Goal: Task Accomplishment & Management: Manage account settings

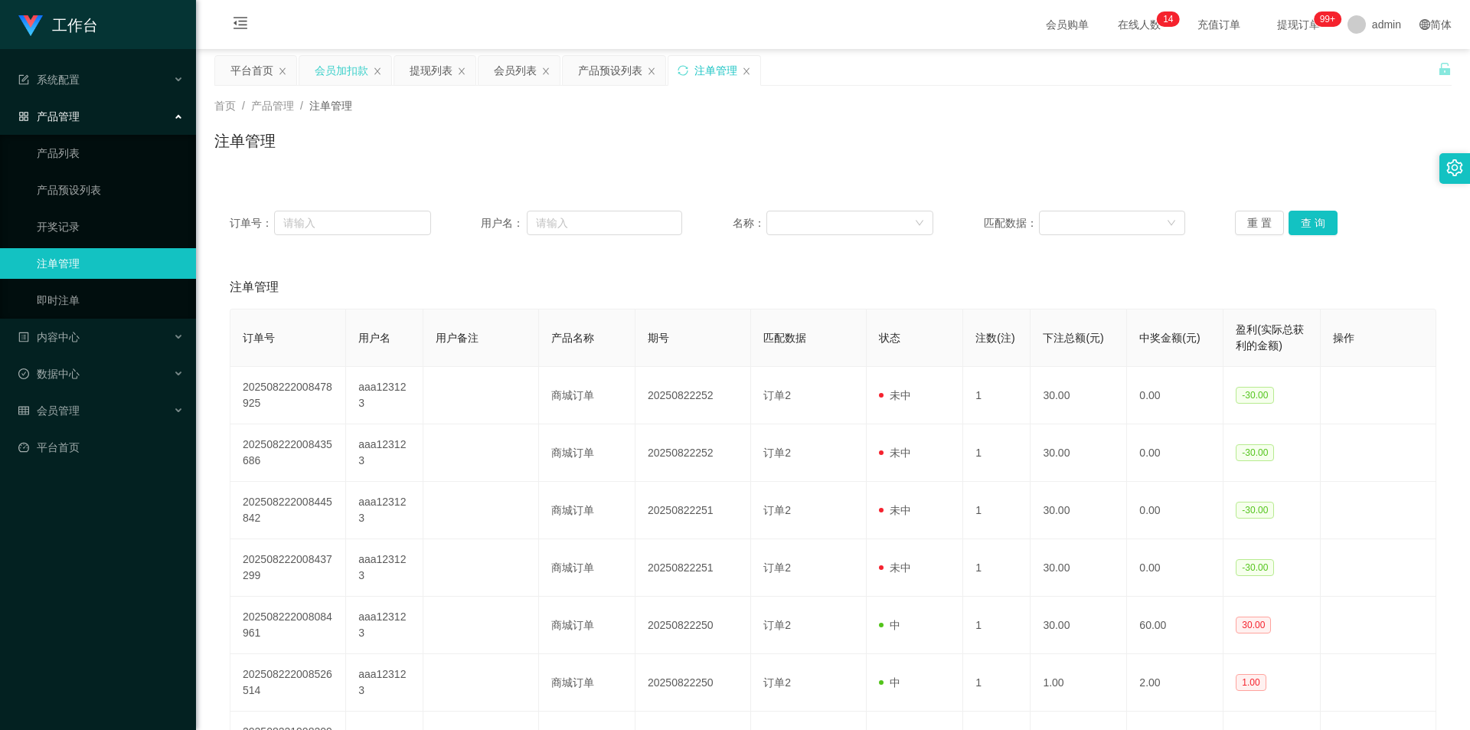
click at [327, 72] on div "会员加扣款" at bounding box center [342, 70] width 54 height 29
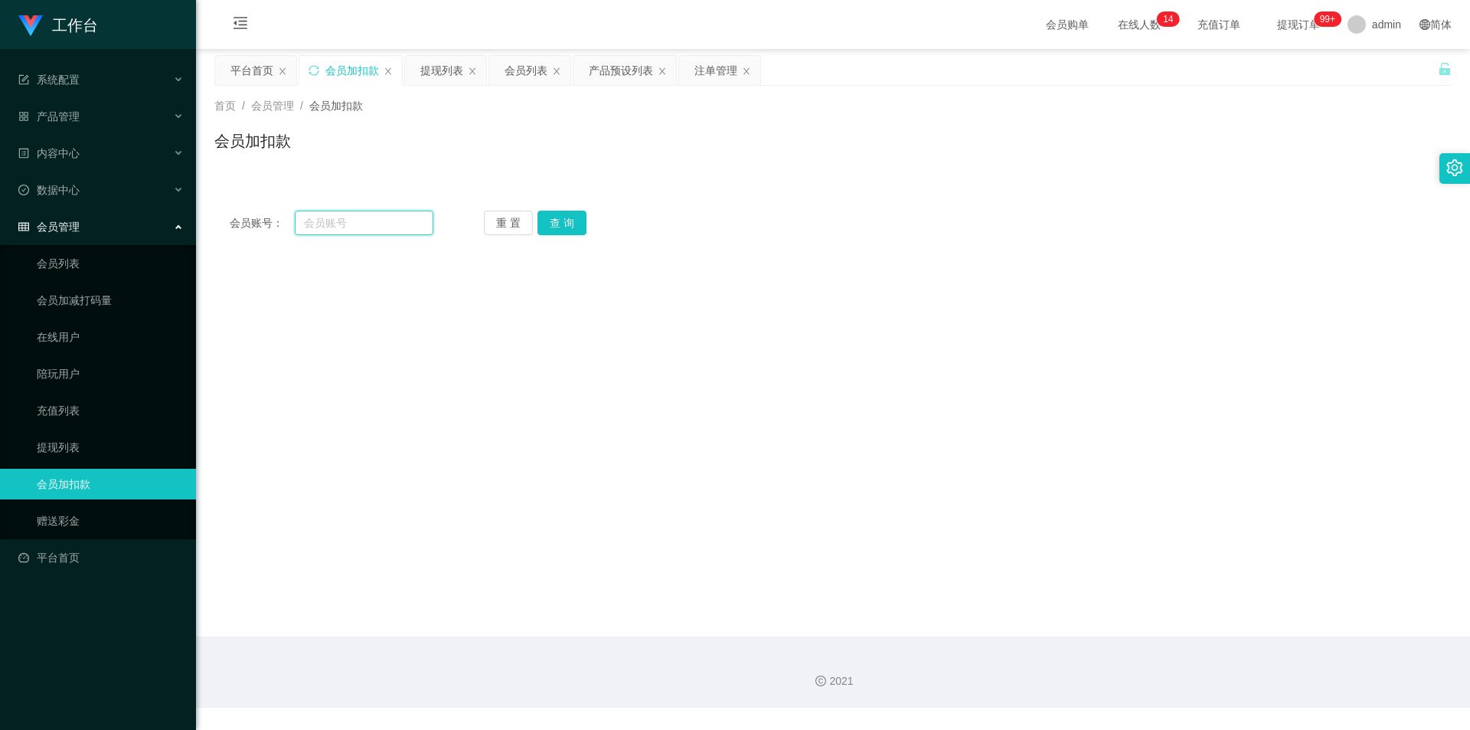
click at [355, 227] on input "text" at bounding box center [364, 223] width 139 height 25
paste input "hgcdwy2208"
type input "hgcdwy2208"
click at [554, 219] on button "查 询" at bounding box center [562, 223] width 49 height 25
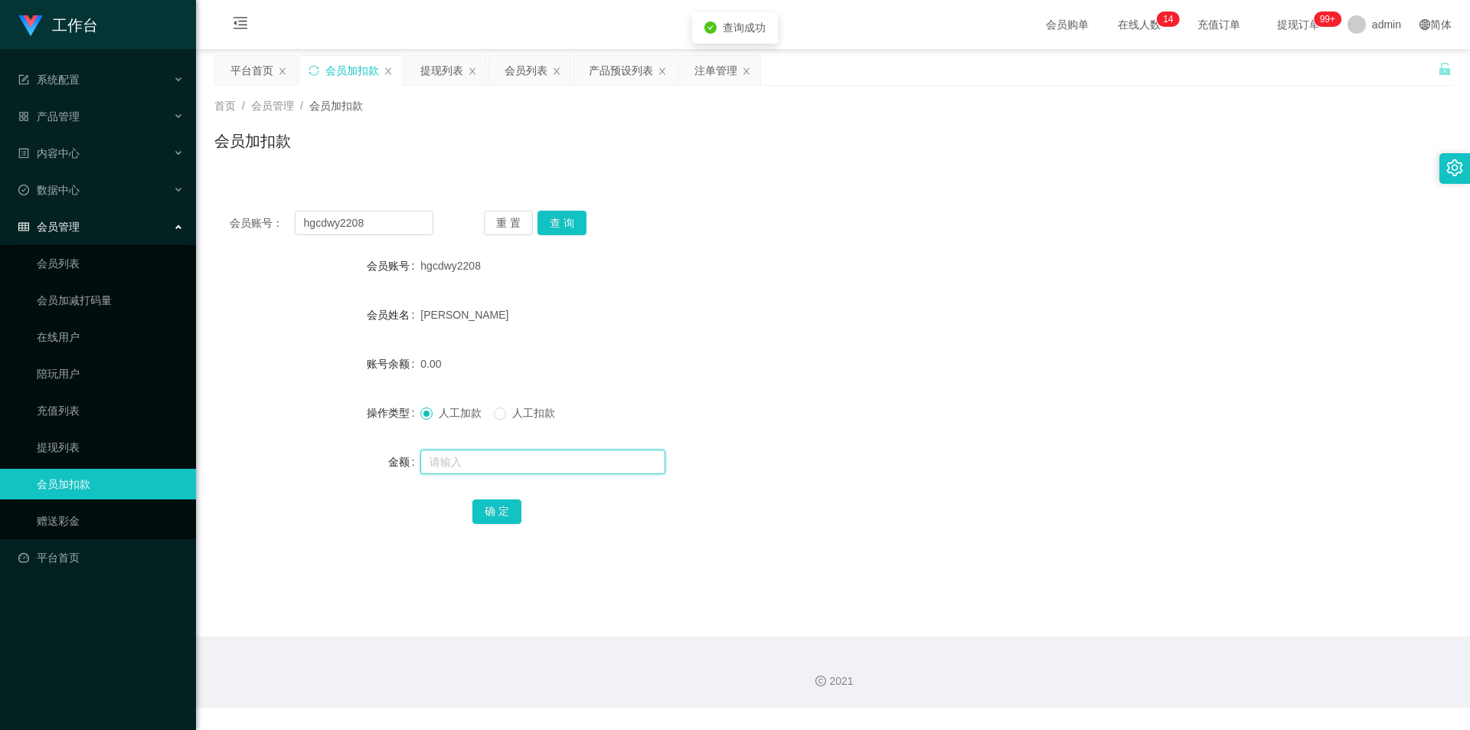
click at [442, 463] on input "text" at bounding box center [542, 461] width 245 height 25
type input "500"
click at [480, 515] on button "确 定" at bounding box center [496, 511] width 49 height 25
click at [718, 387] on form "会员账号 hgcdwy2208 会员姓名 [PERSON_NAME] 账号余额 500.00 操作类型 人工加款 人工扣款 金额 确 定" at bounding box center [832, 388] width 1237 height 276
click at [525, 70] on div "会员列表" at bounding box center [526, 70] width 43 height 29
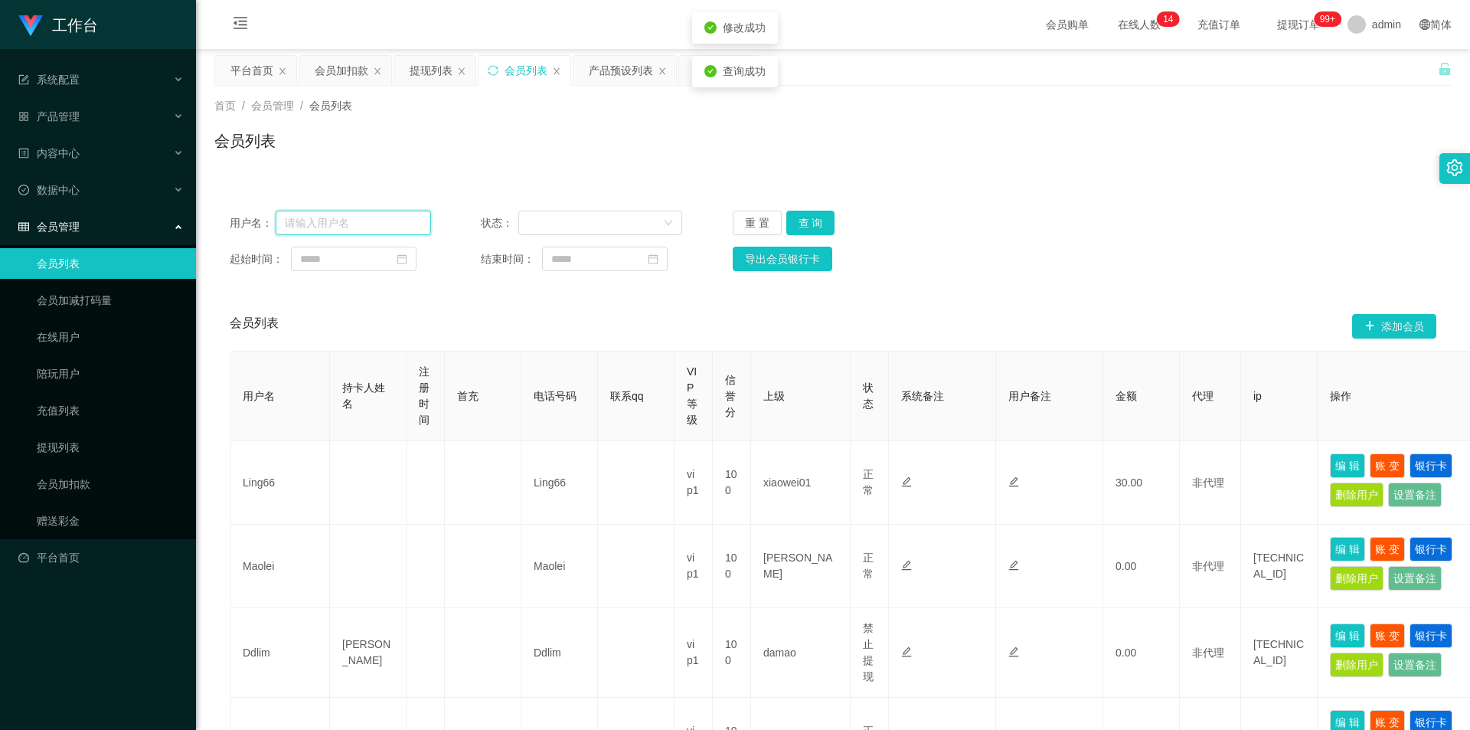
click at [356, 217] on input "text" at bounding box center [353, 223] width 155 height 25
paste input "hgcdwy2208"
type input "hgcdwy2208"
click at [822, 219] on button "查 询" at bounding box center [810, 223] width 49 height 25
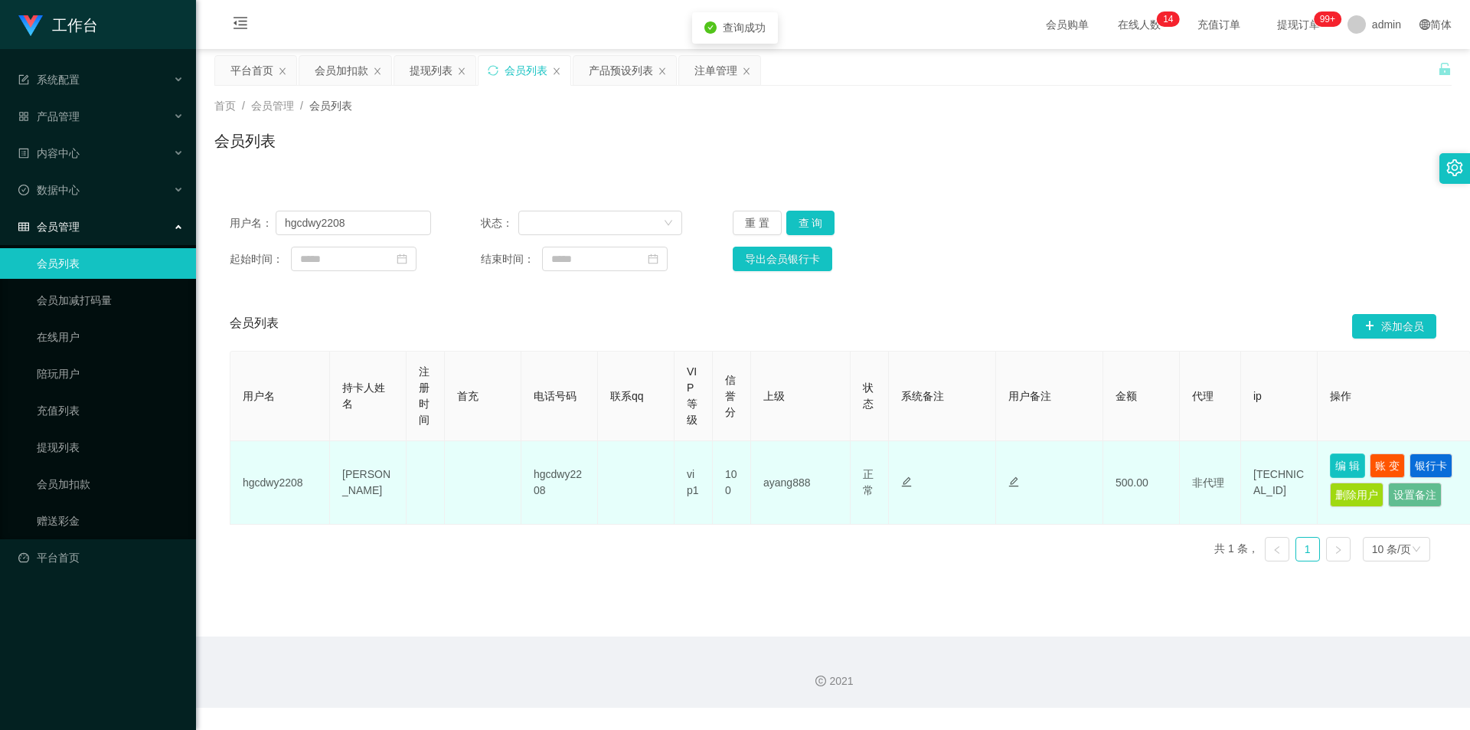
click at [822, 463] on button "编 辑" at bounding box center [1347, 465] width 35 height 25
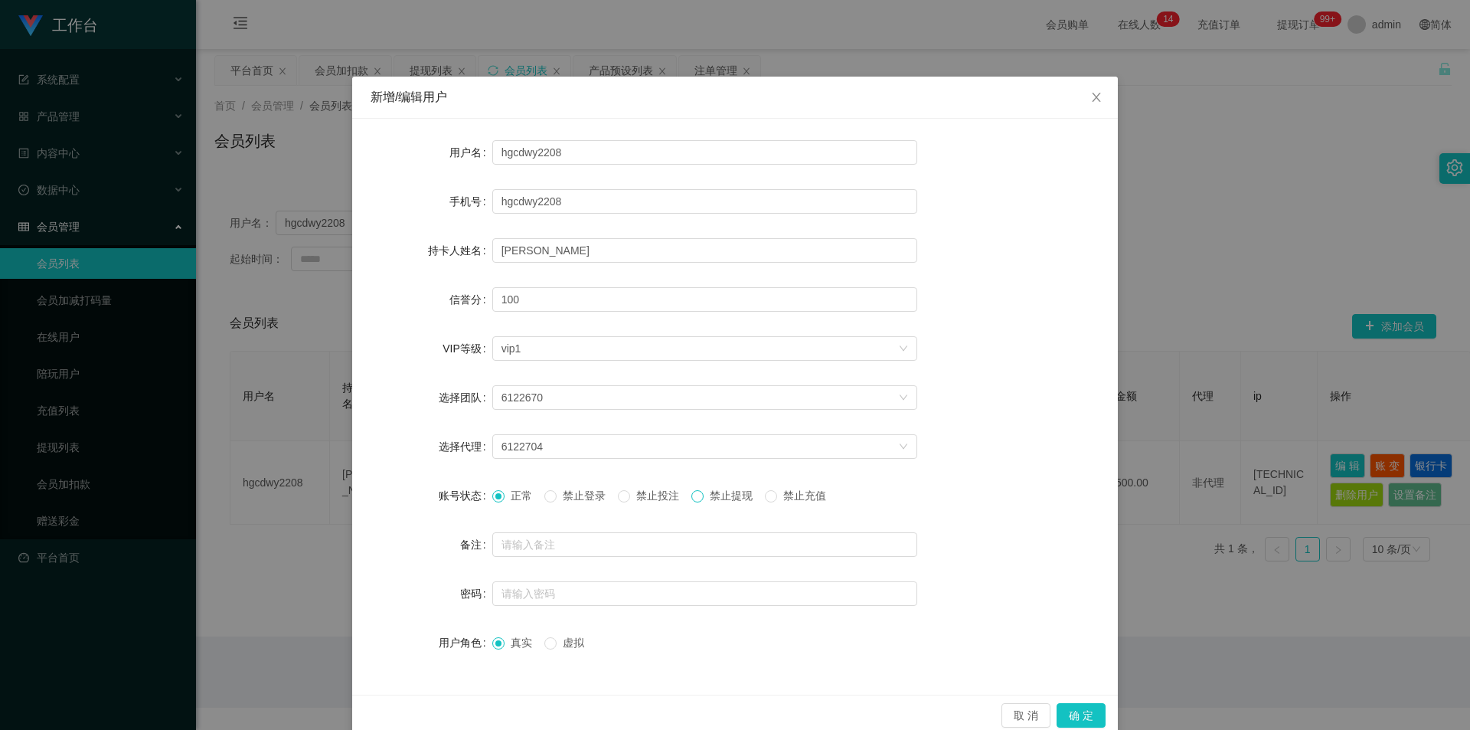
click at [704, 499] on span at bounding box center [697, 496] width 12 height 12
click at [822, 717] on button "确 定" at bounding box center [1081, 715] width 49 height 25
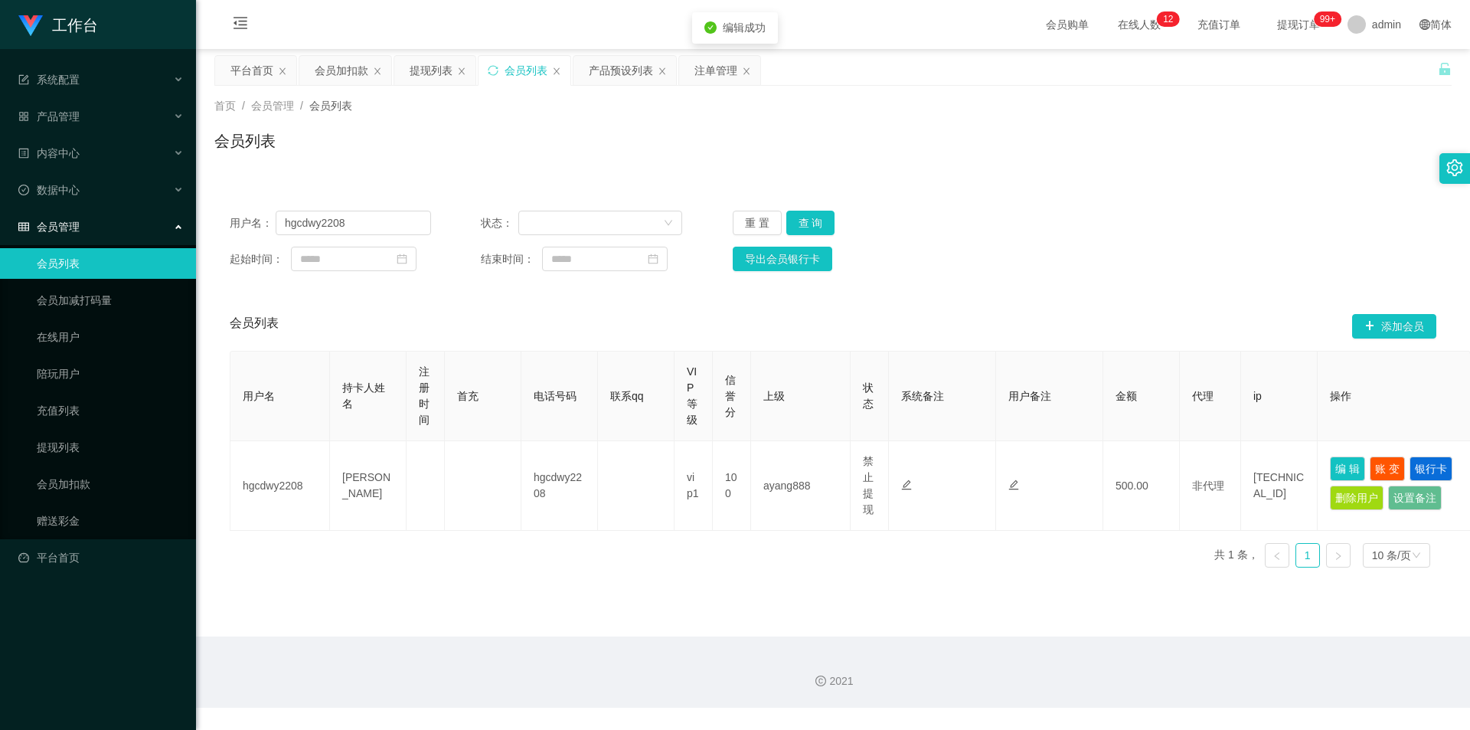
click at [822, 641] on div "2021" at bounding box center [833, 671] width 1274 height 71
click at [822, 192] on div "用户名： hgcdwy2208 状态： 重 置 查 询 起始时间： 结束时间： 导出会员银行卡 会员列表 添加会员 用户名 持卡人姓名 注册时间 首充 电话号…" at bounding box center [832, 378] width 1237 height 403
click at [822, 191] on div "用户名： hgcdwy2208 状态： 重 置 查 询 起始时间： 结束时间： 导出会员银行卡 会员列表 添加会员 用户名 持卡人姓名 注册时间 首充 电话号…" at bounding box center [832, 378] width 1237 height 403
click at [341, 76] on div "会员加扣款" at bounding box center [342, 70] width 54 height 29
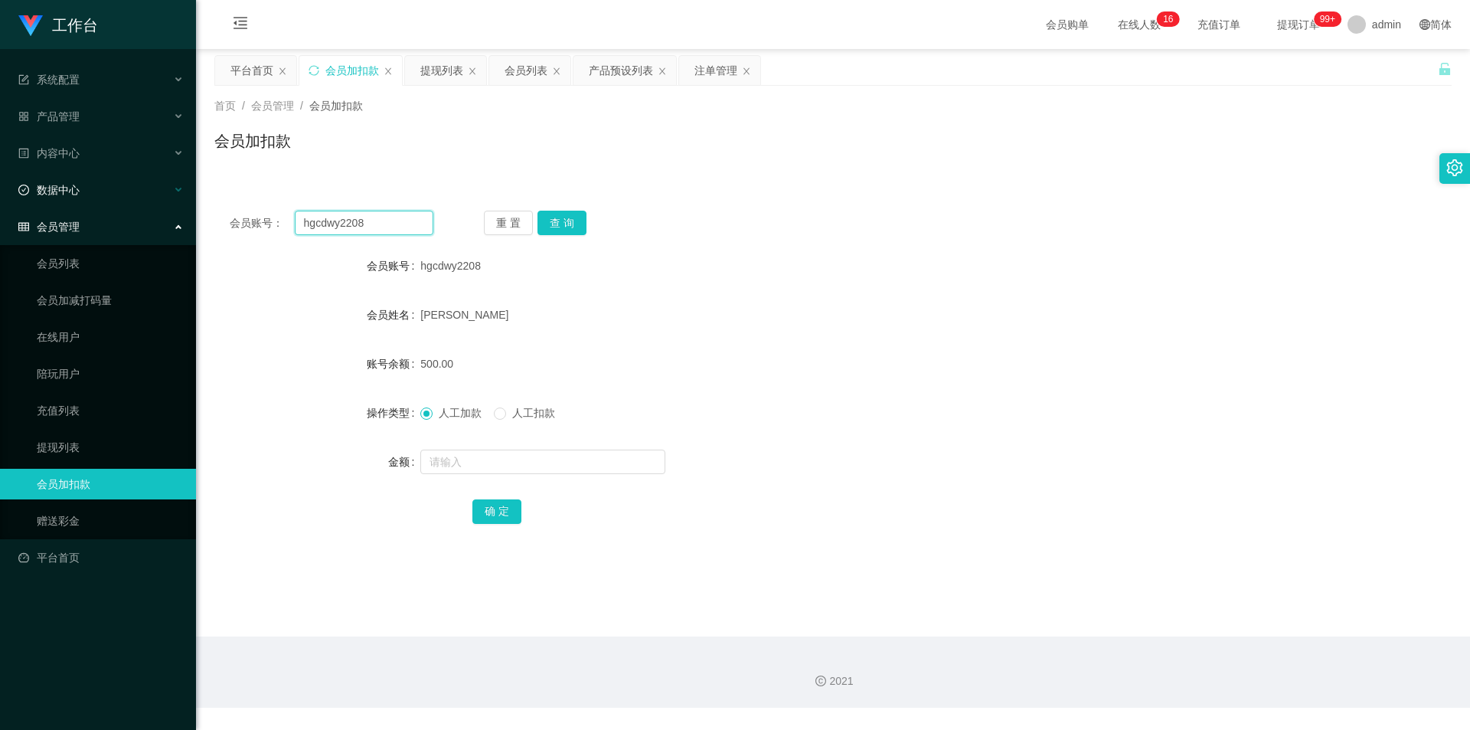
drag, startPoint x: 363, startPoint y: 222, endPoint x: 0, endPoint y: 204, distance: 363.4
click at [0, 204] on section "工作台 系统配置 产品管理 产品列表 产品预设列表 开奖记录 注单管理 即时注单 内容中心 站内信 公告列表 活动列表 数据中心 员工统计 团队统计 会员管理…" at bounding box center [735, 354] width 1470 height 708
paste input "85069770"
type input "85069770"
click at [561, 224] on button "查 询" at bounding box center [562, 223] width 49 height 25
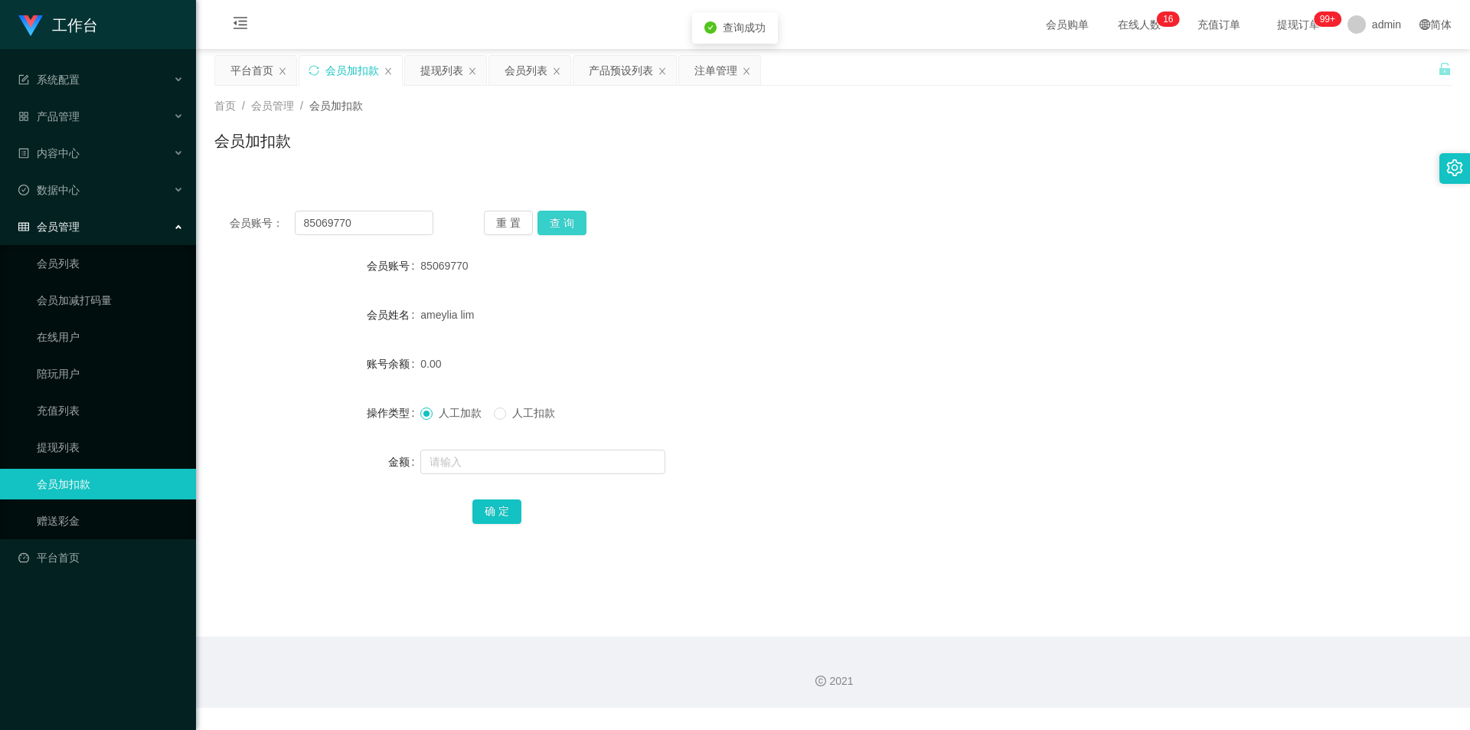
click at [561, 224] on button "查 询" at bounding box center [562, 223] width 49 height 25
click at [466, 463] on input "text" at bounding box center [542, 461] width 245 height 25
type input "5"
type input "1000"
click at [487, 510] on button "确 定" at bounding box center [496, 511] width 49 height 25
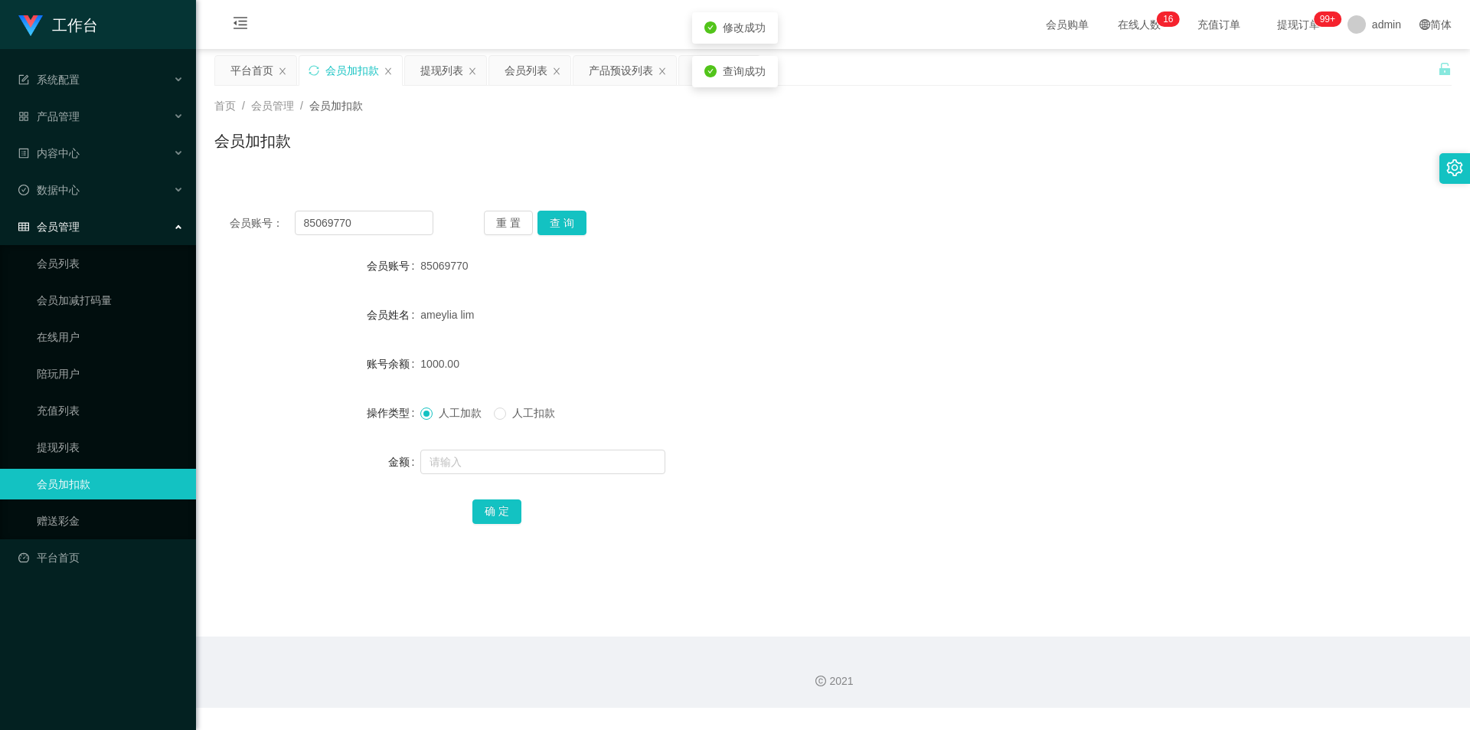
click at [822, 290] on form "会员账号 85069770 会员姓名 [PERSON_NAME] 账号余额 1000.00 操作类型 人工加款 人工扣款 金额 确 定" at bounding box center [832, 388] width 1237 height 276
click at [613, 67] on div "产品预设列表" at bounding box center [621, 70] width 64 height 29
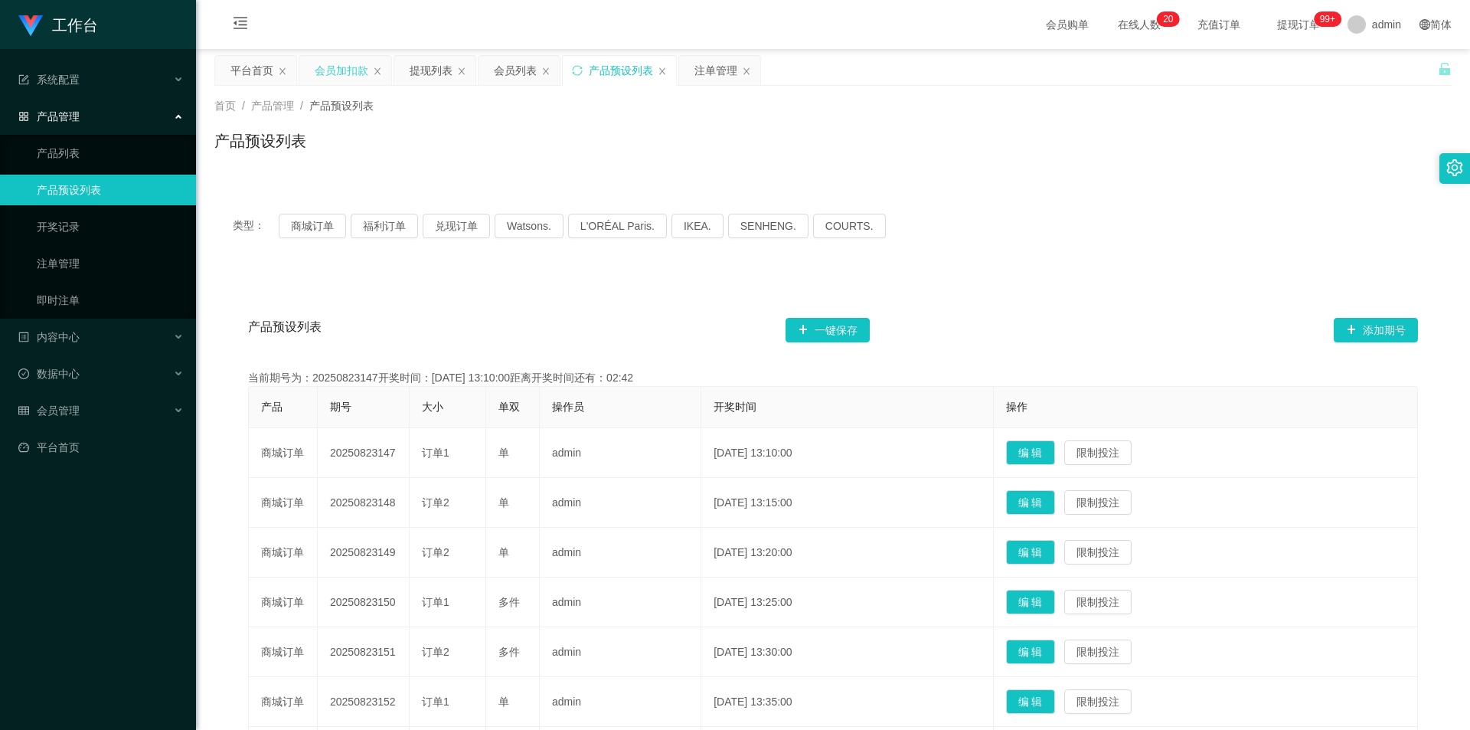
click at [344, 74] on div "会员加扣款" at bounding box center [342, 70] width 54 height 29
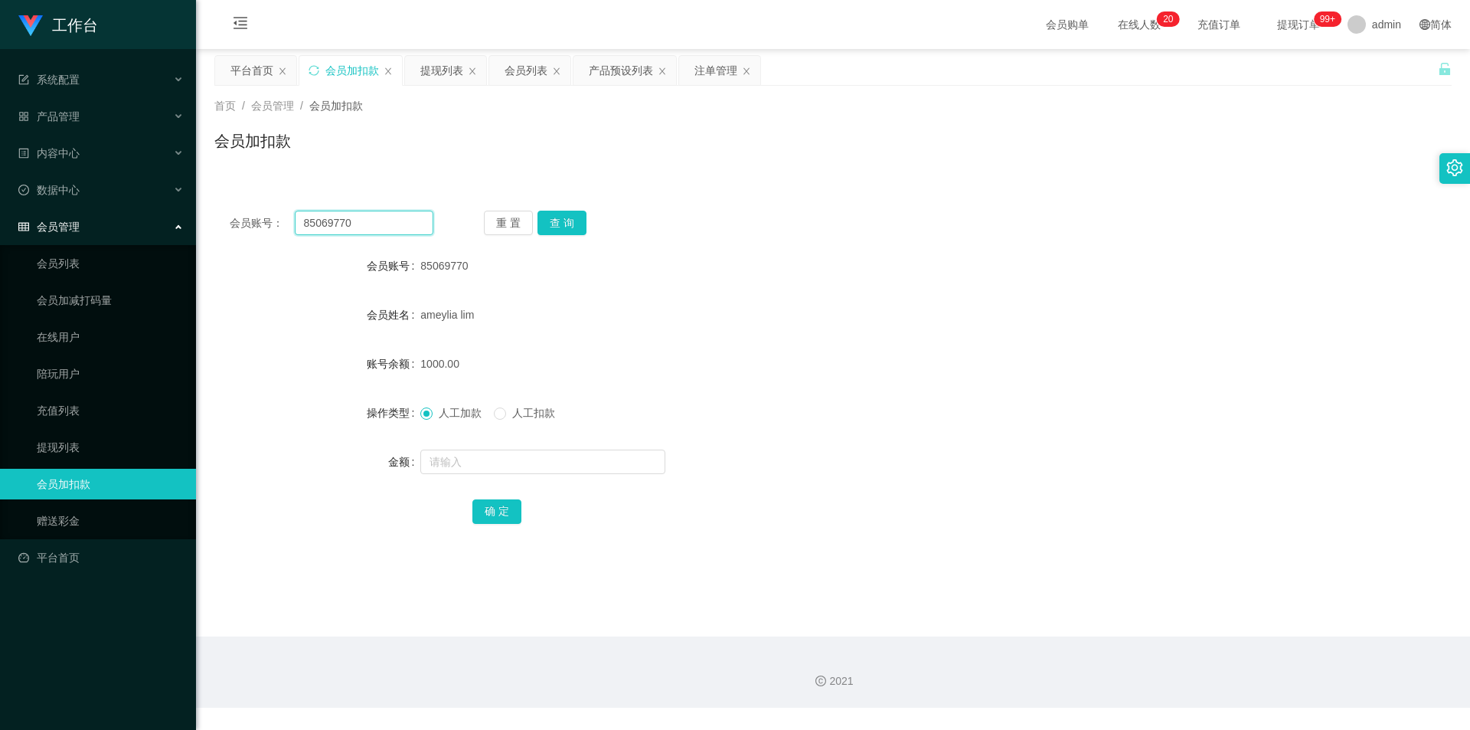
drag, startPoint x: 374, startPoint y: 221, endPoint x: 115, endPoint y: 213, distance: 259.0
click at [116, 213] on section "工作台 系统配置 产品管理 产品列表 产品预设列表 开奖记录 注单管理 即时注单 内容中心 站内信 公告列表 活动列表 数据中心 员工统计 团队统计 会员管理…" at bounding box center [735, 354] width 1470 height 708
click at [570, 221] on button "查 询" at bounding box center [562, 223] width 49 height 25
click at [529, 73] on div "会员列表" at bounding box center [526, 70] width 43 height 29
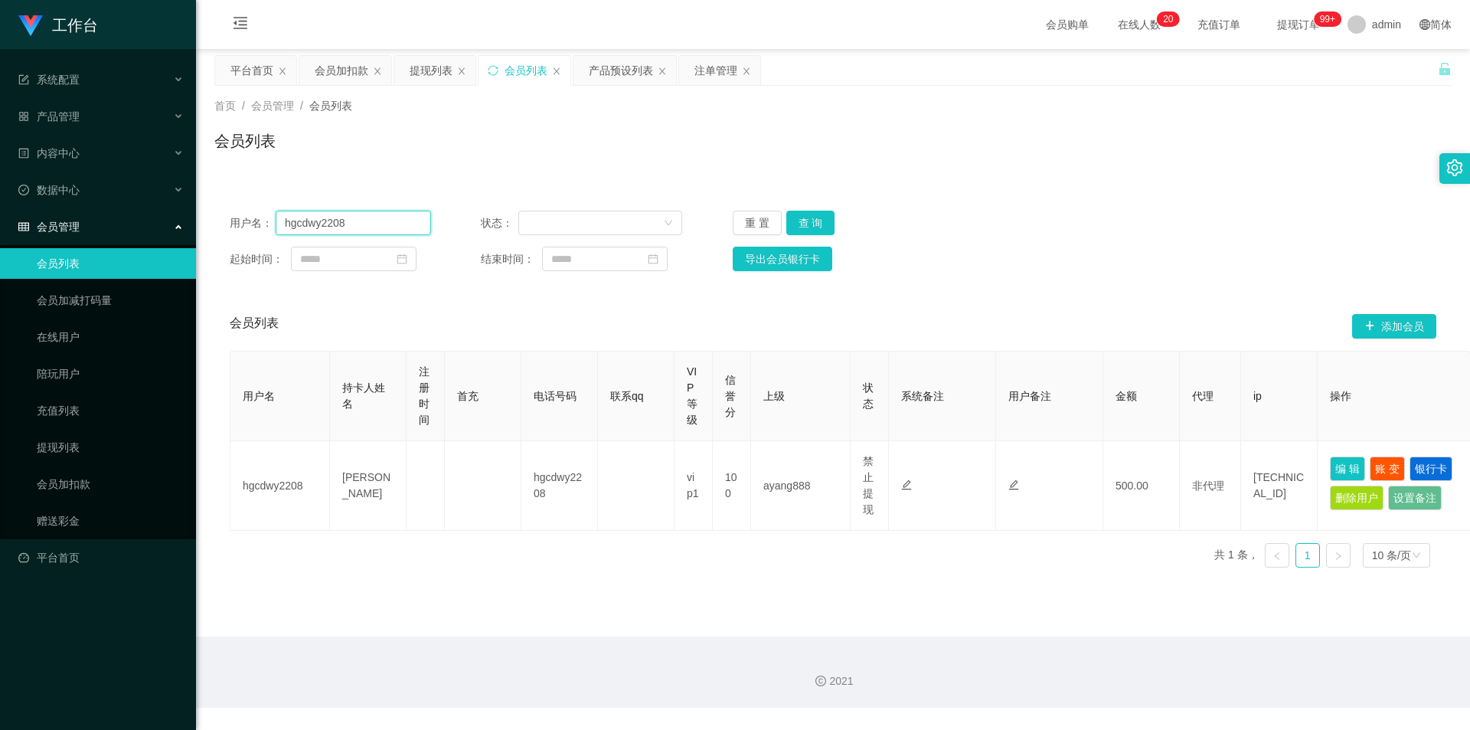
drag, startPoint x: 323, startPoint y: 227, endPoint x: 0, endPoint y: 209, distance: 323.7
click at [0, 209] on section "工作台 系统配置 产品管理 产品列表 产品预设列表 开奖记录 注单管理 即时注单 内容中心 站内信 公告列表 活动列表 数据中心 员工统计 团队统计 会员管理…" at bounding box center [735, 354] width 1470 height 708
paste input "85069770"
type input "85069770"
click at [806, 224] on button "查 询" at bounding box center [810, 223] width 49 height 25
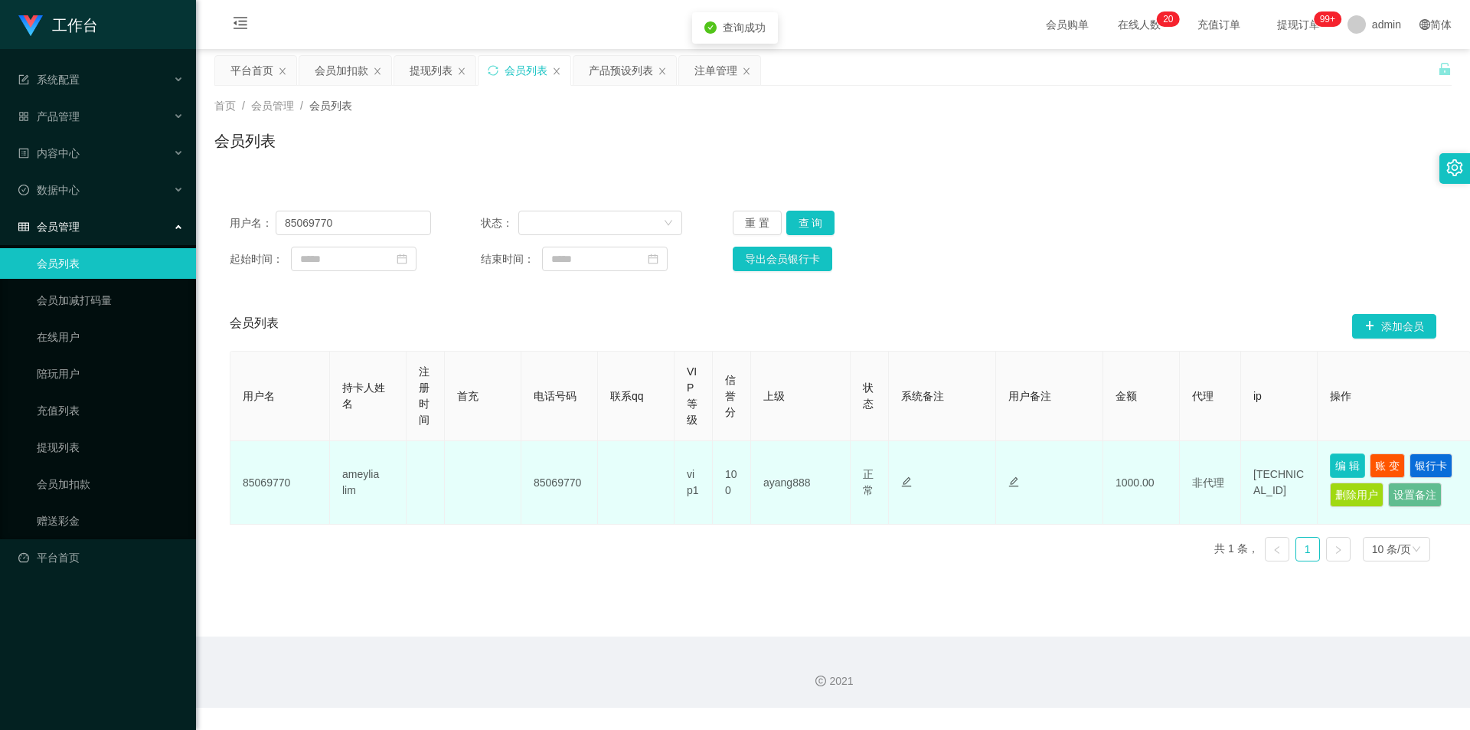
click at [822, 465] on button "编 辑" at bounding box center [1347, 465] width 35 height 25
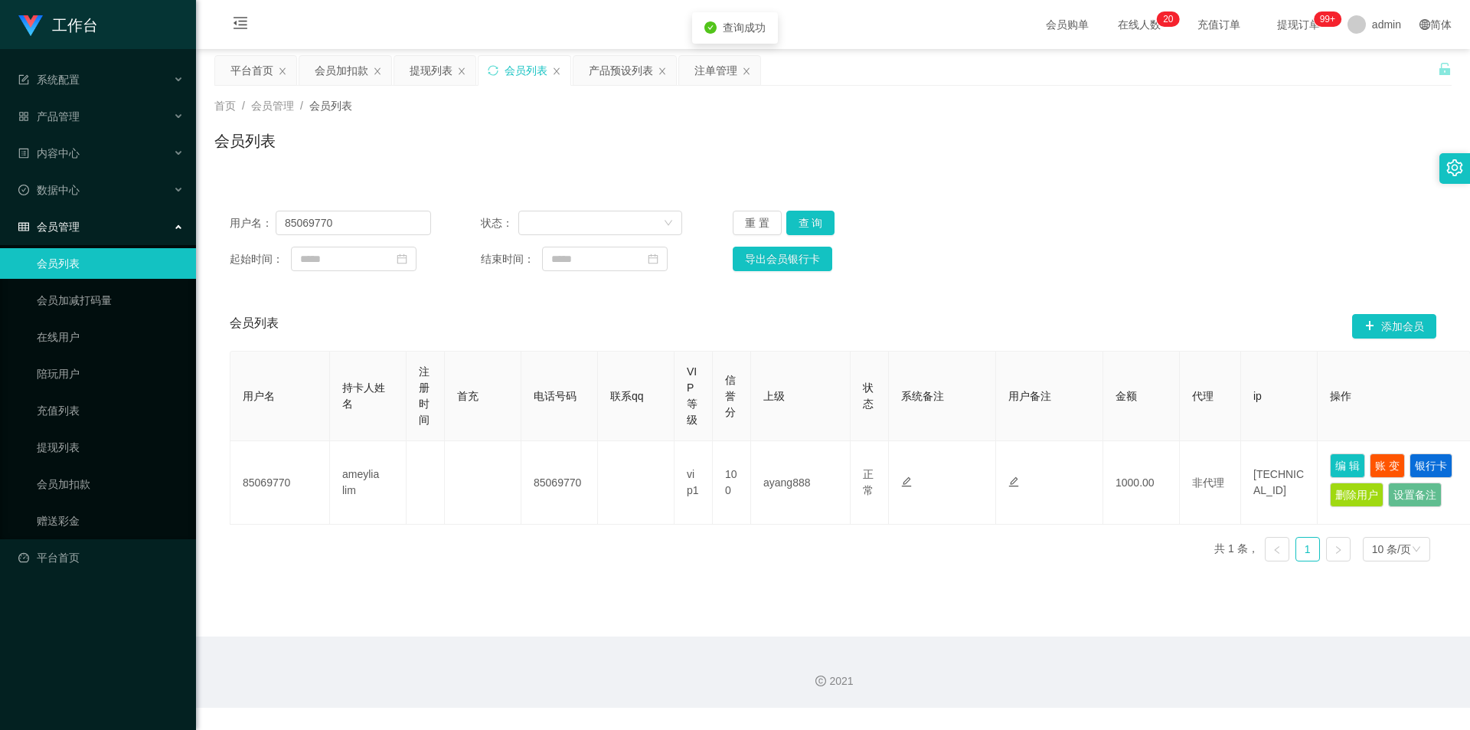
type input "85069770"
type input "ameylia lim"
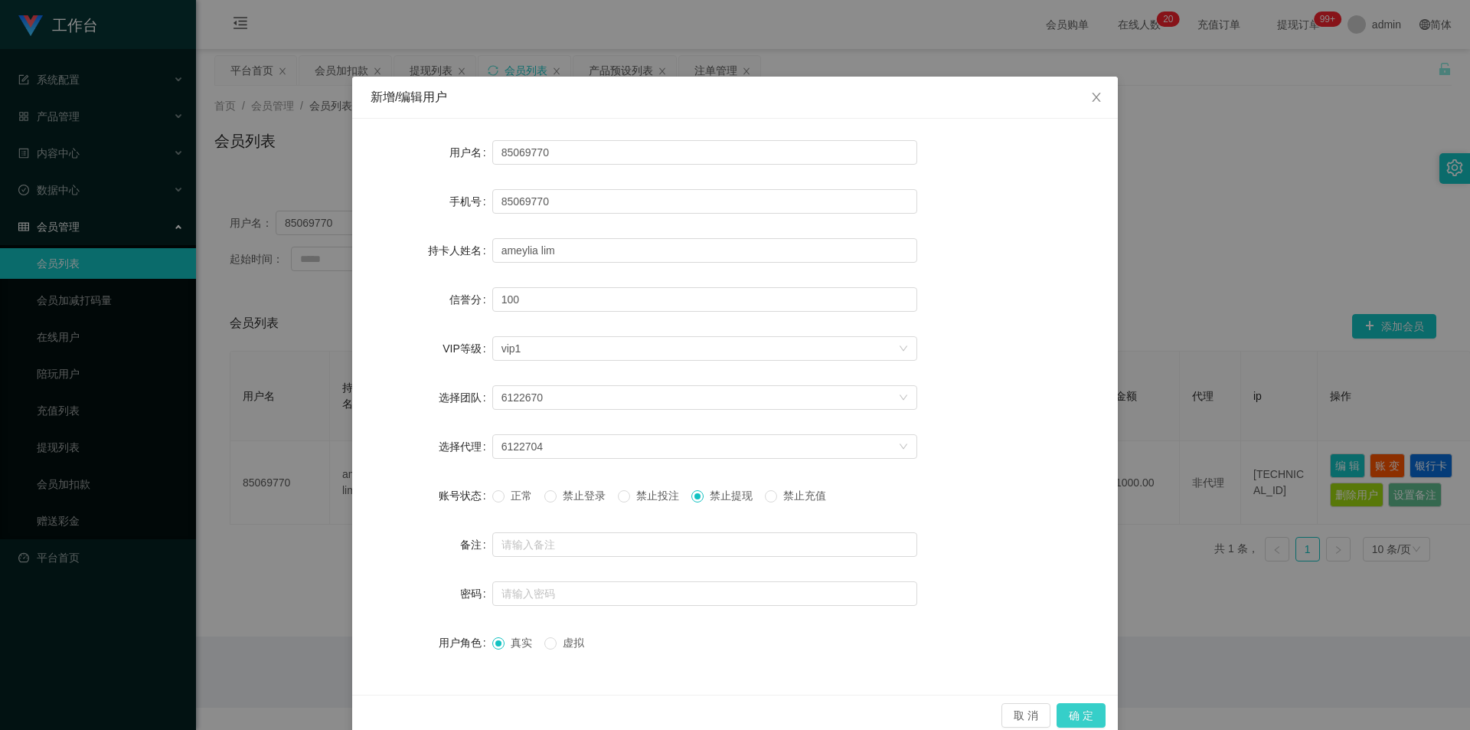
click at [822, 715] on button "确 定" at bounding box center [1081, 715] width 49 height 25
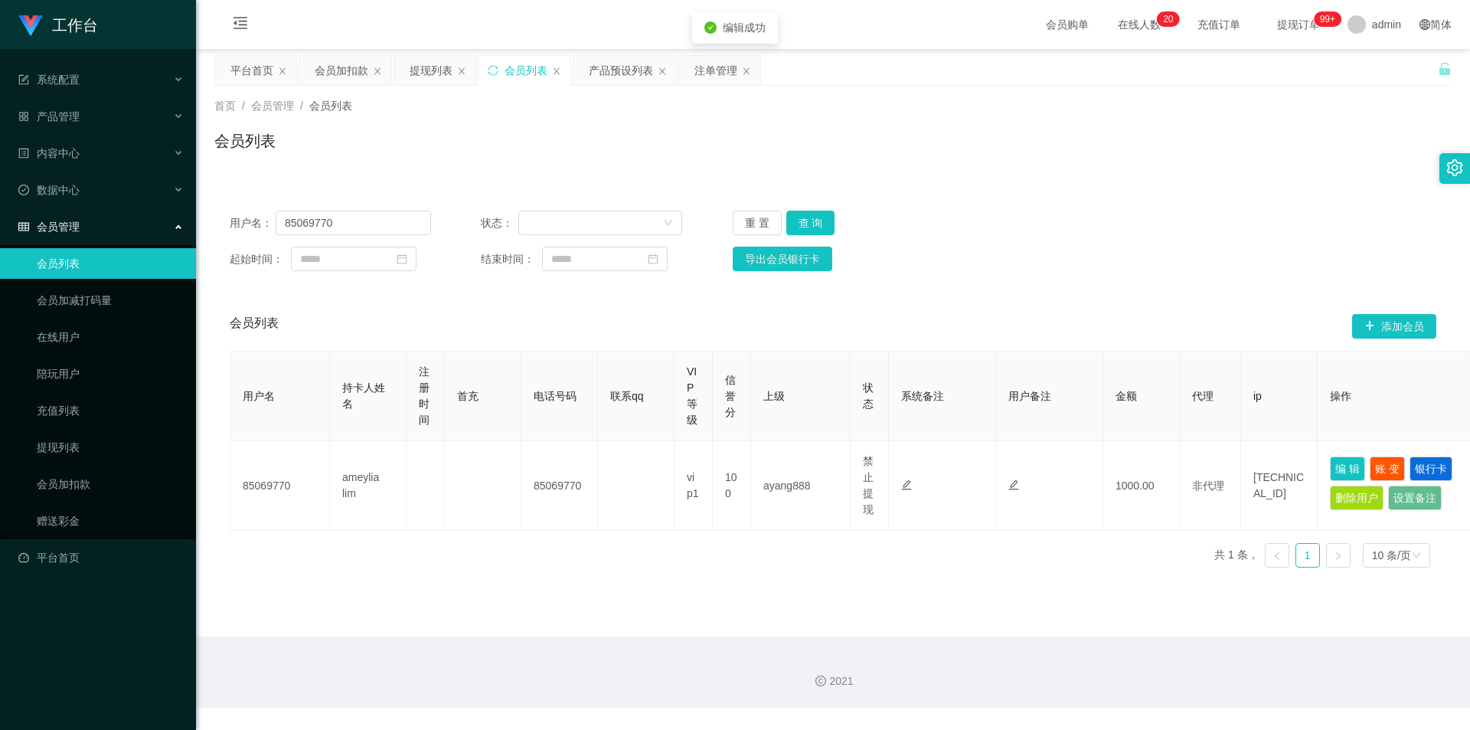
drag, startPoint x: 1081, startPoint y: 613, endPoint x: 1194, endPoint y: 248, distance: 382.2
click at [822, 612] on main "关闭左侧 关闭右侧 关闭其它 刷新页面 平台首页 会员加扣款 提现列表 会员列表 产品预设列表 注单管理 首页 / 会员管理 / 会员列表 / 会员列表 用户…" at bounding box center [833, 342] width 1274 height 587
click at [822, 220] on div "用户名： 85069770 状态： 重 置 查 询" at bounding box center [833, 223] width 1207 height 25
click at [351, 77] on div "会员加扣款" at bounding box center [342, 70] width 54 height 29
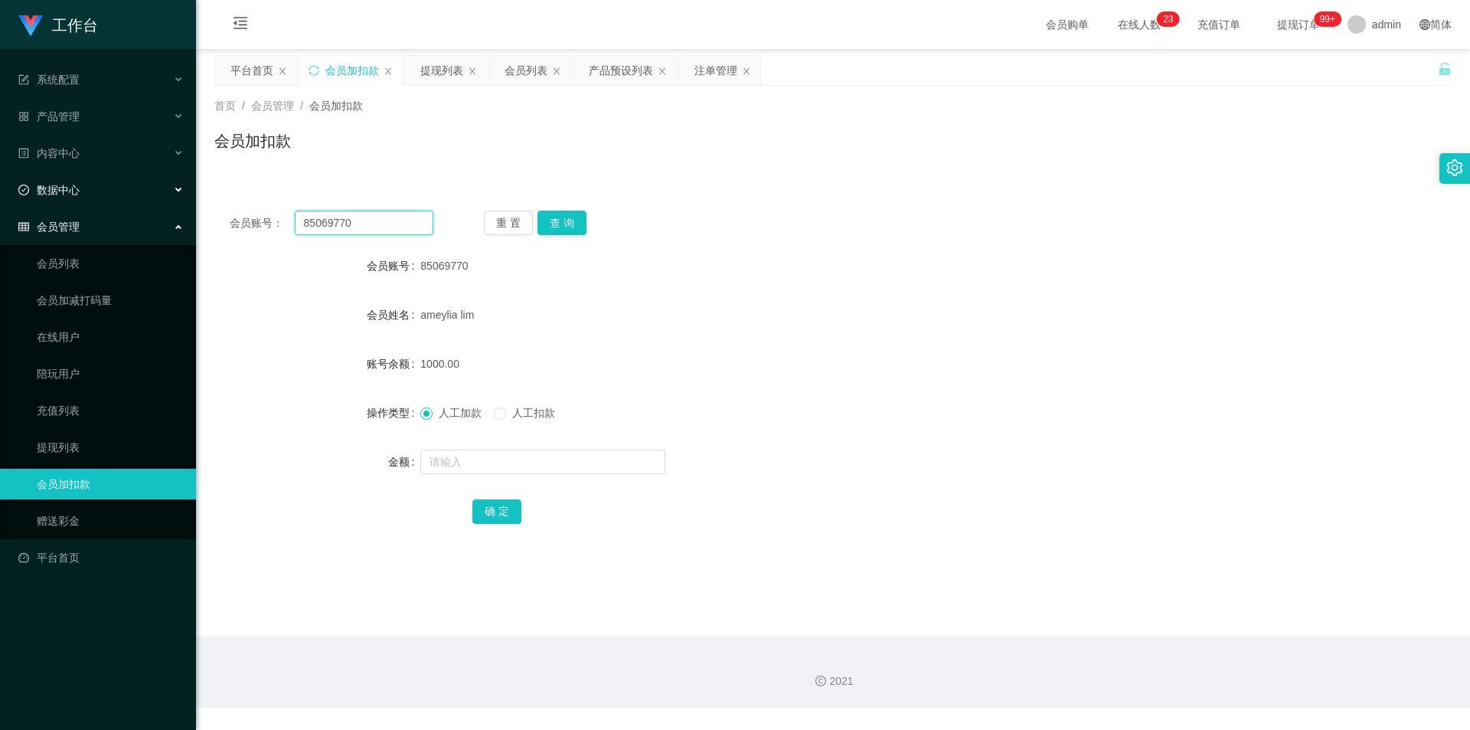
drag, startPoint x: 38, startPoint y: 181, endPoint x: 2, endPoint y: 179, distance: 36.1
click at [2, 179] on section "工作台 系统配置 产品管理 产品列表 产品预设列表 开奖记录 注单管理 即时注单 内容中心 站内信 公告列表 活动列表 数据中心 员工统计 团队统计 会员管理…" at bounding box center [735, 354] width 1470 height 708
paste input "Wheqi97"
type input "Wheqi97"
click at [555, 223] on button "查 询" at bounding box center [562, 223] width 49 height 25
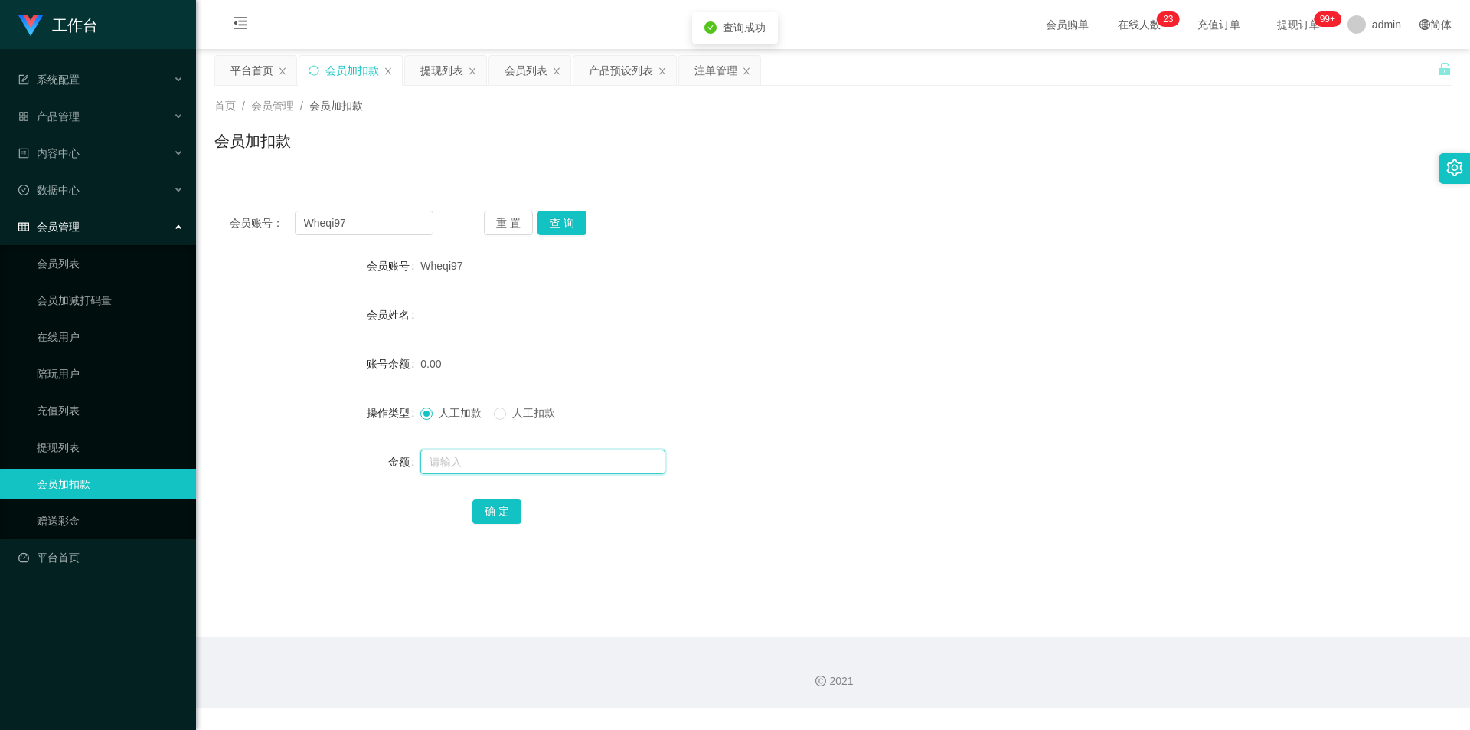
click at [489, 467] on input "text" at bounding box center [542, 461] width 245 height 25
type input "100"
click at [498, 512] on button "确 定" at bounding box center [496, 511] width 49 height 25
drag, startPoint x: 1026, startPoint y: 316, endPoint x: 1361, endPoint y: 199, distance: 354.6
click at [822, 316] on div "会员姓名" at bounding box center [832, 314] width 1237 height 31
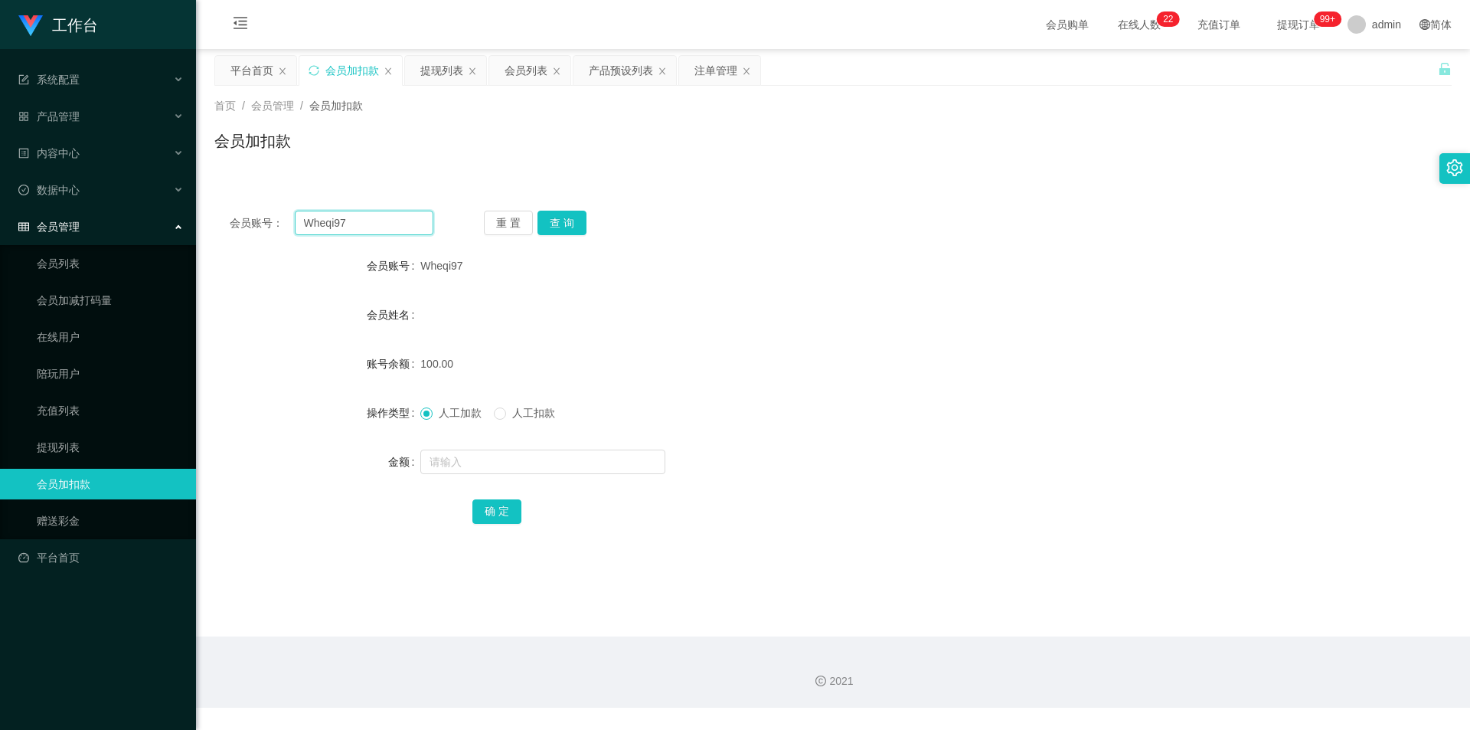
drag, startPoint x: 361, startPoint y: 220, endPoint x: 111, endPoint y: 216, distance: 249.7
click at [108, 212] on section "工作台 系统配置 产品管理 产品列表 产品预设列表 开奖记录 注单管理 即时注单 内容中心 站内信 公告列表 活动列表 数据中心 员工统计 团队统计 会员管理…" at bounding box center [735, 354] width 1470 height 708
paste input "Tammygan"
type input "Tammygan"
click at [561, 219] on button "查 询" at bounding box center [562, 223] width 49 height 25
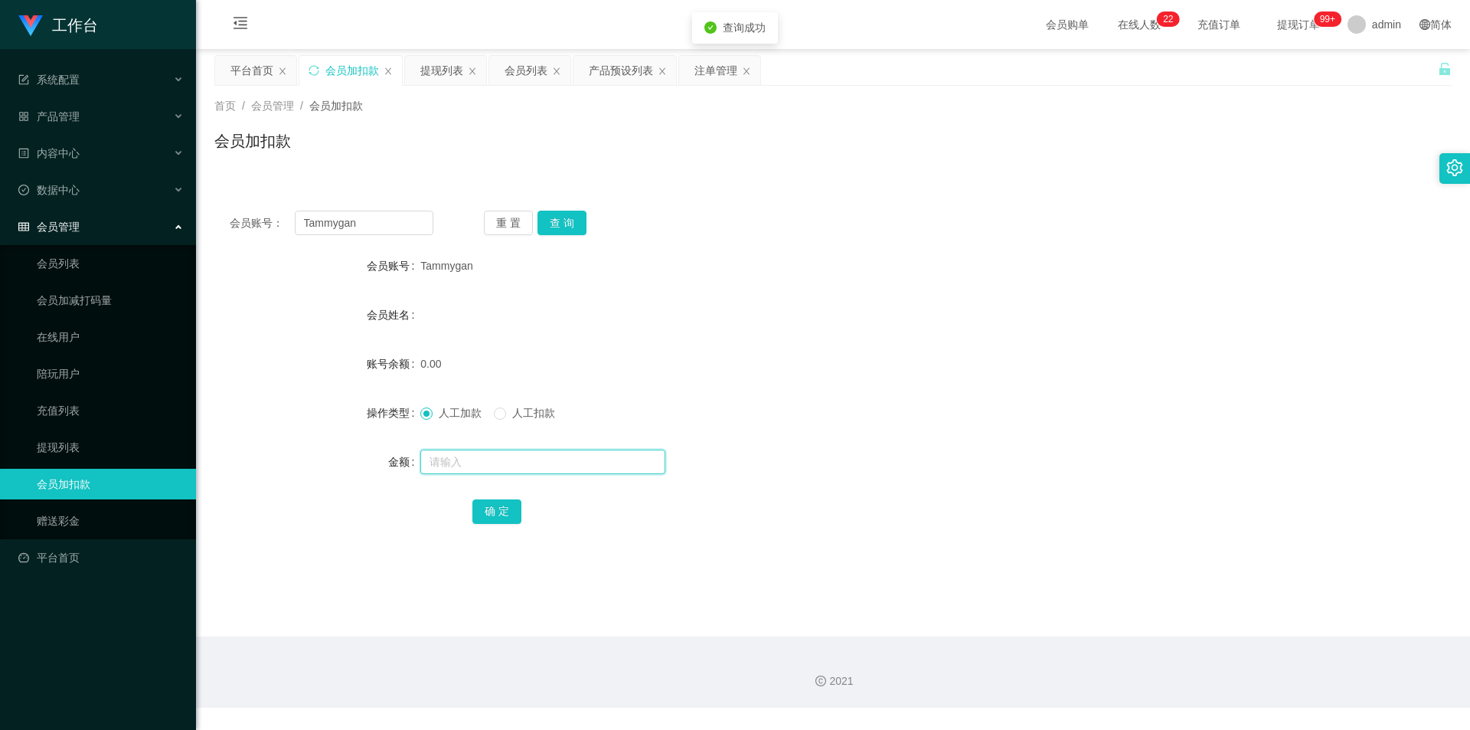
click at [439, 458] on input "text" at bounding box center [542, 461] width 245 height 25
type input "100"
click at [495, 520] on button "确 定" at bounding box center [496, 511] width 49 height 25
click at [822, 378] on div "账号余额 100.00" at bounding box center [832, 363] width 1237 height 31
drag, startPoint x: 384, startPoint y: 226, endPoint x: 0, endPoint y: 191, distance: 386.0
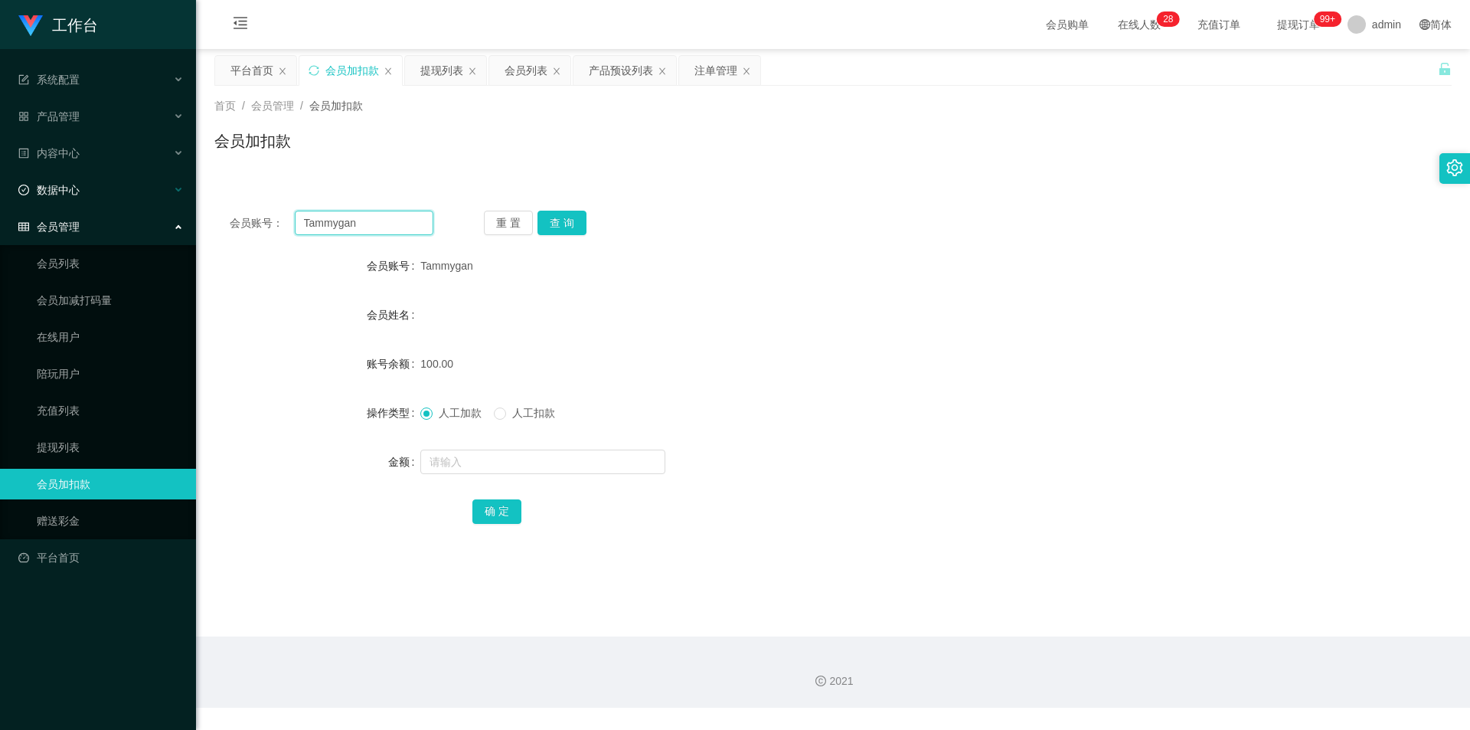
click at [0, 191] on section "工作台 系统配置 产品管理 产品列表 产品预设列表 开奖记录 注单管理 即时注单 内容中心 站内信 公告列表 活动列表 数据中心 员工统计 团队统计 会员管理…" at bounding box center [735, 354] width 1470 height 708
paste input "Sfy"
type input "Sfy"
click at [567, 222] on button "查 询" at bounding box center [562, 223] width 49 height 25
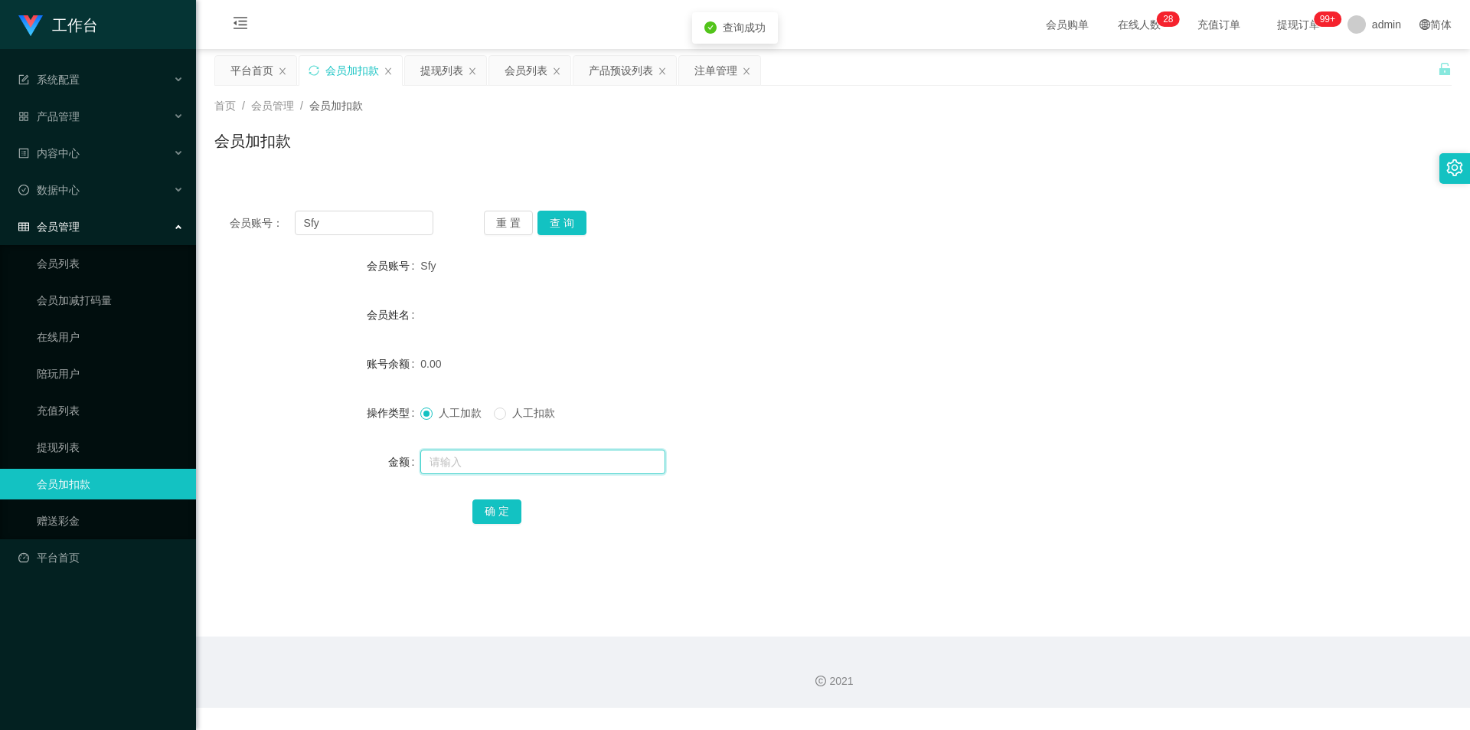
click at [479, 463] on input "text" at bounding box center [542, 461] width 245 height 25
type input "100"
click at [502, 514] on button "确 定" at bounding box center [496, 511] width 49 height 25
drag, startPoint x: 1015, startPoint y: 355, endPoint x: 1029, endPoint y: 350, distance: 15.3
click at [822, 354] on div "100.00" at bounding box center [781, 363] width 722 height 31
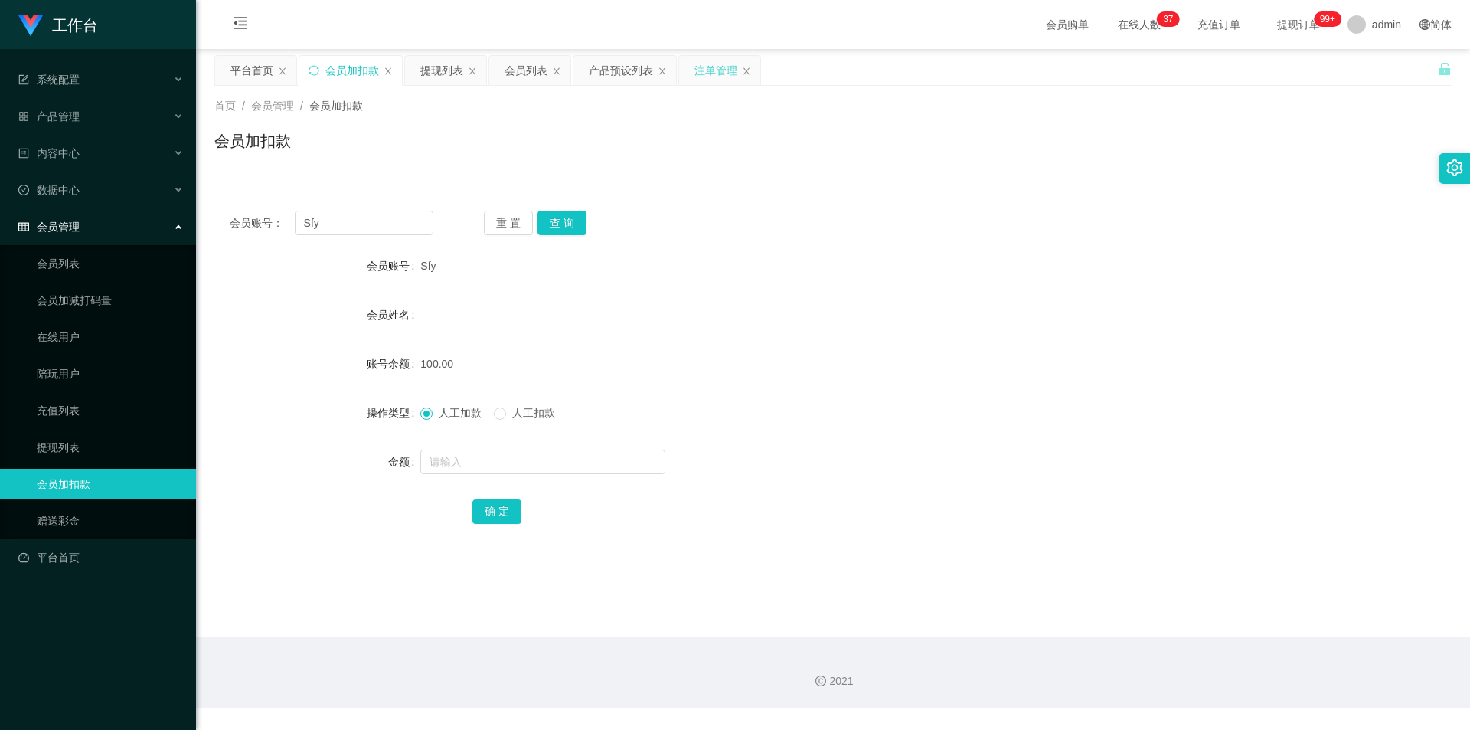
click at [705, 66] on div "注单管理" at bounding box center [716, 70] width 43 height 29
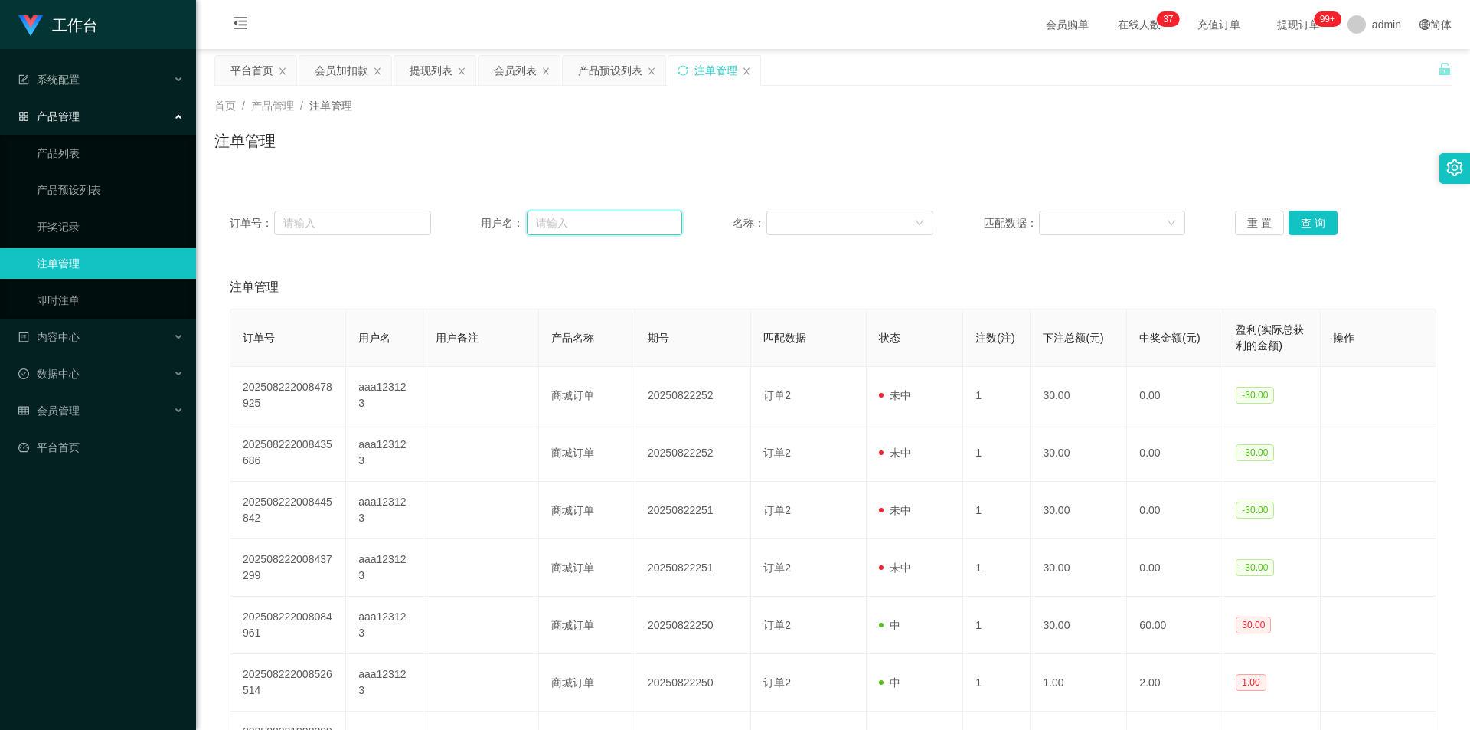
click at [595, 223] on input "text" at bounding box center [604, 223] width 155 height 25
paste input "Sfy"
click at [822, 216] on button "查 询" at bounding box center [1313, 223] width 49 height 25
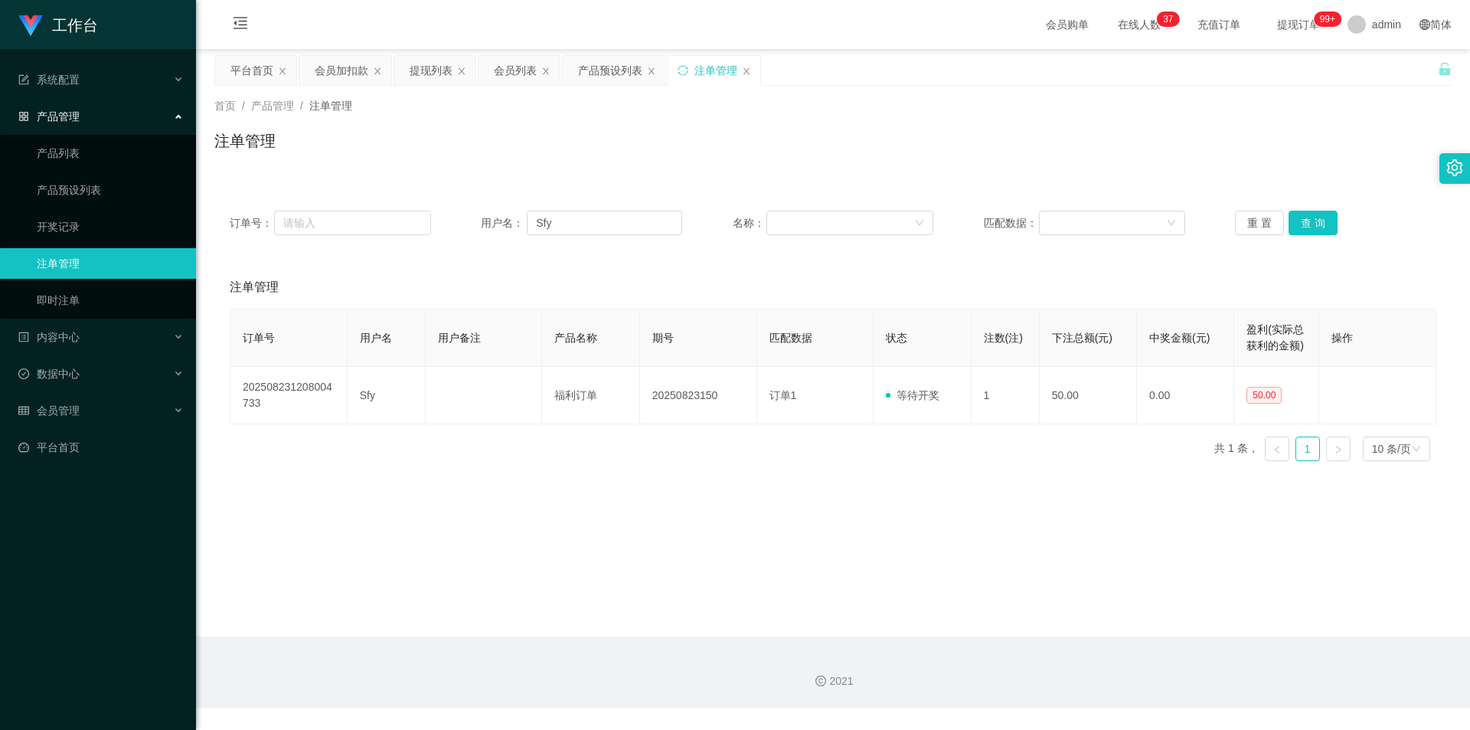
click at [822, 156] on div "注单管理" at bounding box center [832, 146] width 1237 height 35
drag, startPoint x: 582, startPoint y: 232, endPoint x: 365, endPoint y: 218, distance: 217.1
click at [365, 218] on div "订单号： 用户名： Sfy 名称： 匹配数据： 重 置 查 询" at bounding box center [833, 223] width 1207 height 25
paste input "Wheqi97"
type input "Wheqi97"
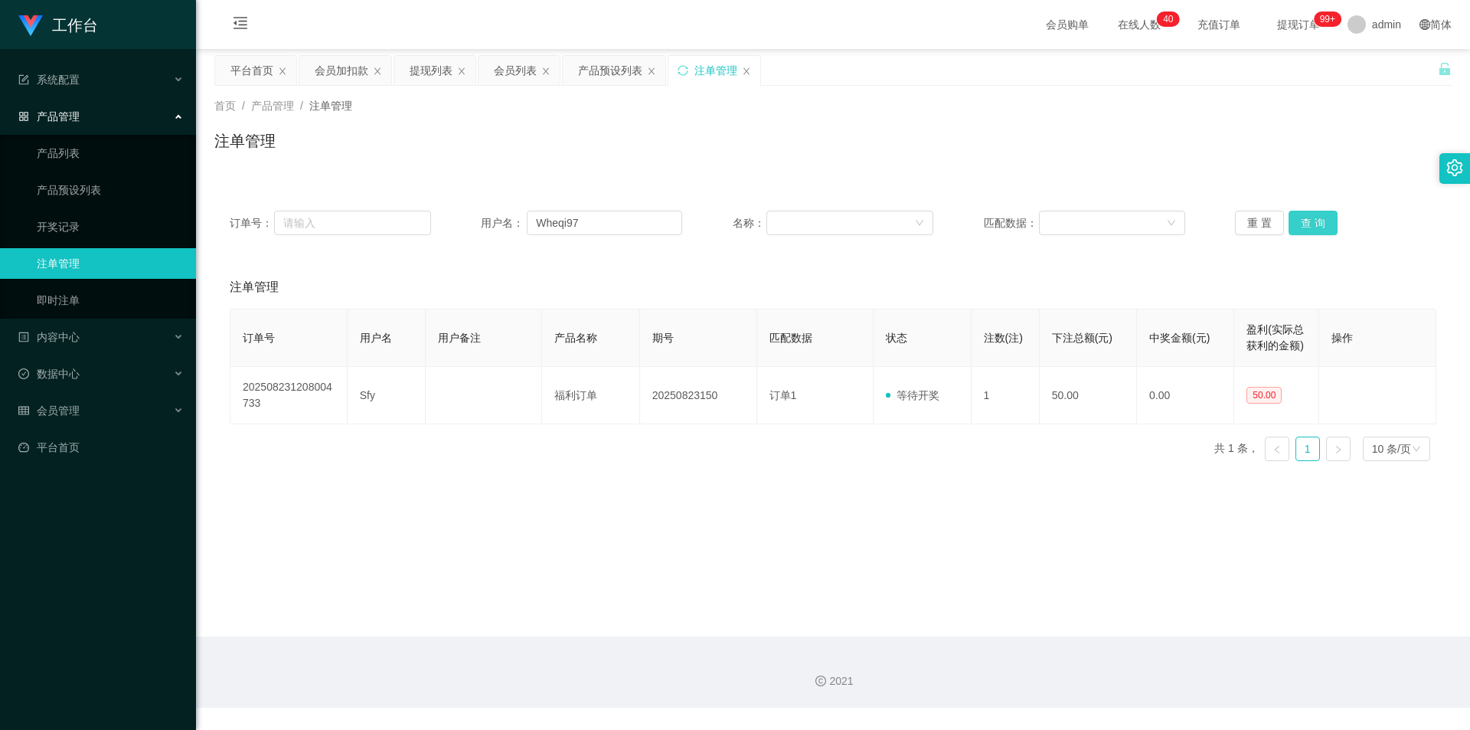
click at [822, 221] on button "查 询" at bounding box center [1313, 223] width 49 height 25
drag, startPoint x: 1303, startPoint y: 148, endPoint x: 1317, endPoint y: 98, distance: 51.6
click at [822, 146] on div "注单管理" at bounding box center [832, 146] width 1237 height 35
click at [591, 72] on div "产品预设列表" at bounding box center [610, 70] width 64 height 29
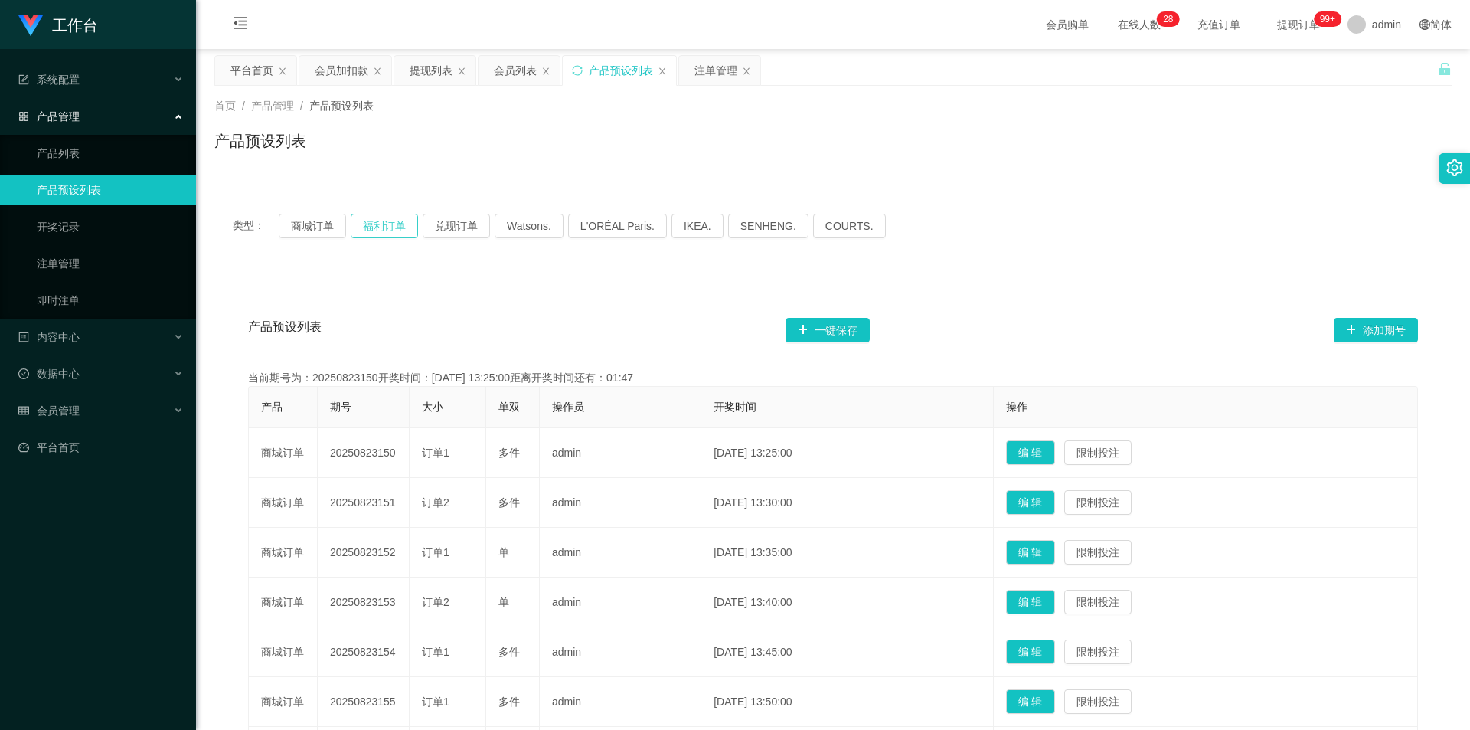
click at [379, 228] on button "福利订单" at bounding box center [384, 226] width 67 height 25
click at [822, 250] on div "类型： 商城订单 福利订单 兑现订单 Watsons. L'ORÉAL Paris. IKEA. [GEOGRAPHIC_DATA]. COURTS." at bounding box center [832, 225] width 1237 height 61
click at [702, 71] on div "注单管理" at bounding box center [716, 70] width 43 height 29
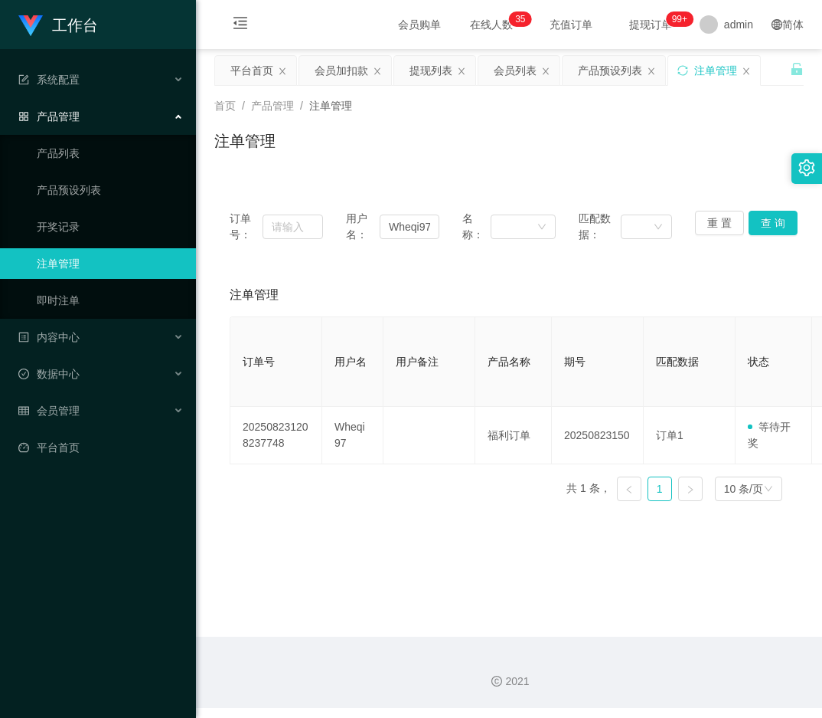
click at [74, 564] on div "工作台 系统配置 产品管理 产品列表 产品预设列表 开奖记录 注单管理 即时注单 内容中心 站内信 公告列表 活动列表 数据中心 员工统计 团队统计 会员管理…" at bounding box center [98, 359] width 196 height 718
click at [627, 129] on div "首页 / 产品管理 / 注单管理 / 注单管理" at bounding box center [509, 131] width 590 height 67
click at [410, 227] on input "Wheqi97" at bounding box center [410, 226] width 60 height 25
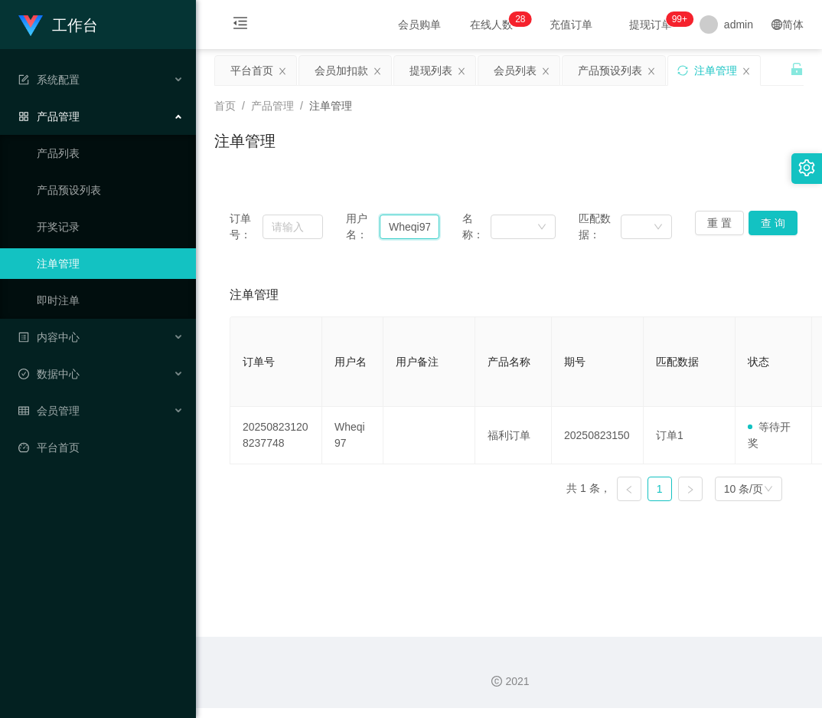
paste input "Tammygan"
type input "Tammygan"
click at [770, 218] on button "查 询" at bounding box center [773, 223] width 49 height 25
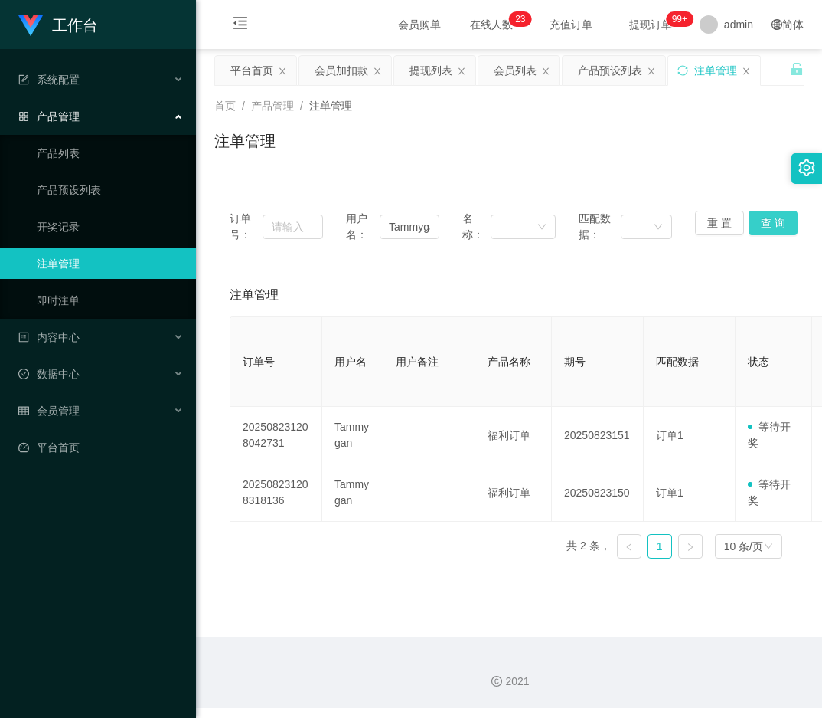
click at [770, 218] on button "查 询" at bounding box center [773, 223] width 49 height 25
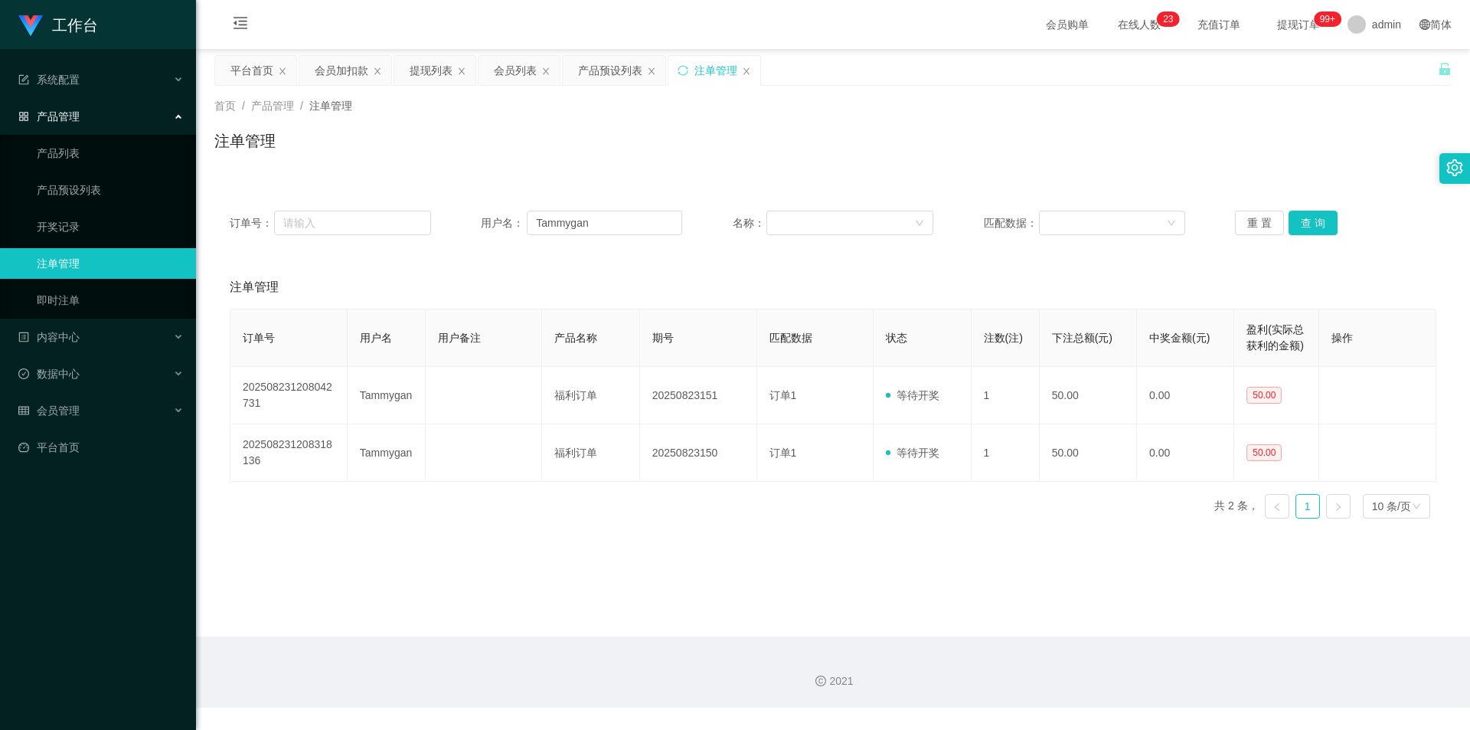
click at [822, 103] on div "首页 / 产品管理 / 注单管理 /" at bounding box center [832, 106] width 1237 height 16
click at [822, 151] on div "注单管理" at bounding box center [832, 146] width 1237 height 35
drag, startPoint x: 603, startPoint y: 214, endPoint x: 368, endPoint y: 217, distance: 235.1
click at [368, 217] on div "订单号： 用户名： Tammygan 名称： 匹配数据： 重 置 查 询" at bounding box center [833, 223] width 1207 height 25
drag, startPoint x: 338, startPoint y: 73, endPoint x: 349, endPoint y: 90, distance: 21.0
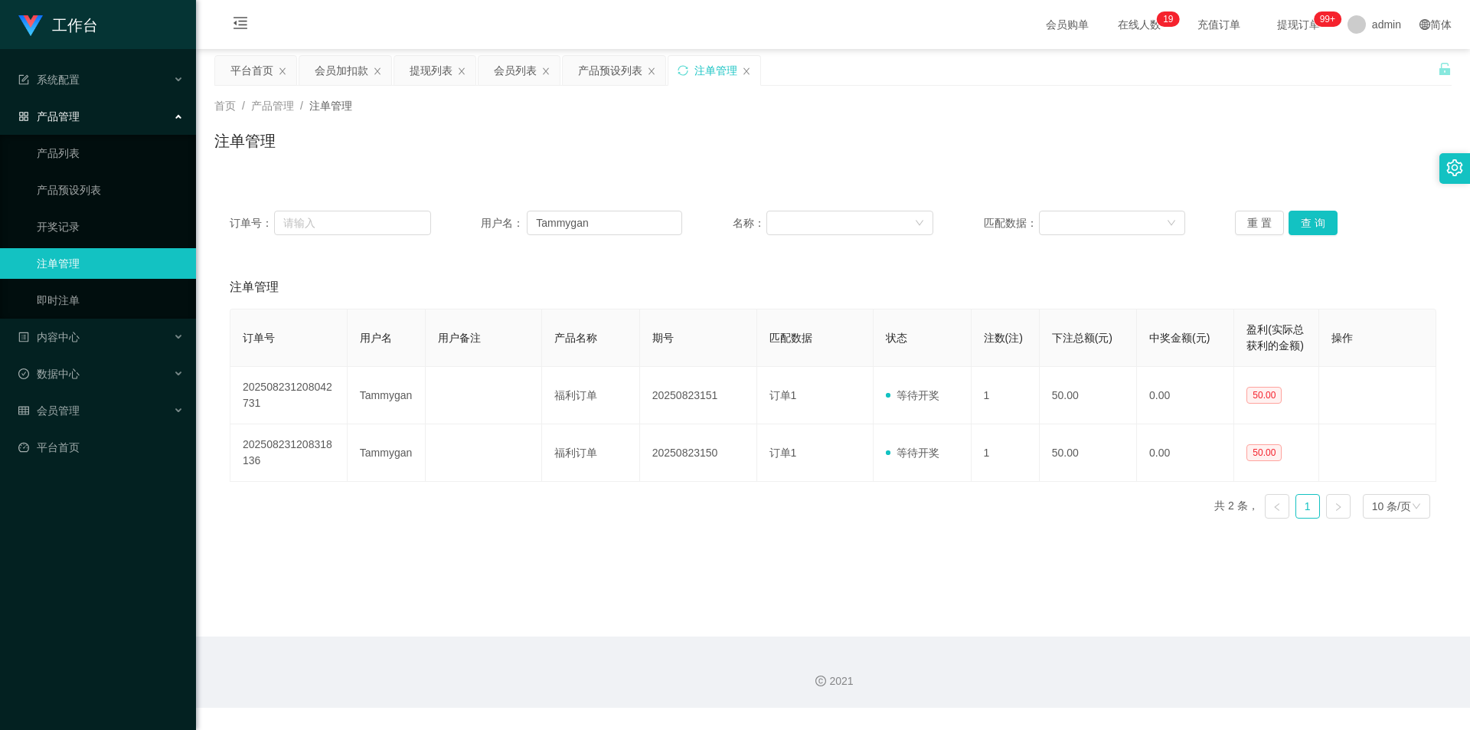
click at [338, 73] on div "会员加扣款" at bounding box center [342, 70] width 54 height 29
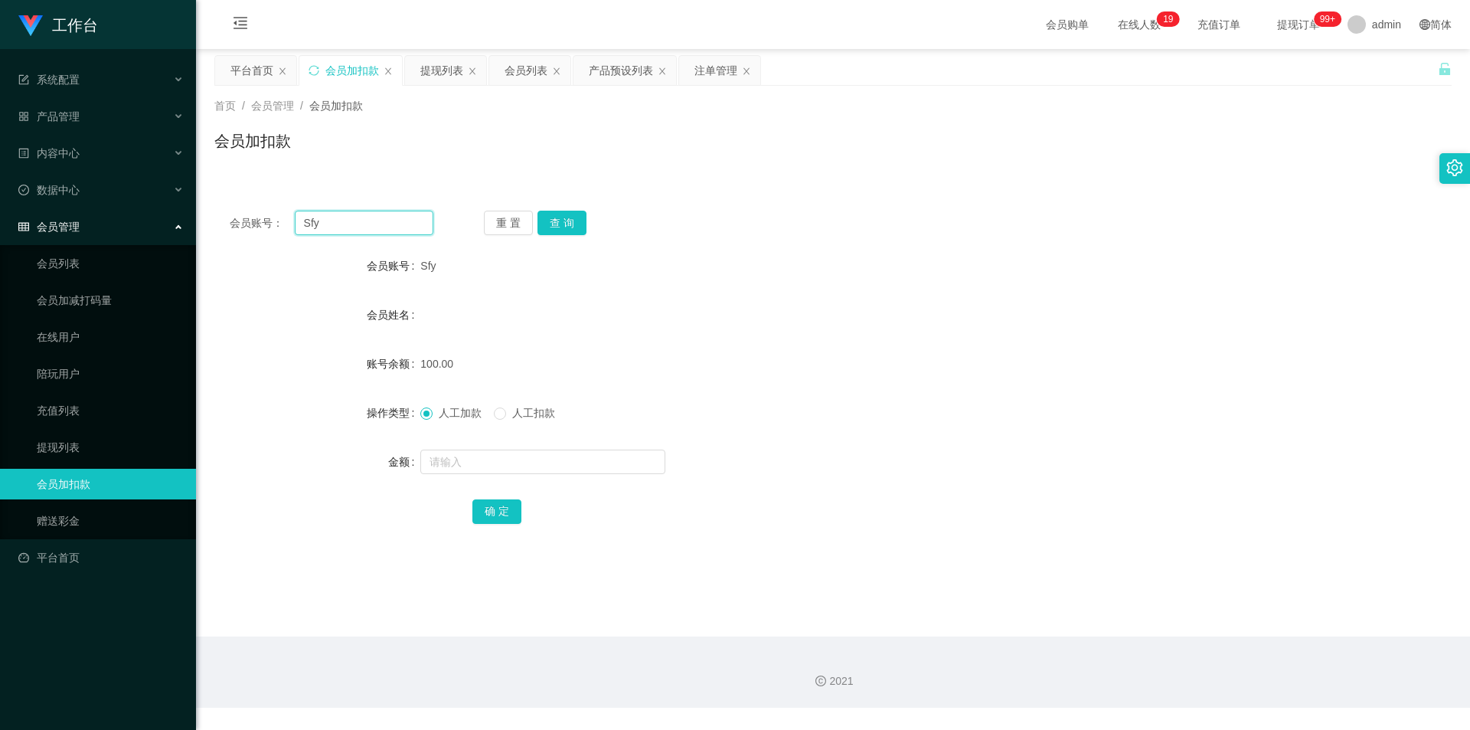
drag, startPoint x: 347, startPoint y: 224, endPoint x: 132, endPoint y: 211, distance: 214.9
click at [136, 211] on section "工作台 系统配置 产品管理 产品列表 产品预设列表 开奖记录 注单管理 即时注单 内容中心 站内信 公告列表 活动列表 数据中心 员工统计 团队统计 会员管理…" at bounding box center [735, 354] width 1470 height 708
paste input "Tammygan"
type input "Tammygan"
click at [555, 227] on button "查 询" at bounding box center [562, 223] width 49 height 25
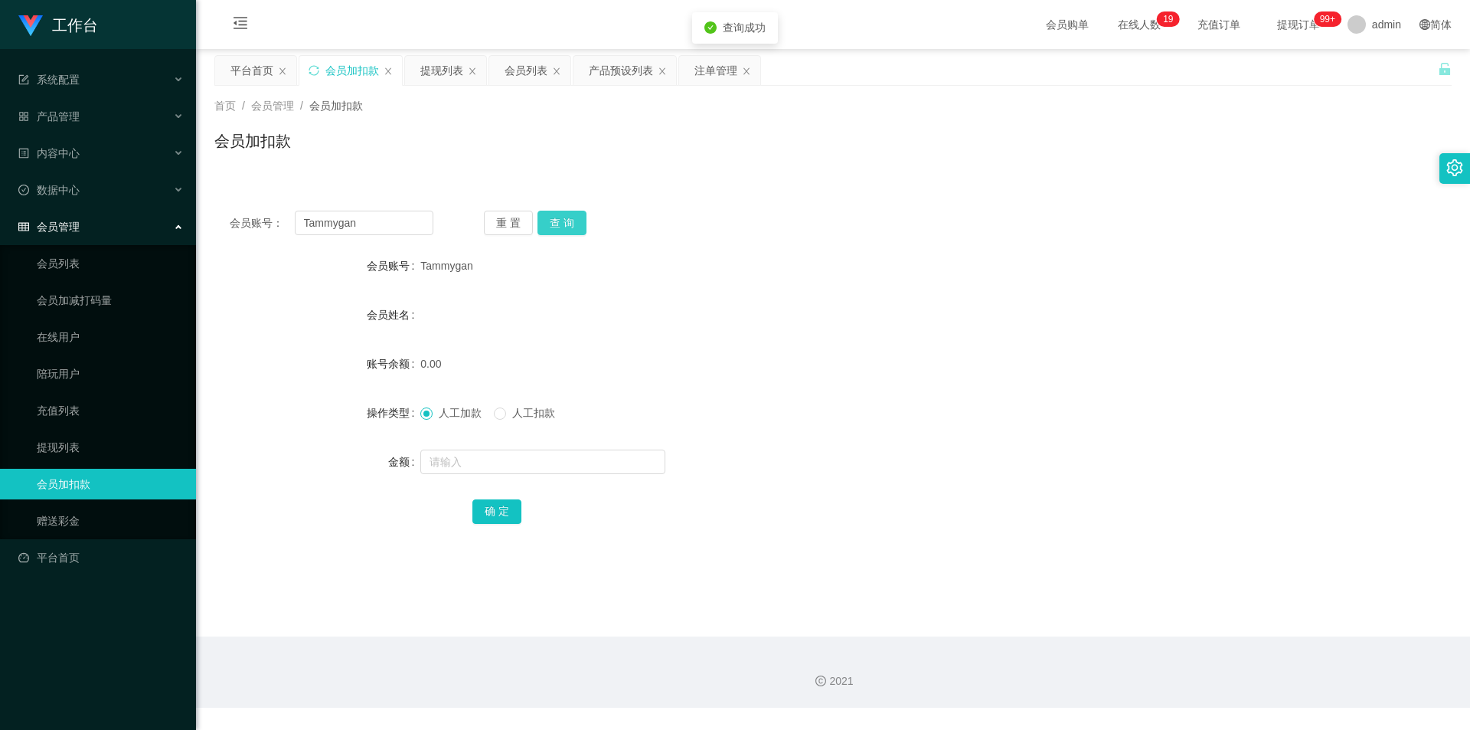
click at [555, 227] on button "查 询" at bounding box center [562, 223] width 49 height 25
click at [822, 237] on div "会员账号： Tammygan 重 置 查 询 会员账号 Tammygan 会员姓名 账号余额 0.00 操作类型 人工加款 人工扣款 金额 确 定" at bounding box center [832, 377] width 1237 height 364
click at [822, 192] on div "会员账号： Tammygan 重 置 查 询 会员账号 Tammygan 会员姓名 账号余额 0.00 操作类型 人工加款 人工扣款 金额 确 定" at bounding box center [832, 368] width 1237 height 383
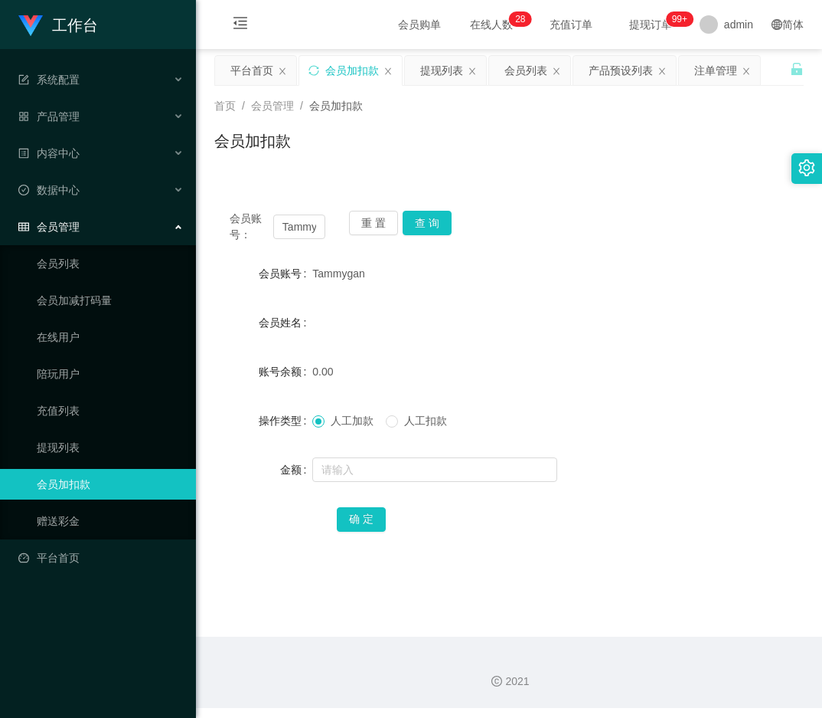
drag, startPoint x: 534, startPoint y: 198, endPoint x: 512, endPoint y: 204, distance: 23.8
click at [534, 198] on div "会员账号： Tammygan 重 置 查 询 会员账号 Tammygan 会员姓名 账号余额 0.00 操作类型 人工加款 人工扣款 金额 确 定" at bounding box center [509, 381] width 590 height 372
click at [299, 227] on input "Tammygan" at bounding box center [299, 226] width 52 height 25
click at [299, 226] on input "Tammygan" at bounding box center [299, 226] width 52 height 25
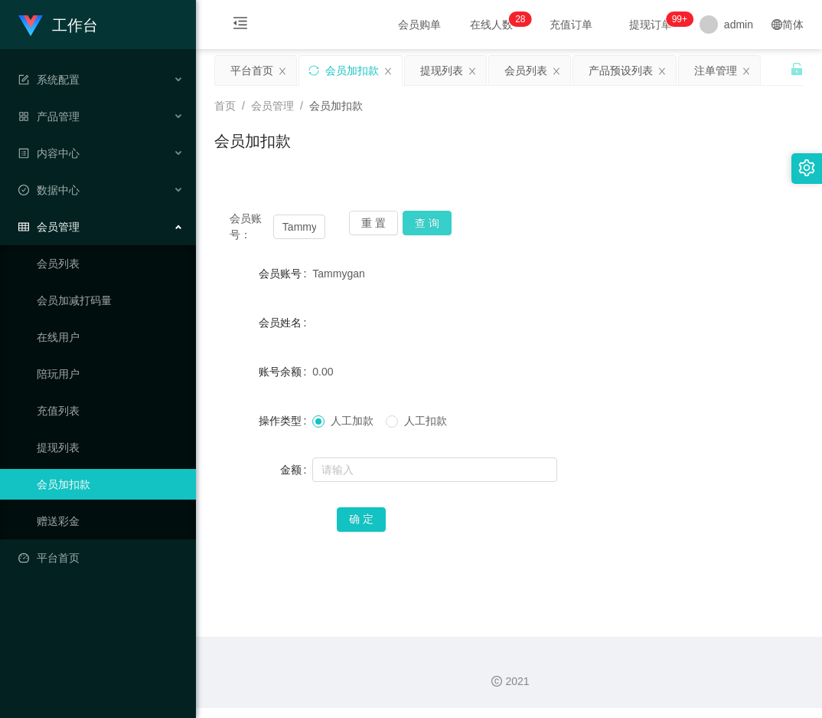
click at [411, 220] on button "查 询" at bounding box center [427, 223] width 49 height 25
drag, startPoint x: 586, startPoint y: 215, endPoint x: 732, endPoint y: 57, distance: 215.7
click at [596, 213] on div "会员账号： Tammygan 重 置 查 询" at bounding box center [509, 227] width 590 height 32
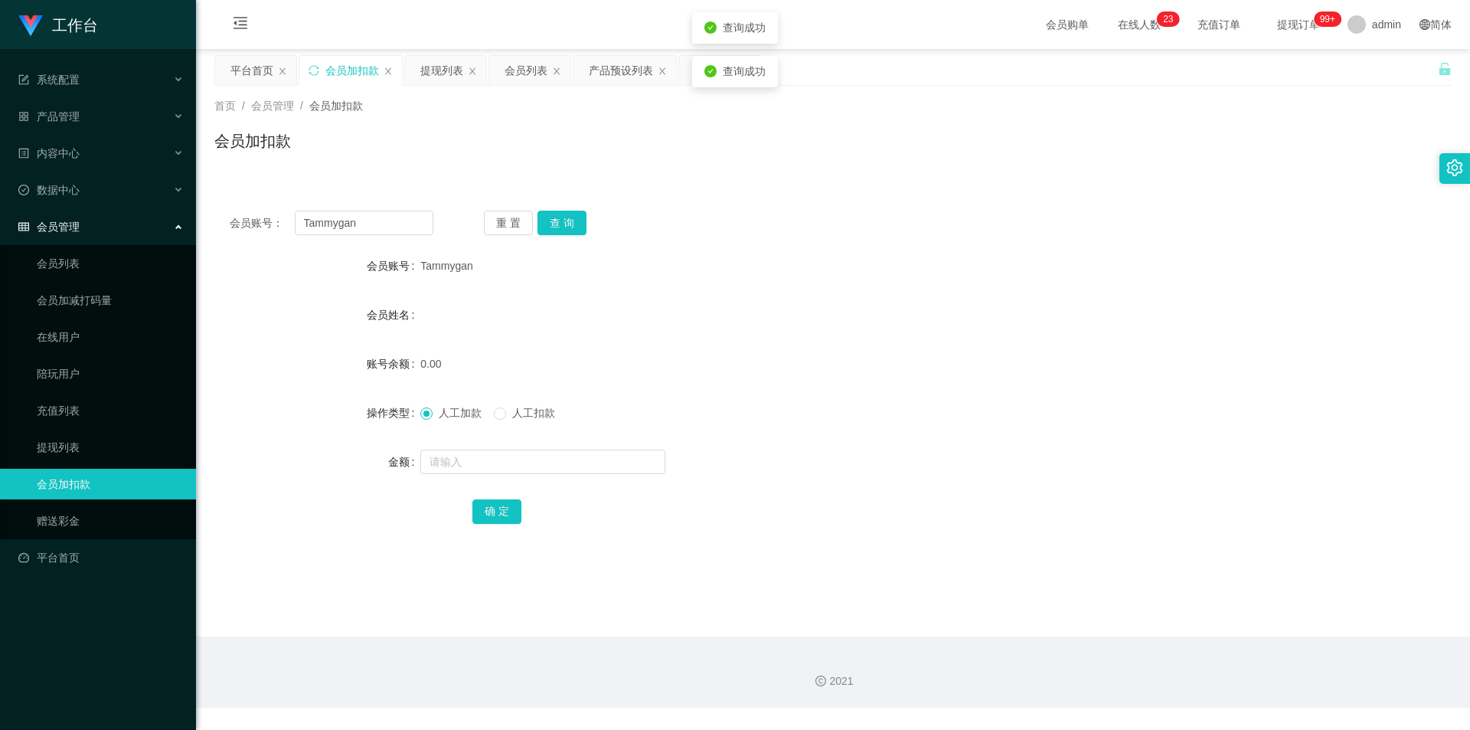
click at [613, 182] on div "会员账号： Tammygan 重 置 查 询 会员账号 Tammygan 会员姓名 账号余额 0.00 操作类型 人工加款 人工扣款 金额 确 定" at bounding box center [832, 368] width 1237 height 383
click at [709, 73] on div "注单管理" at bounding box center [716, 70] width 43 height 29
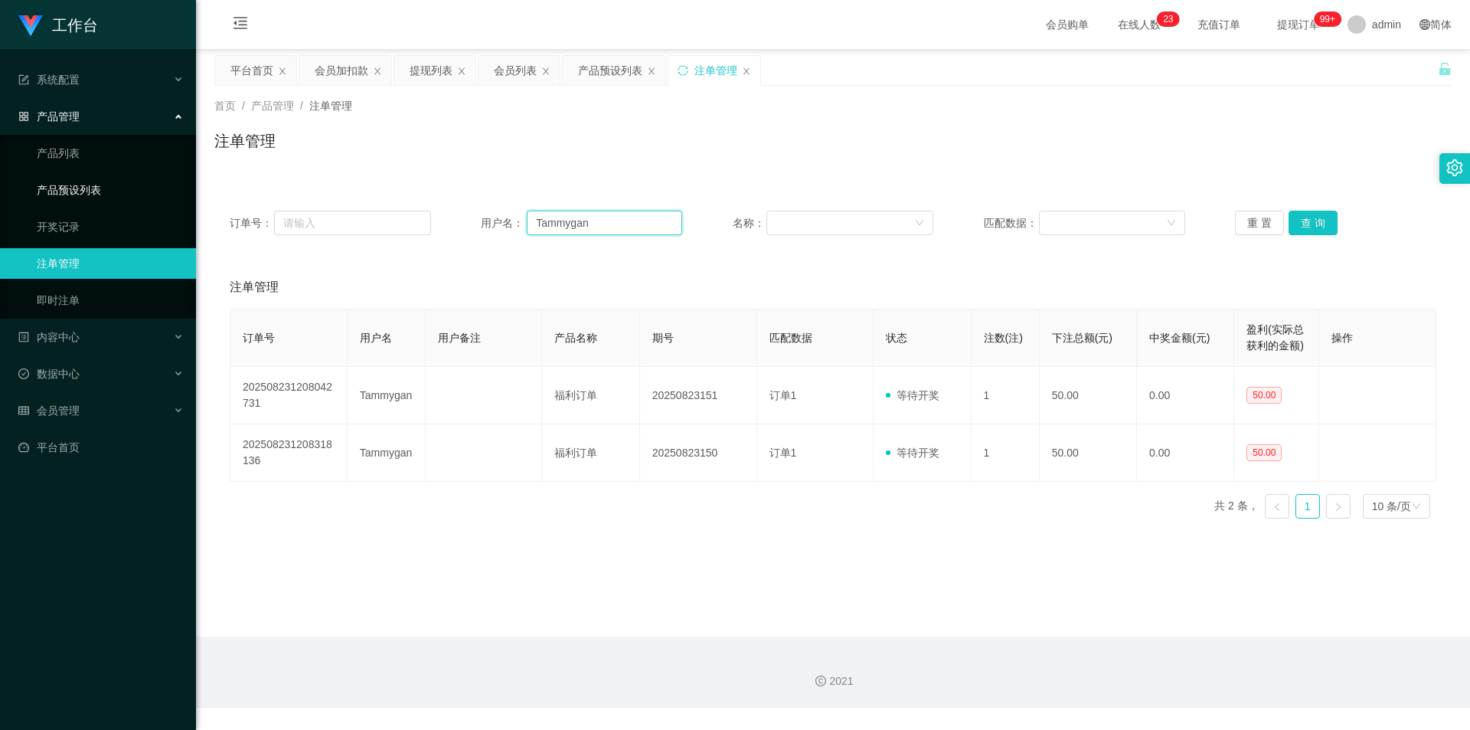
drag, startPoint x: 622, startPoint y: 220, endPoint x: 187, endPoint y: 204, distance: 435.2
click at [190, 204] on section "工作台 系统配置 产品管理 产品列表 产品预设列表 开奖记录 注单管理 即时注单 内容中心 站内信 公告列表 活动列表 数据中心 员工统计 团队统计 会员管理…" at bounding box center [735, 354] width 1470 height 708
click at [822, 219] on button "查 询" at bounding box center [1313, 223] width 49 height 25
click at [822, 152] on div "注单管理" at bounding box center [832, 146] width 1237 height 35
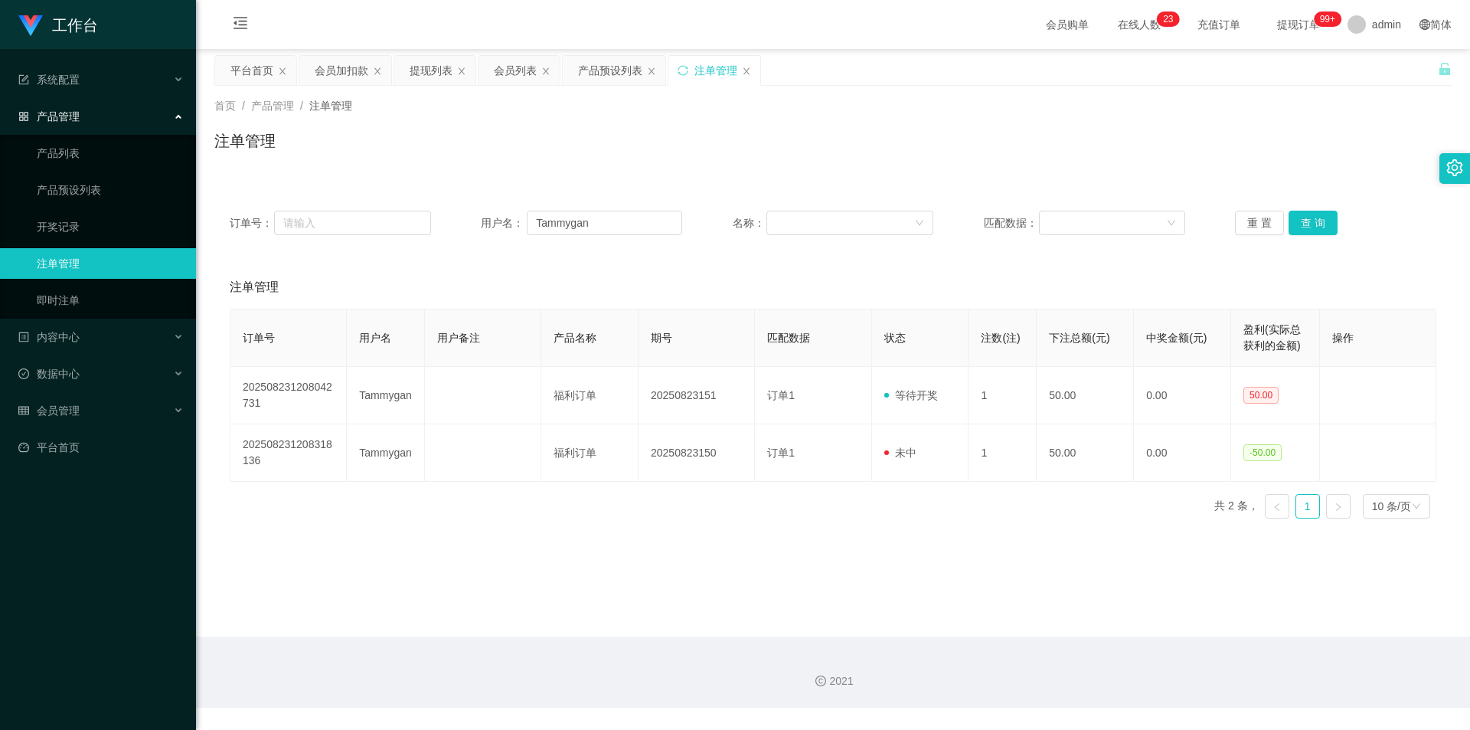
click at [822, 152] on div "注单管理" at bounding box center [832, 146] width 1237 height 35
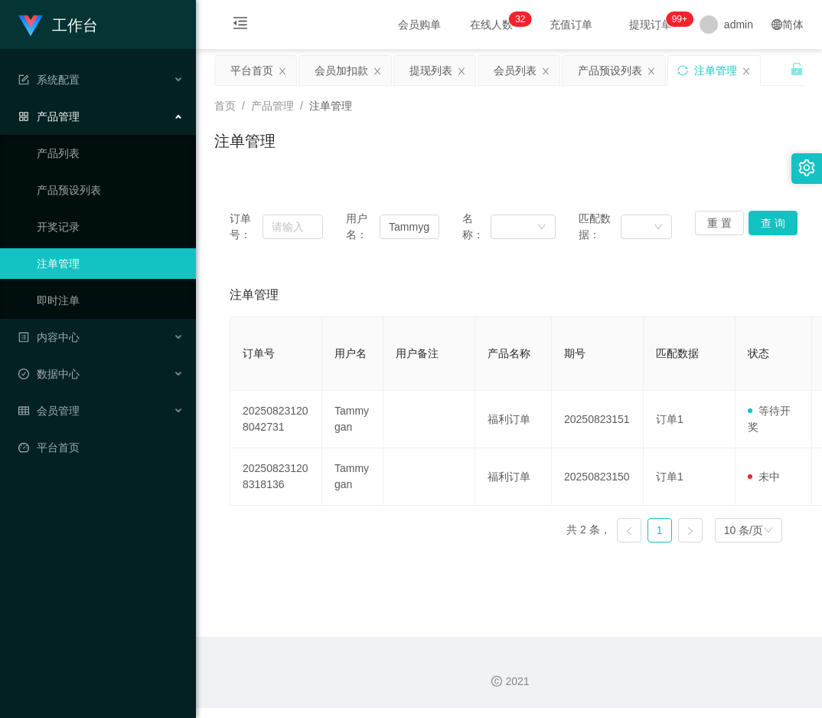
click at [426, 185] on div "订单号： 用户名： Tammygan 名称： 匹配数据： 重 置 查 询 注单管理 订单号 用户名 用户备注 产品名称 期号 匹配数据 状态 注数(注) 下注…" at bounding box center [509, 366] width 590 height 378
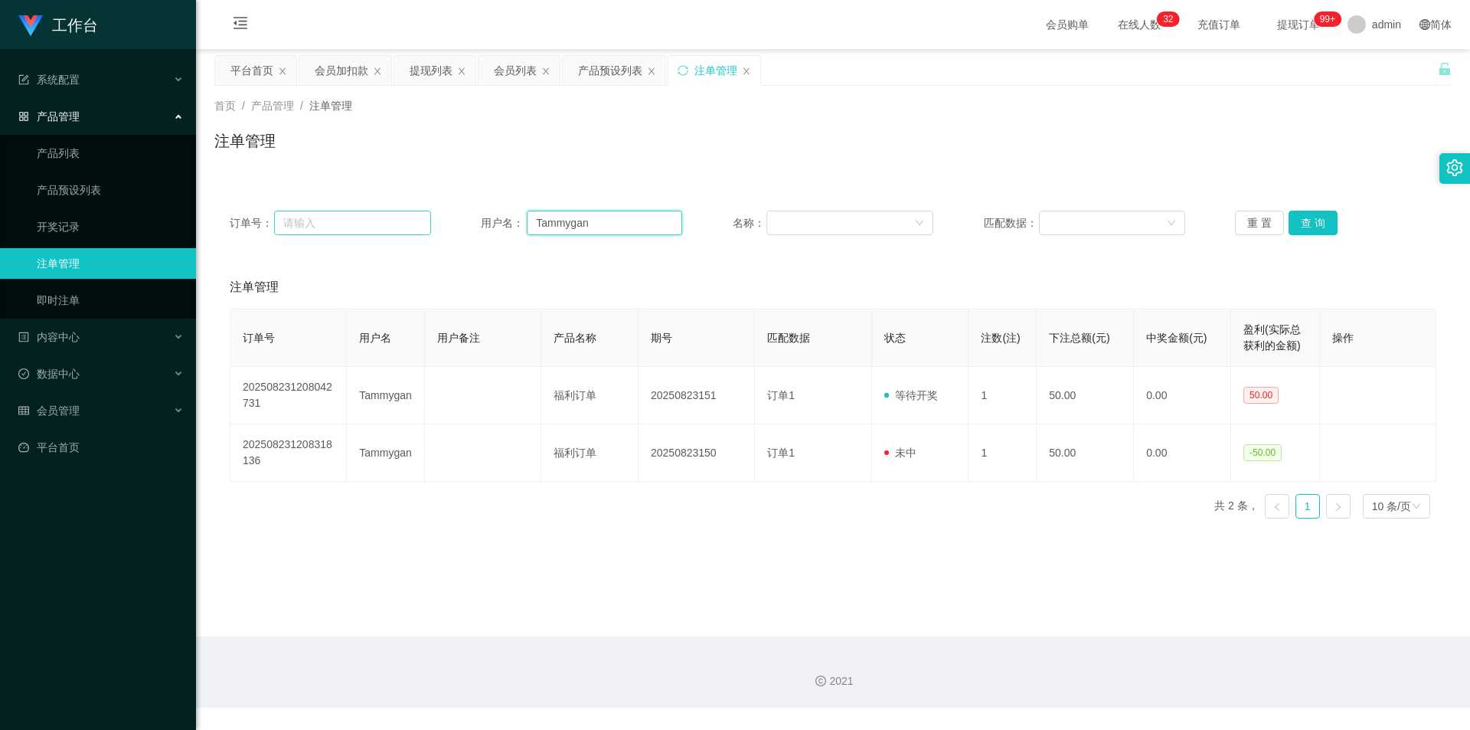
drag, startPoint x: 616, startPoint y: 219, endPoint x: 350, endPoint y: 216, distance: 266.5
click at [355, 214] on div "订单号： 用户名： Tammygan 名称： 匹配数据： 重 置 查 询" at bounding box center [833, 223] width 1207 height 25
paste input "Sfy"
type input "Sfy"
click at [822, 227] on button "查 询" at bounding box center [1313, 223] width 49 height 25
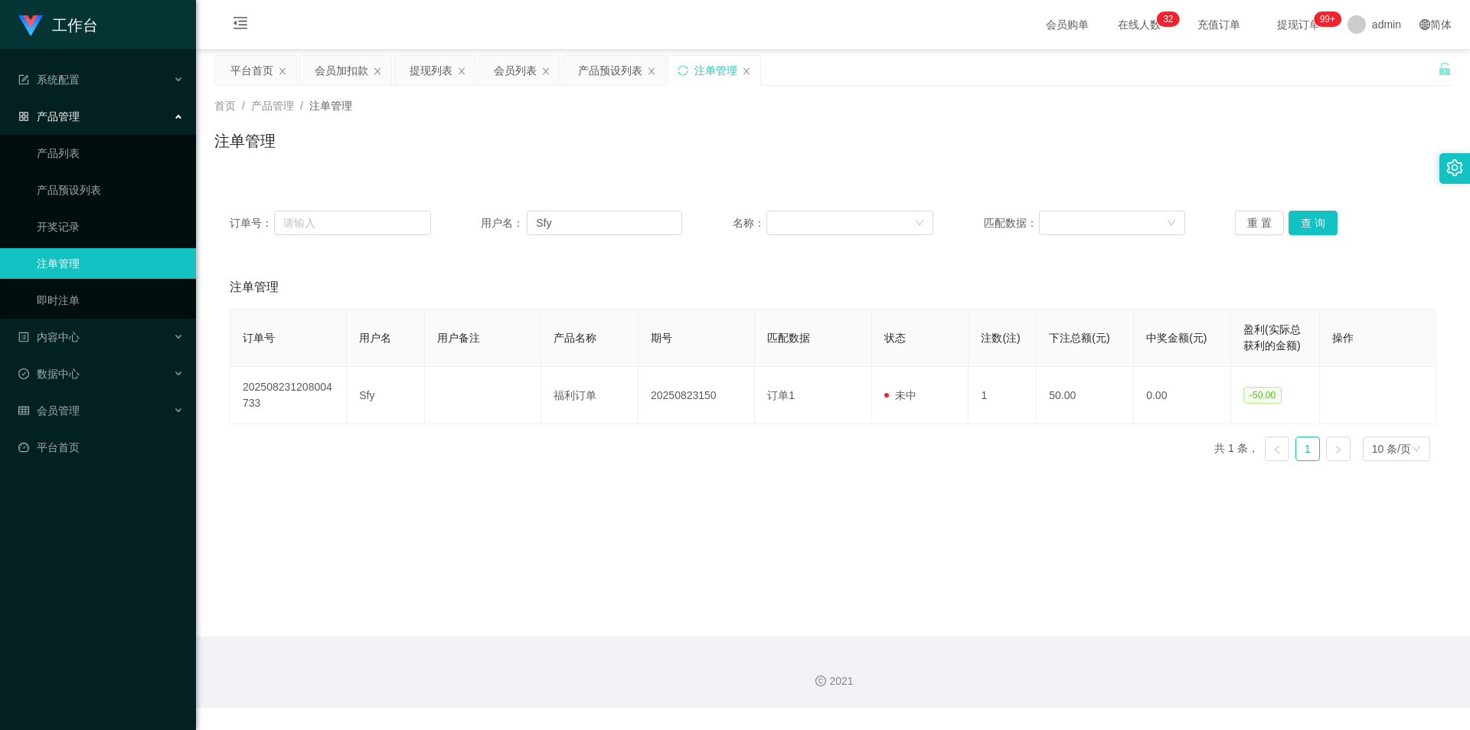
drag, startPoint x: 1002, startPoint y: 171, endPoint x: 644, endPoint y: 122, distance: 361.7
click at [822, 171] on div "首页 / 产品管理 / 注单管理 / 注单管理" at bounding box center [833, 131] width 1274 height 91
click at [322, 71] on div "会员加扣款" at bounding box center [342, 70] width 54 height 29
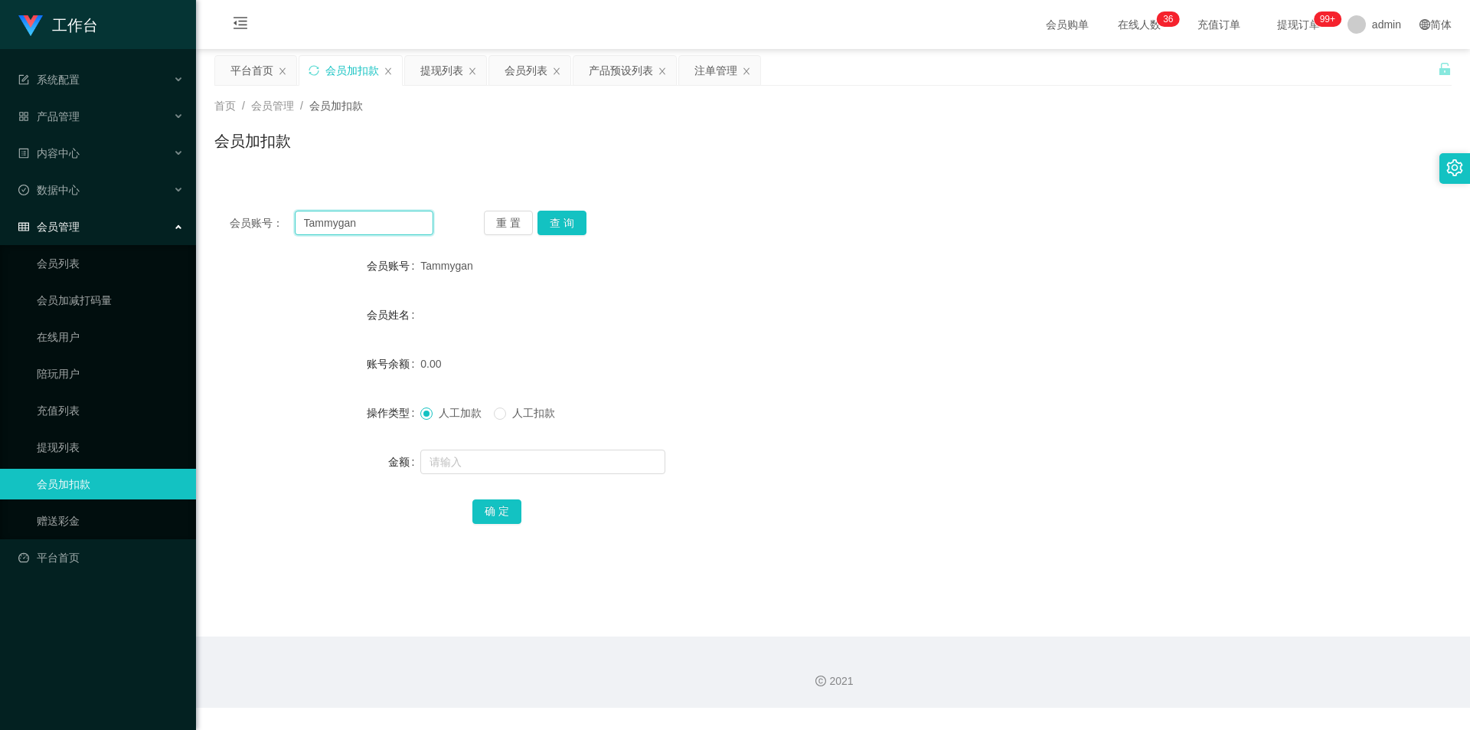
drag, startPoint x: 383, startPoint y: 221, endPoint x: 0, endPoint y: 206, distance: 383.2
click at [0, 206] on section "工作台 系统配置 产品管理 产品列表 产品预设列表 开奖记录 注单管理 即时注单 内容中心 站内信 公告列表 活动列表 数据中心 员工统计 团队统计 会员管理…" at bounding box center [735, 354] width 1470 height 708
paste input "Sfy"
type input "Sfy"
click at [544, 214] on button "查 询" at bounding box center [562, 223] width 49 height 25
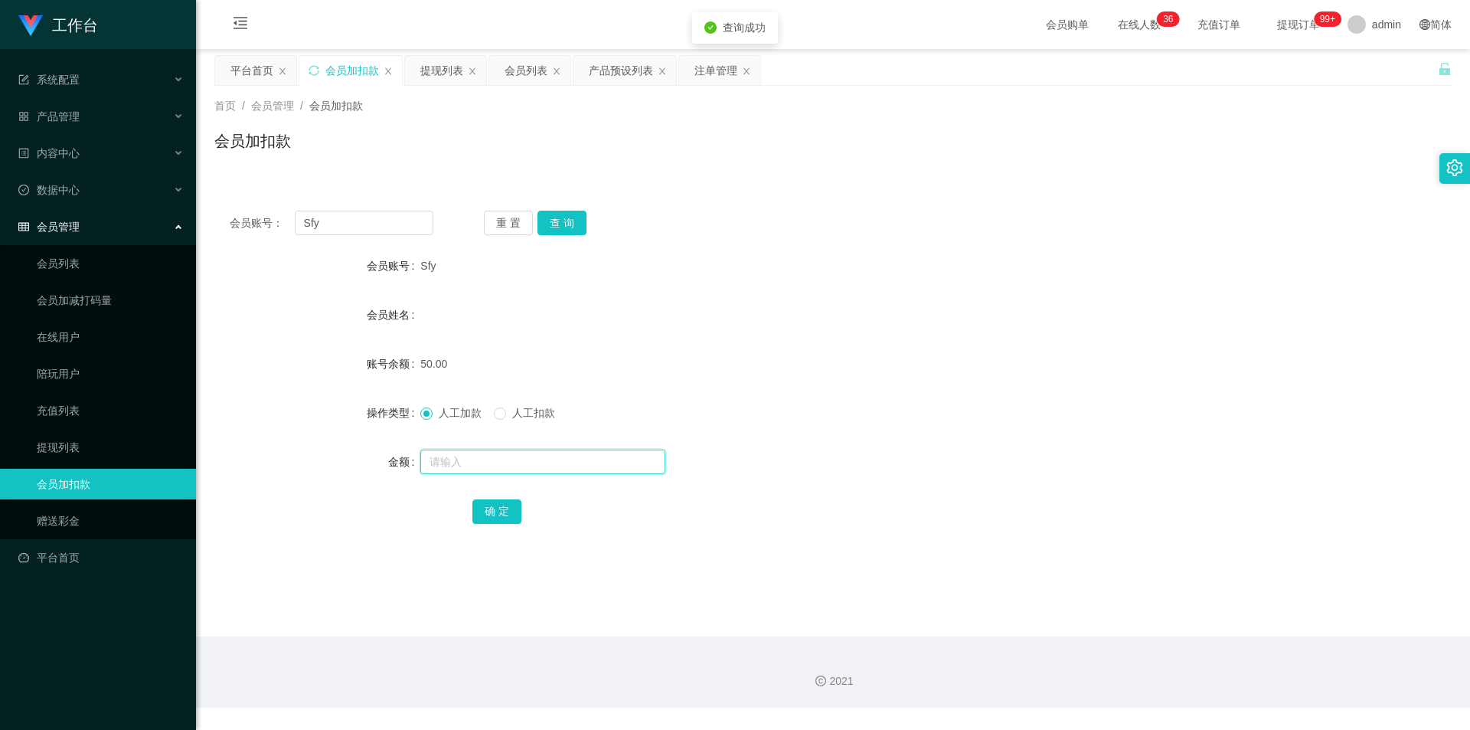
click at [438, 458] on input "text" at bounding box center [542, 461] width 245 height 25
type input "100"
click at [476, 512] on button "确 定" at bounding box center [496, 511] width 49 height 25
click at [721, 308] on div "会员姓名" at bounding box center [832, 314] width 1237 height 31
click at [686, 73] on div "注单管理" at bounding box center [719, 70] width 81 height 29
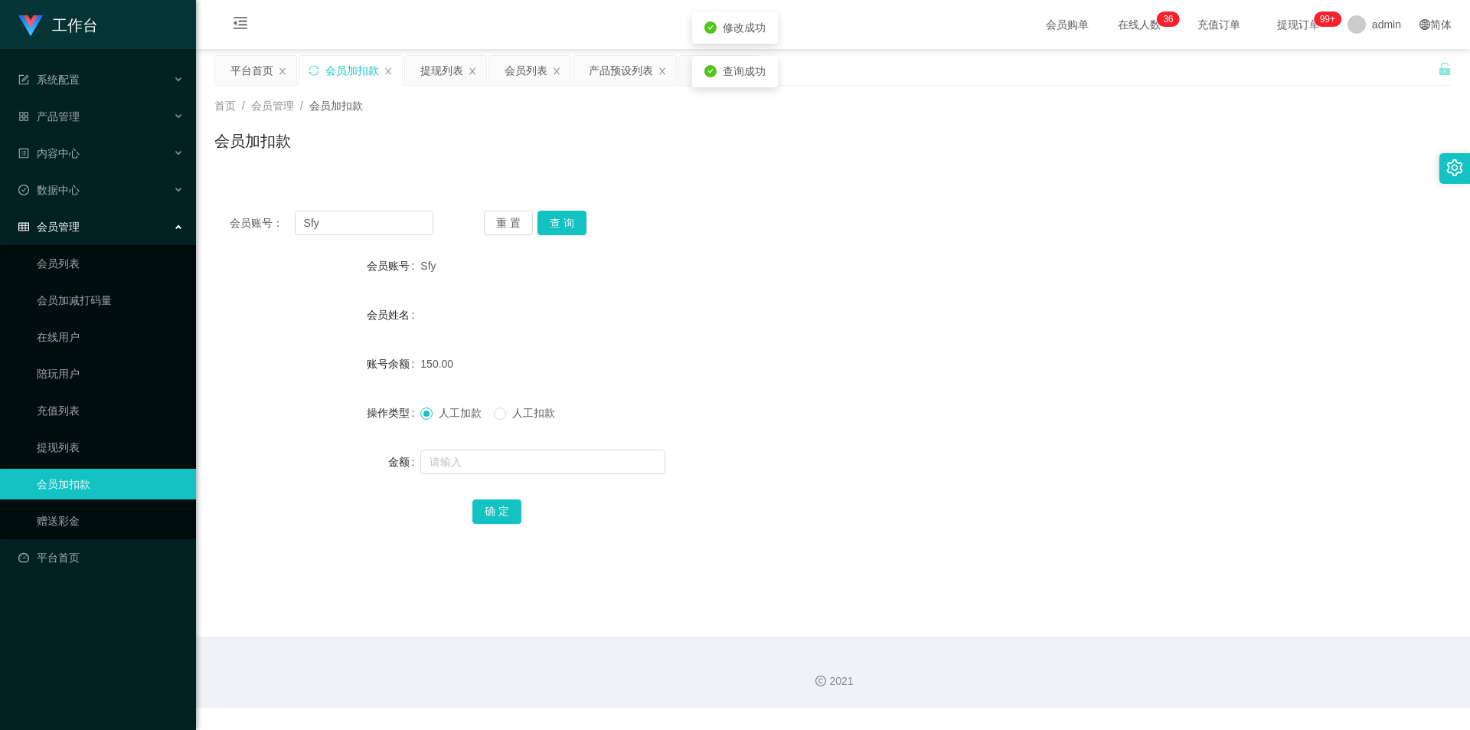
click at [735, 153] on div "会员加扣款" at bounding box center [832, 146] width 1237 height 35
click at [703, 77] on div "注单管理" at bounding box center [716, 70] width 43 height 29
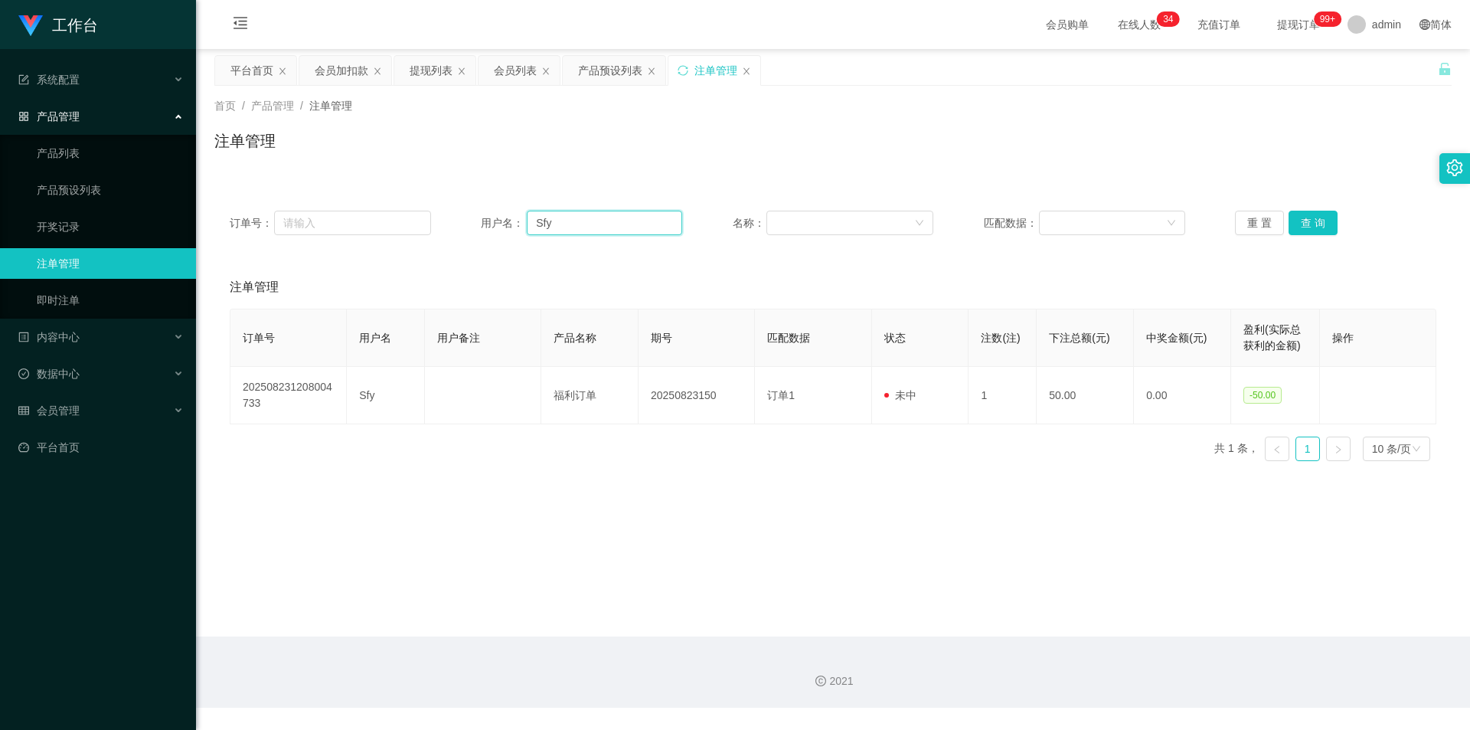
drag, startPoint x: 613, startPoint y: 227, endPoint x: 235, endPoint y: 198, distance: 379.4
click at [235, 198] on div "订单号： 用户名： Sfy 名称： 匹配数据： 重 置 查 询" at bounding box center [832, 222] width 1237 height 55
click at [822, 216] on button "查 询" at bounding box center [1313, 223] width 49 height 25
click at [822, 132] on div "注单管理" at bounding box center [832, 146] width 1237 height 35
drag, startPoint x: 508, startPoint y: 213, endPoint x: 100, endPoint y: 185, distance: 408.4
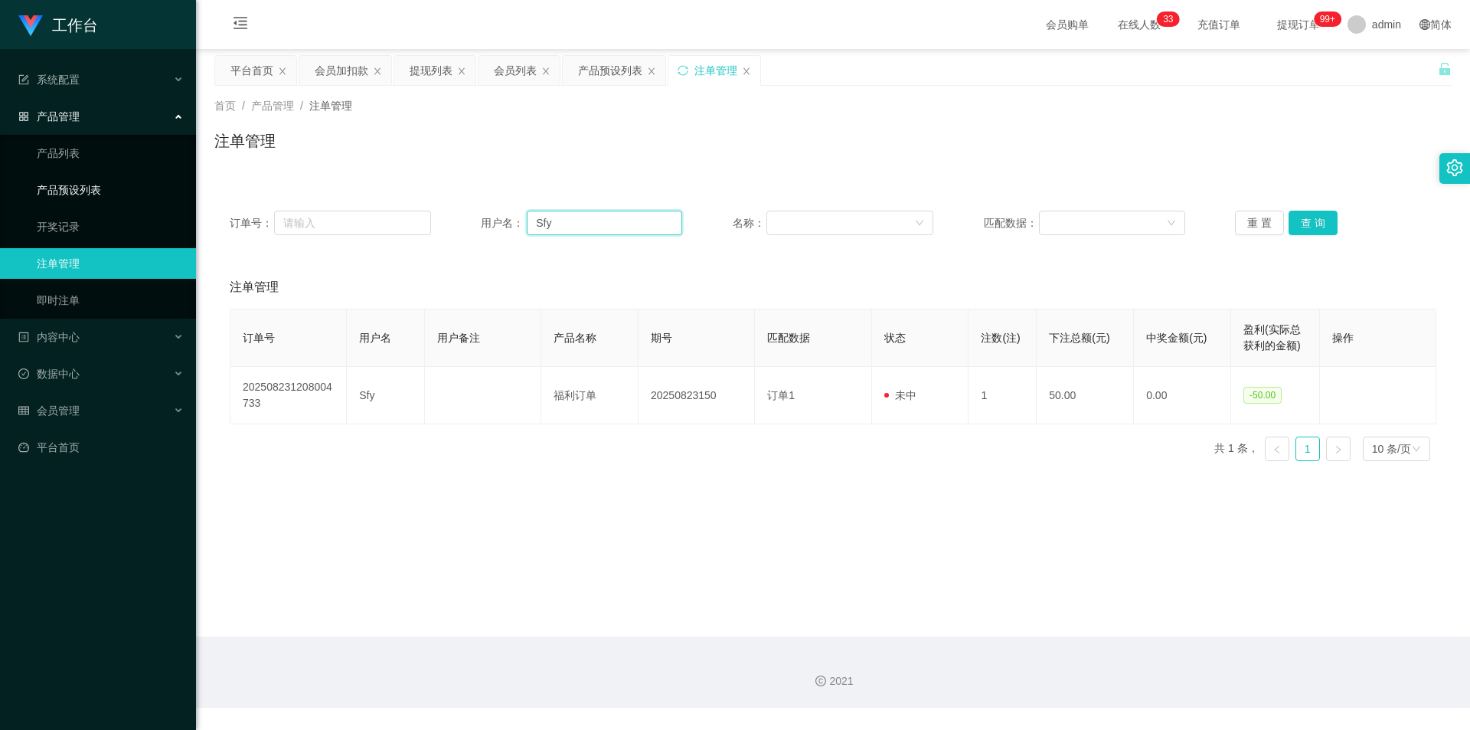
click at [100, 185] on section "工作台 系统配置 产品管理 产品列表 产品预设列表 开奖记录 注单管理 即时注单 内容中心 站内信 公告列表 活动列表 数据中心 员工统计 团队统计 会员管理…" at bounding box center [735, 354] width 1470 height 708
paste input "Wheqi97"
type input "Wheqi97"
click at [822, 219] on button "查 询" at bounding box center [1313, 223] width 49 height 25
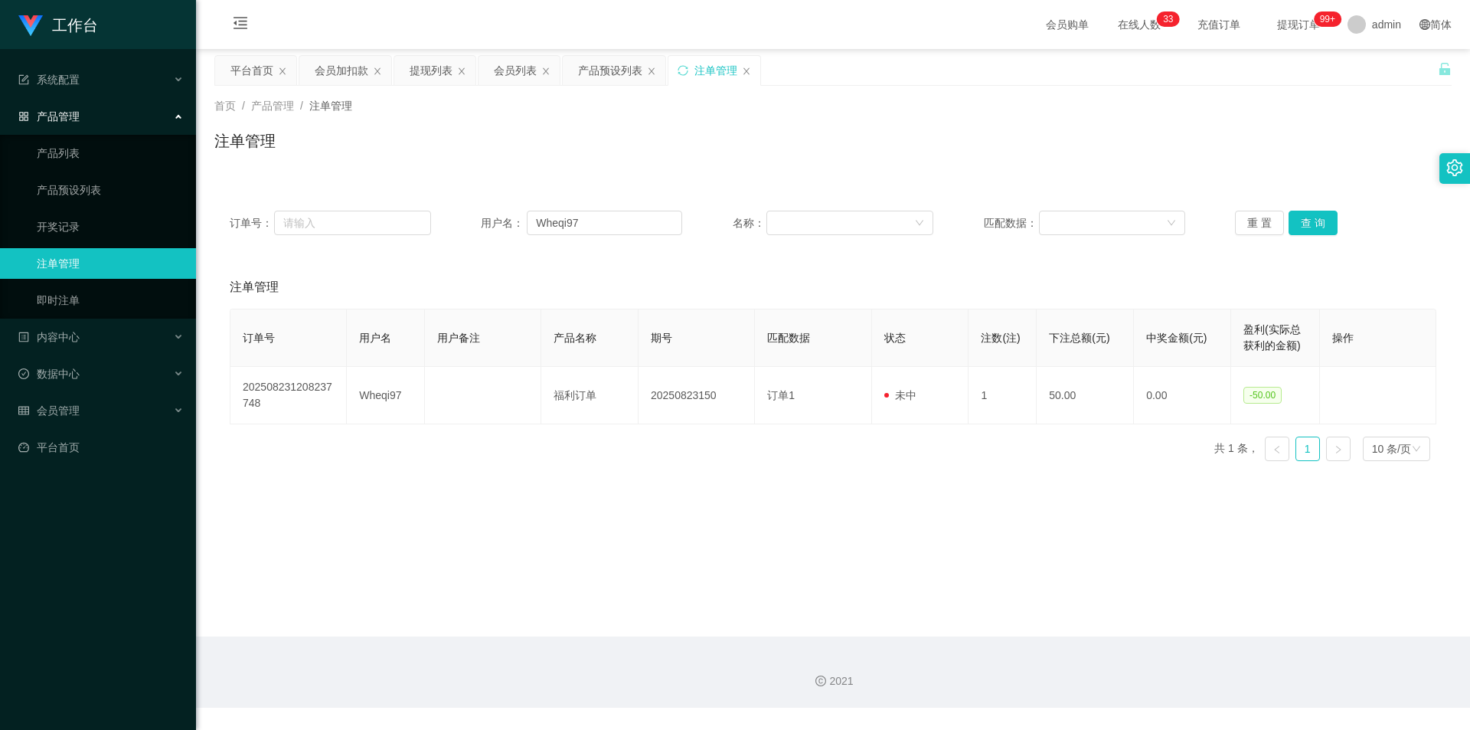
click at [822, 176] on div "首页 / 产品管理 / 注单管理 / 注单管理 订单号： 用户名： Wheqi97 名称： 匹配数据： 重 置 查 询 注单管理 订单号 用户名 用户备注 产…" at bounding box center [832, 279] width 1237 height 387
click at [358, 67] on div "会员加扣款" at bounding box center [342, 70] width 54 height 29
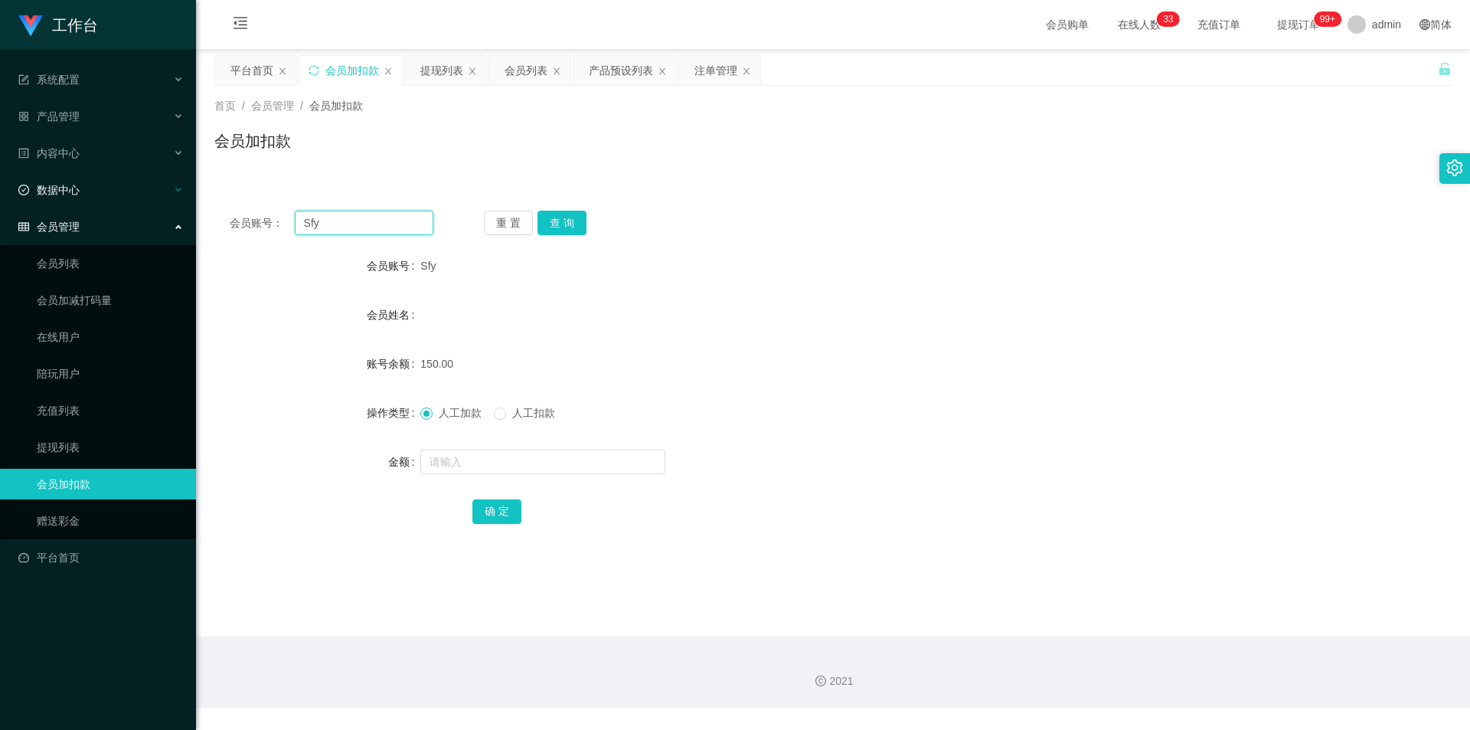
drag, startPoint x: 352, startPoint y: 225, endPoint x: 2, endPoint y: 204, distance: 350.6
click at [0, 204] on section "工作台 系统配置 产品管理 产品列表 产品预设列表 开奖记录 注单管理 即时注单 内容中心 站内信 公告列表 活动列表 数据中心 员工统计 团队统计 会员管理…" at bounding box center [735, 354] width 1470 height 708
paste input "Wheqi97"
type input "Wheqi97"
click at [562, 221] on button "查 询" at bounding box center [562, 223] width 49 height 25
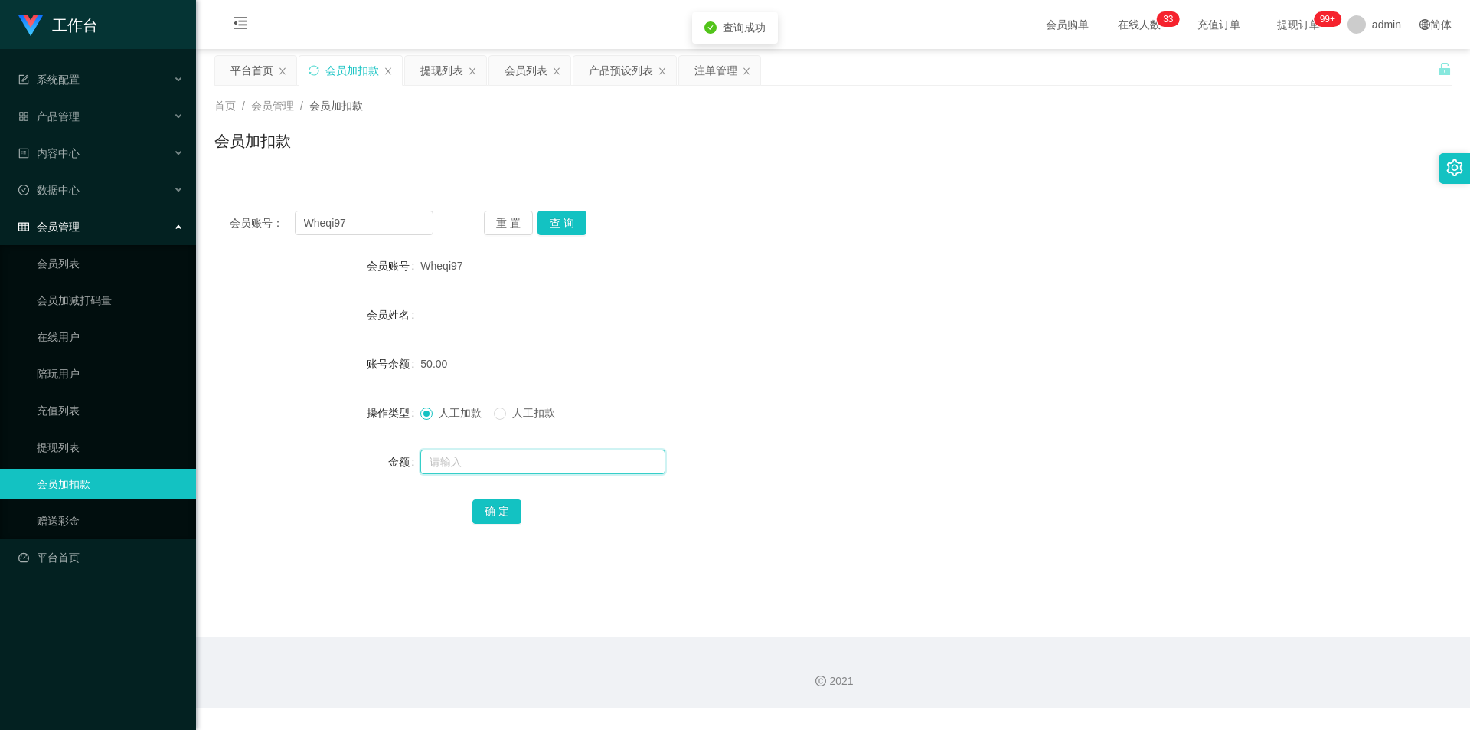
click at [433, 455] on input "text" at bounding box center [542, 461] width 245 height 25
type input "100"
click at [491, 512] on button "确 定" at bounding box center [496, 511] width 49 height 25
click at [822, 348] on div "150.00" at bounding box center [781, 363] width 722 height 31
click at [616, 64] on div "产品预设列表" at bounding box center [621, 70] width 64 height 29
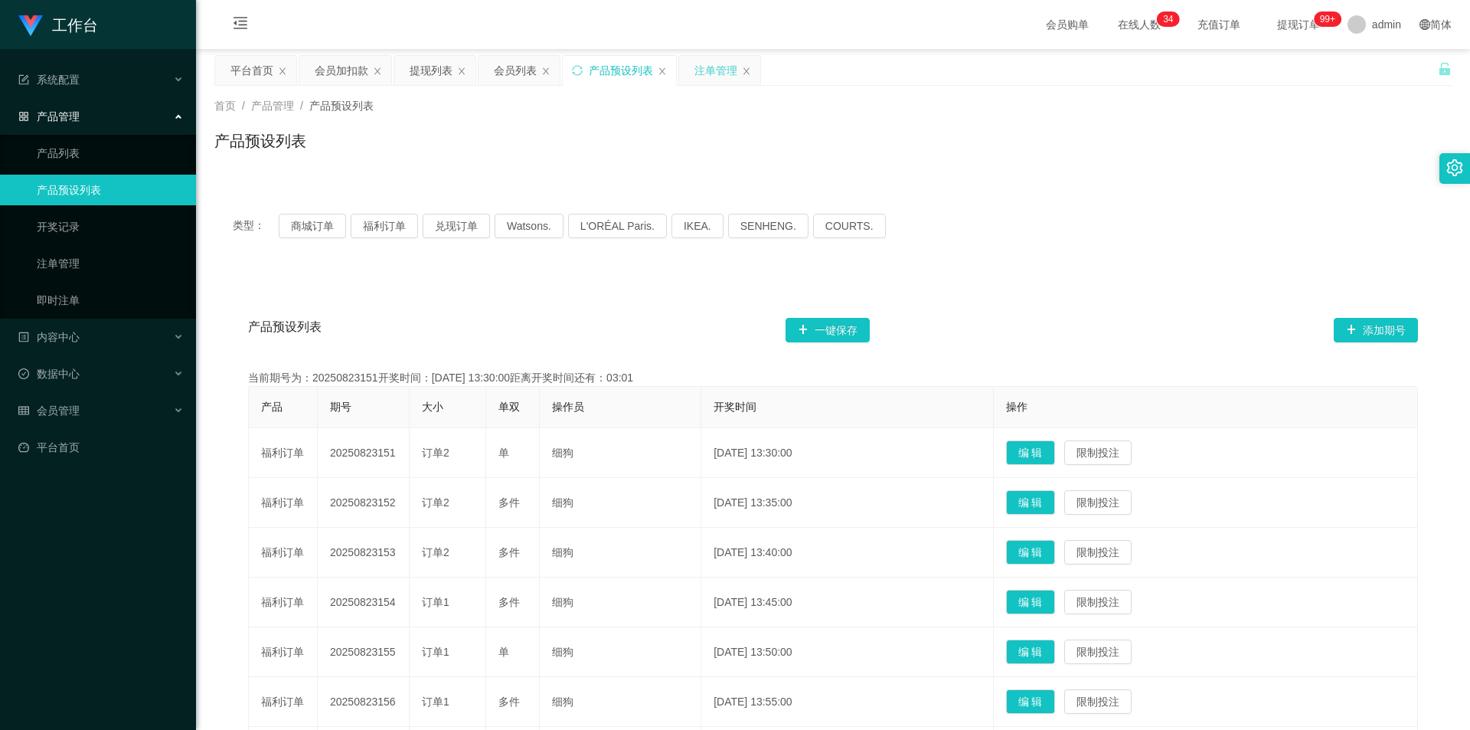
click at [708, 72] on div "注单管理" at bounding box center [716, 70] width 43 height 29
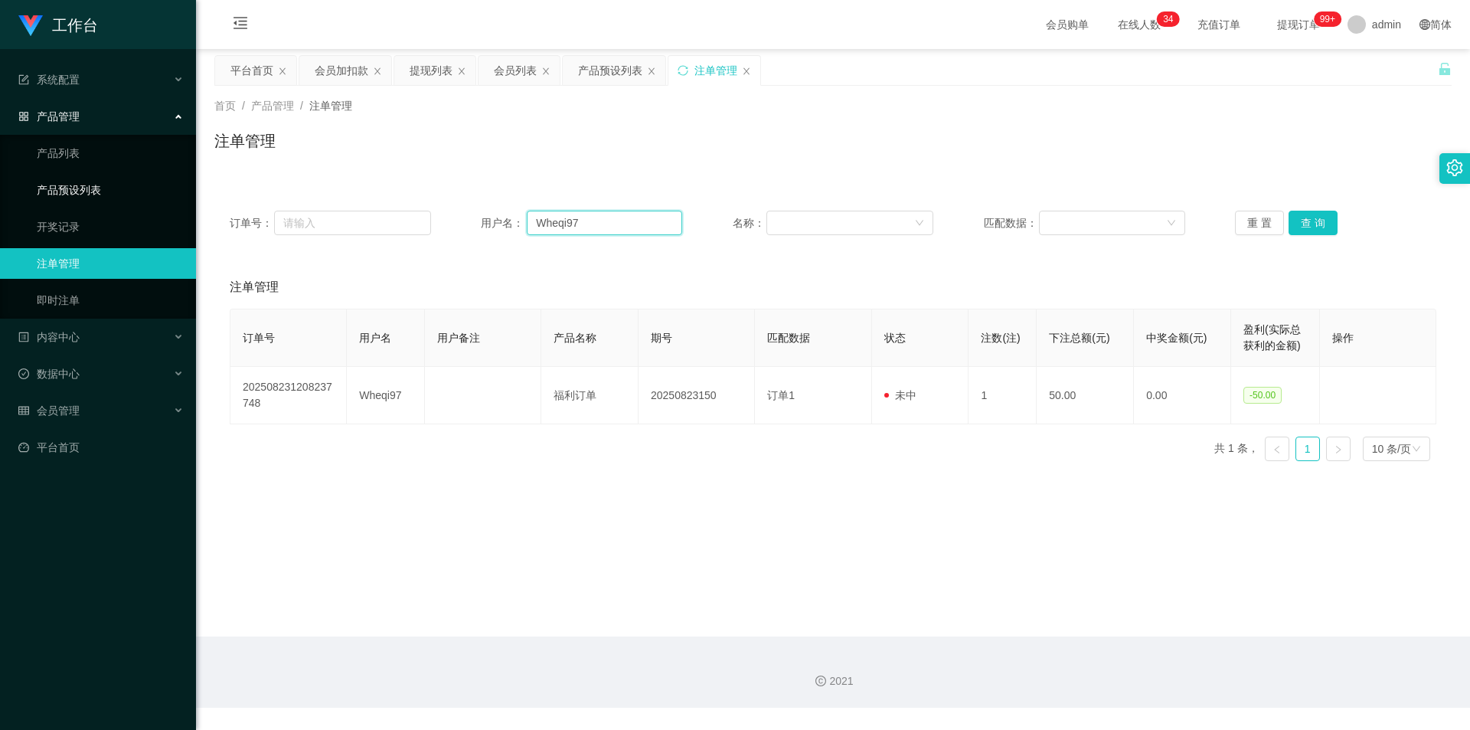
drag, startPoint x: 607, startPoint y: 225, endPoint x: 142, endPoint y: 198, distance: 465.6
click at [142, 198] on section "工作台 系统配置 产品管理 产品列表 产品预设列表 开奖记录 注单管理 即时注单 内容中心 站内信 公告列表 活动列表 数据中心 员工统计 团队统计 会员管理…" at bounding box center [735, 354] width 1470 height 708
paste input "Tammygan"
type input "Tammygan"
click at [822, 220] on button "查 询" at bounding box center [1313, 223] width 49 height 25
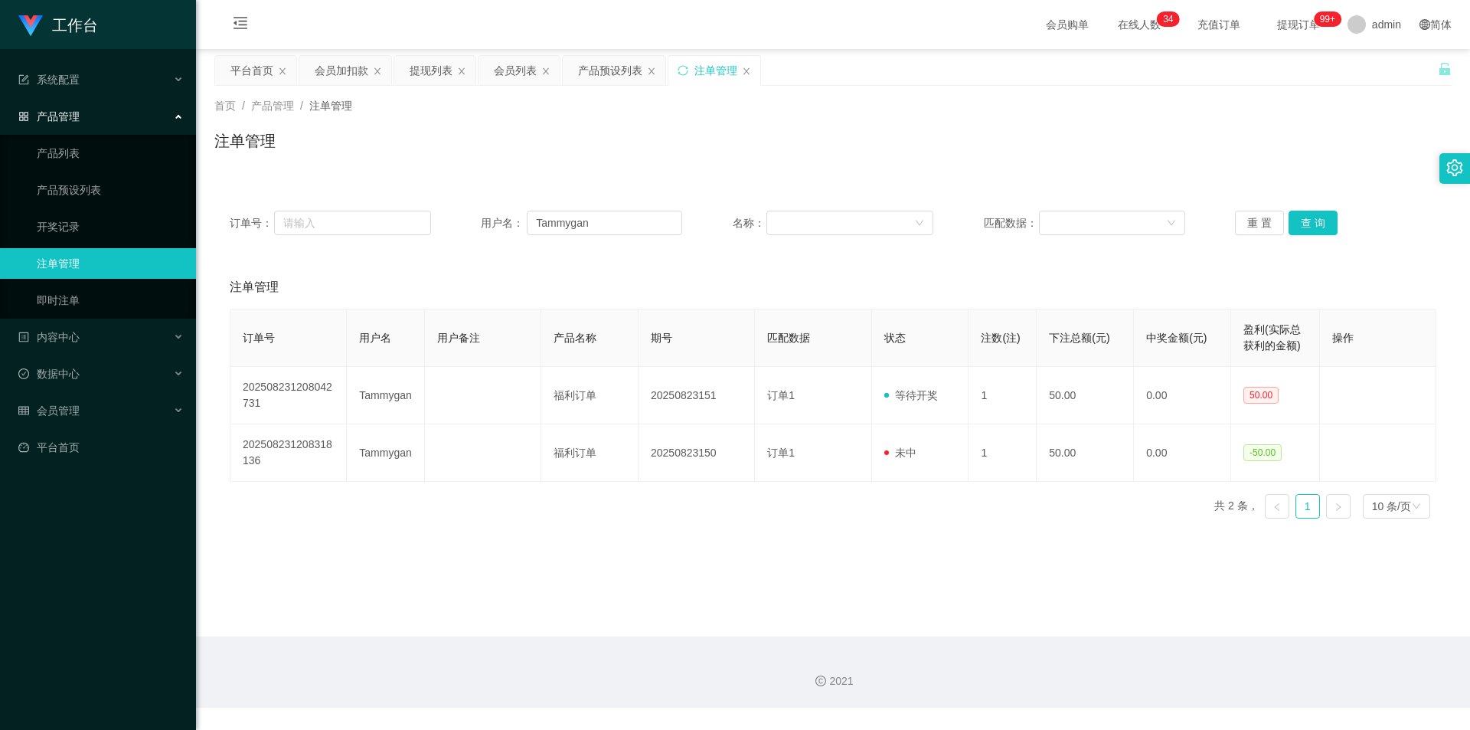
drag, startPoint x: 1050, startPoint y: 136, endPoint x: 1005, endPoint y: 131, distance: 44.7
click at [822, 136] on div "注单管理" at bounding box center [832, 146] width 1237 height 35
click at [822, 127] on div "首页 / 产品管理 / 注单管理 / 注单管理" at bounding box center [832, 131] width 1237 height 67
click at [627, 67] on div "产品预设列表" at bounding box center [610, 70] width 64 height 29
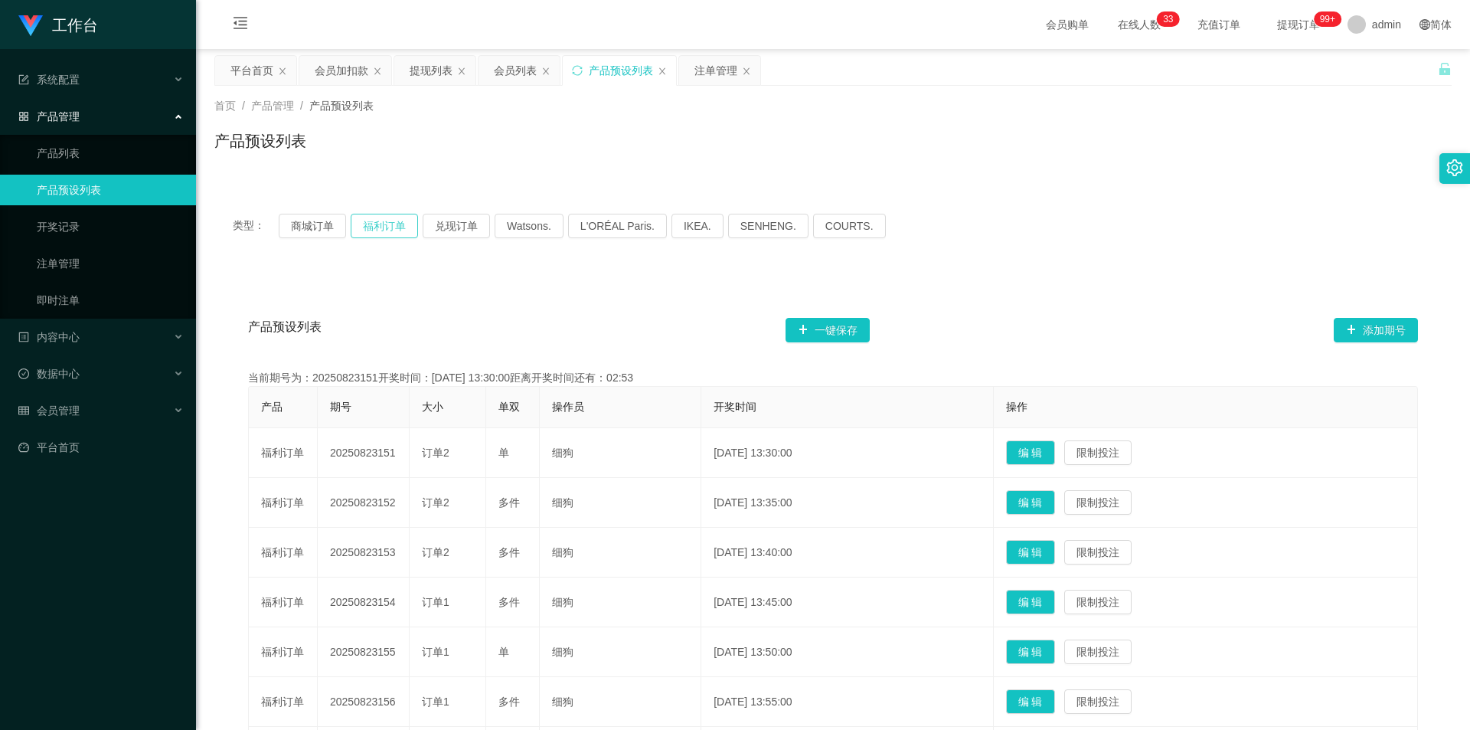
click at [366, 222] on button "福利订单" at bounding box center [384, 226] width 67 height 25
click at [367, 222] on button "福利订单" at bounding box center [384, 226] width 67 height 25
click at [670, 181] on div "类型： 商城订单 福利订单 兑现订单 Watsons. L'ORÉAL Paris. IKEA. [GEOGRAPHIC_DATA]. COURTS. 产品预…" at bounding box center [832, 585] width 1237 height 816
drag, startPoint x: 1336, startPoint y: 168, endPoint x: 1340, endPoint y: 161, distance: 8.6
click at [822, 166] on div "首页 / 产品管理 / 产品预设列表 / 产品预设列表" at bounding box center [833, 131] width 1274 height 91
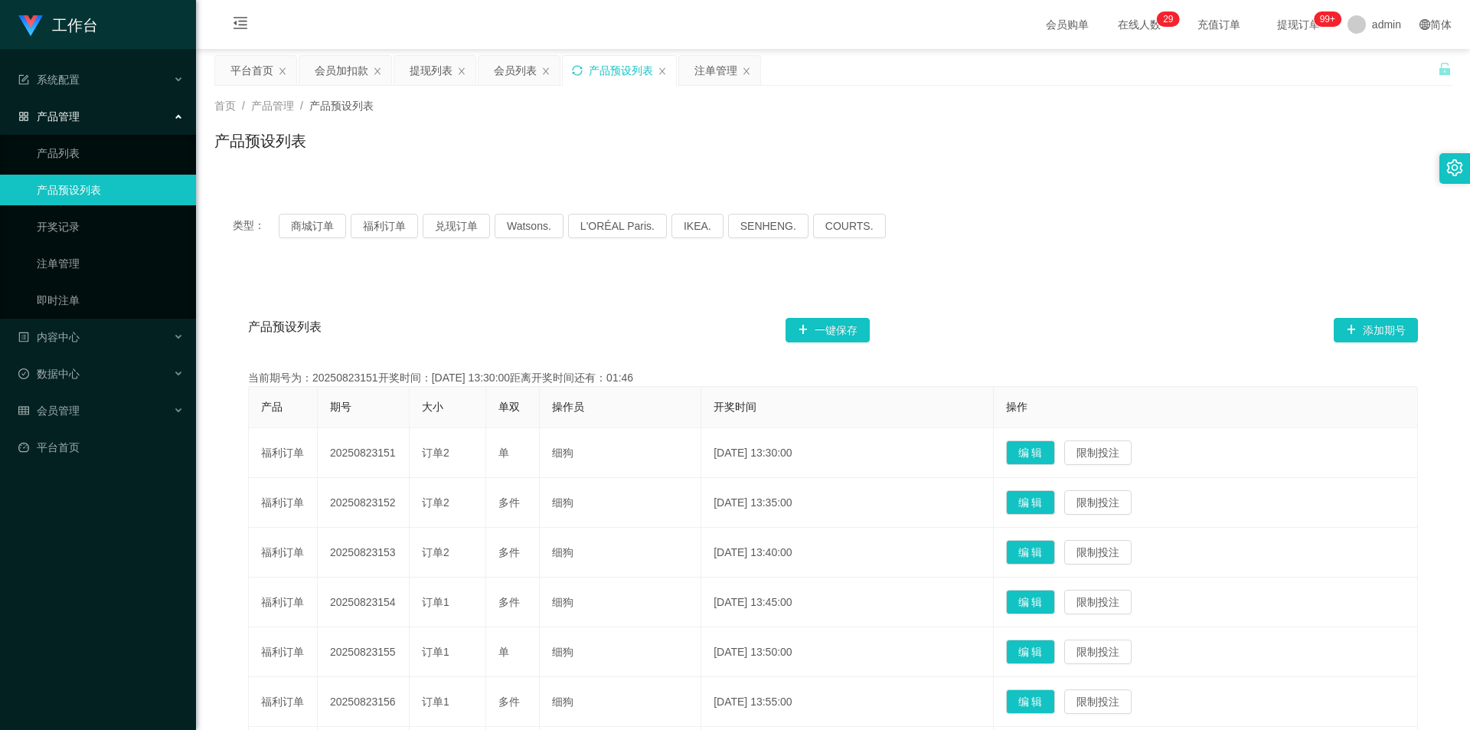
click at [575, 65] on icon "图标: sync" at bounding box center [577, 70] width 11 height 11
click at [708, 67] on div "注单管理" at bounding box center [716, 70] width 43 height 29
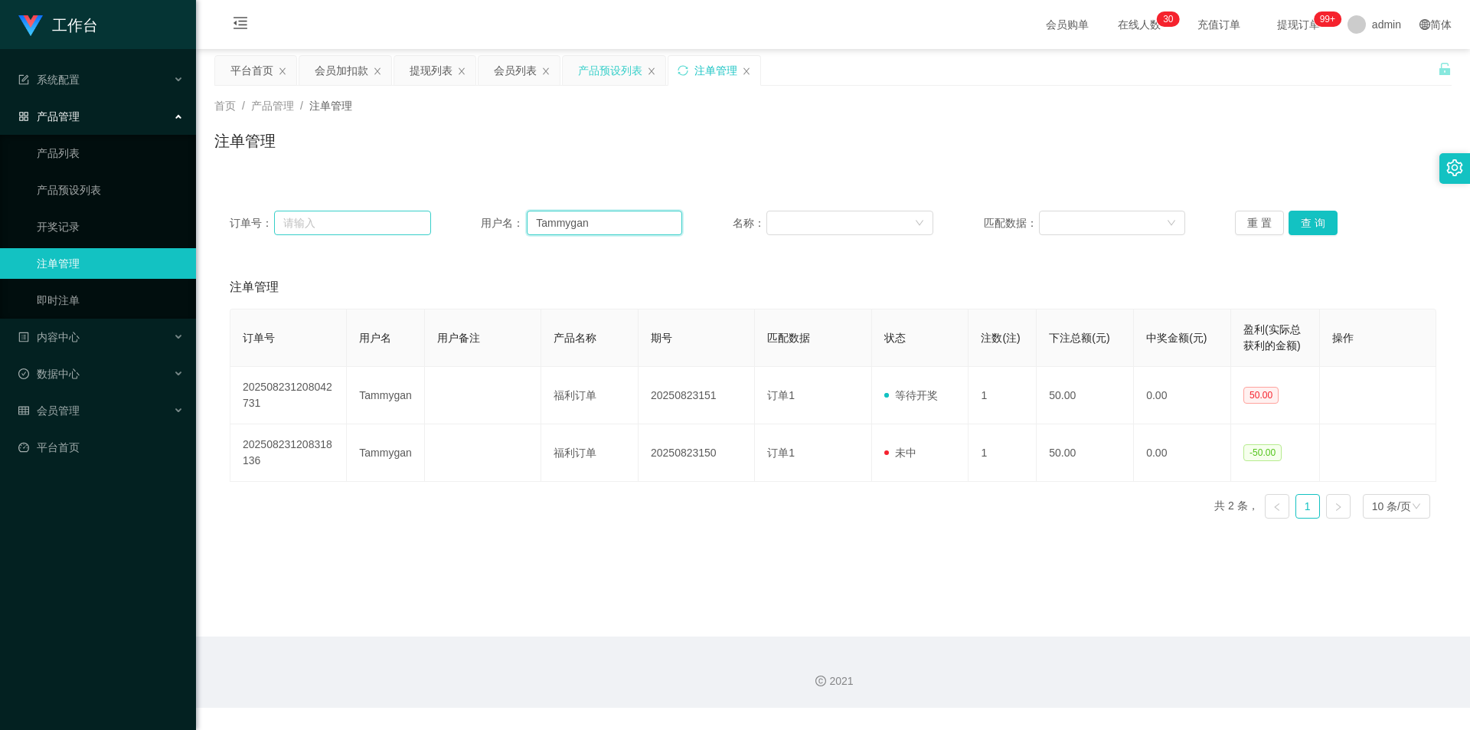
drag, startPoint x: 594, startPoint y: 224, endPoint x: 389, endPoint y: 221, distance: 205.3
click at [389, 221] on div "订单号： 用户名： Tammygan 名称： 匹配数据： 重 置 查 询" at bounding box center [833, 223] width 1207 height 25
click at [822, 224] on button "查 询" at bounding box center [1313, 223] width 49 height 25
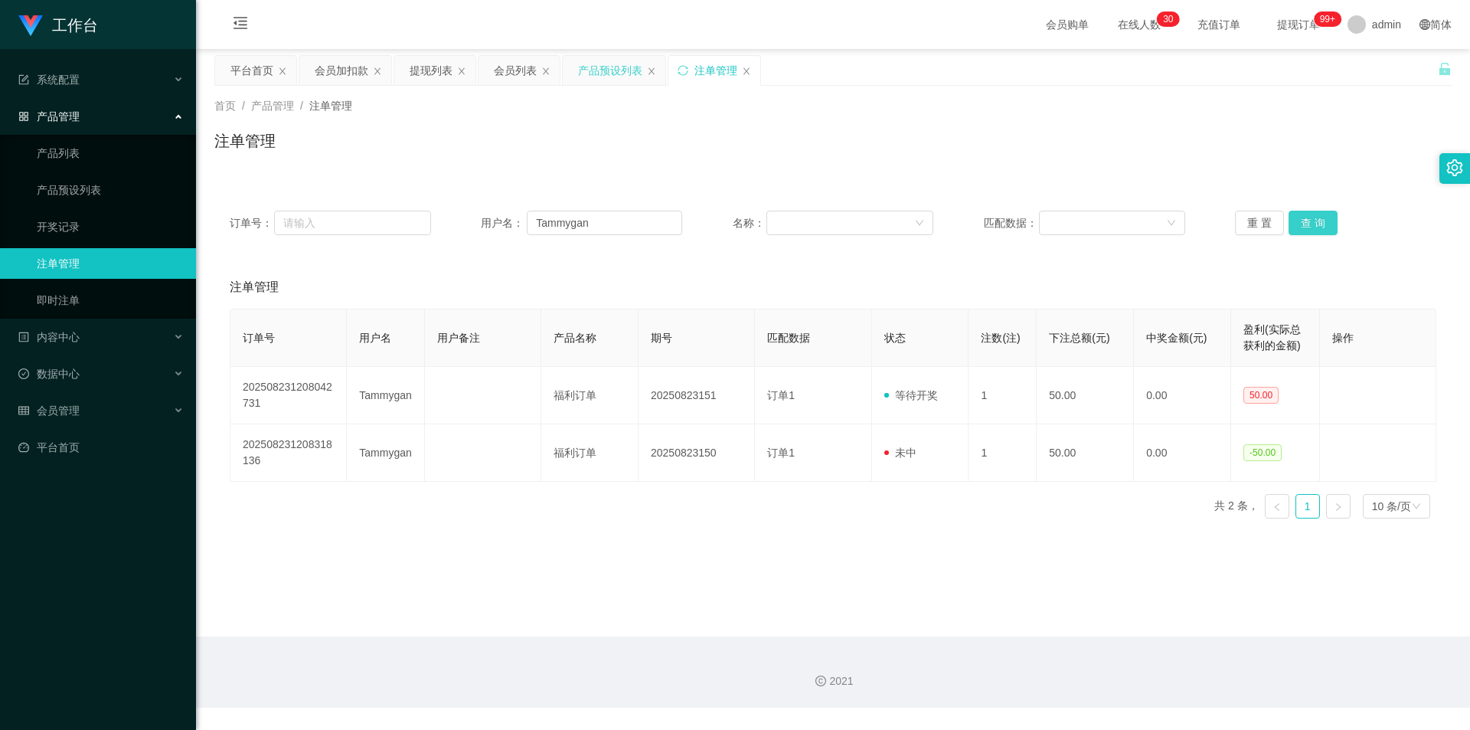
click at [822, 224] on button "查 询" at bounding box center [1313, 223] width 49 height 25
drag, startPoint x: 1097, startPoint y: 176, endPoint x: 1070, endPoint y: 172, distance: 27.8
click at [822, 176] on div "首页 / 产品管理 / 注单管理 / 注单管理" at bounding box center [833, 131] width 1274 height 91
click at [600, 74] on div "产品预设列表" at bounding box center [610, 70] width 64 height 29
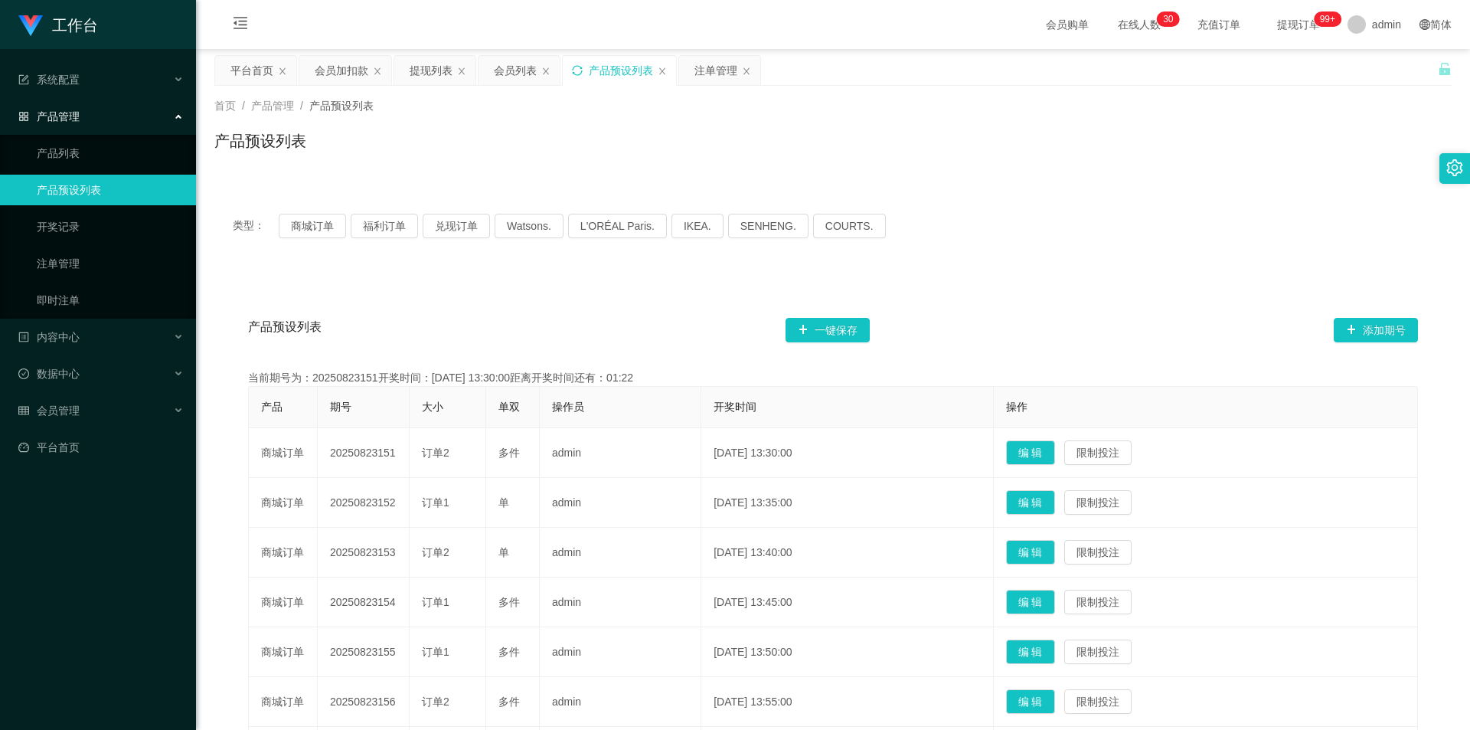
click at [615, 145] on div "产品预设列表" at bounding box center [832, 146] width 1237 height 35
click at [822, 141] on div "产品预设列表" at bounding box center [832, 146] width 1237 height 35
click at [434, 64] on div "提现列表" at bounding box center [431, 70] width 43 height 29
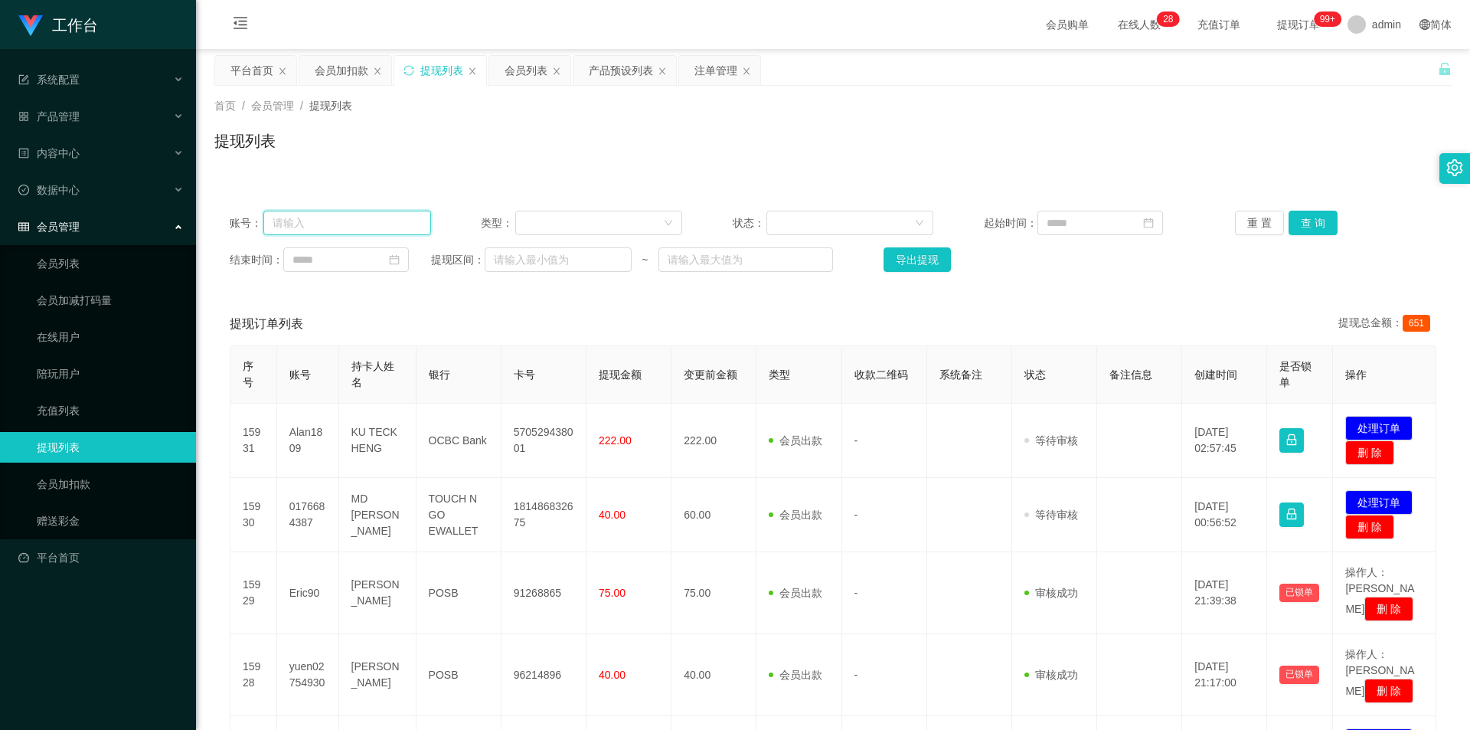
click at [362, 218] on input "text" at bounding box center [347, 223] width 168 height 25
paste input "Sfy"
type input "Sfy"
click at [822, 218] on button "查 询" at bounding box center [1313, 223] width 49 height 25
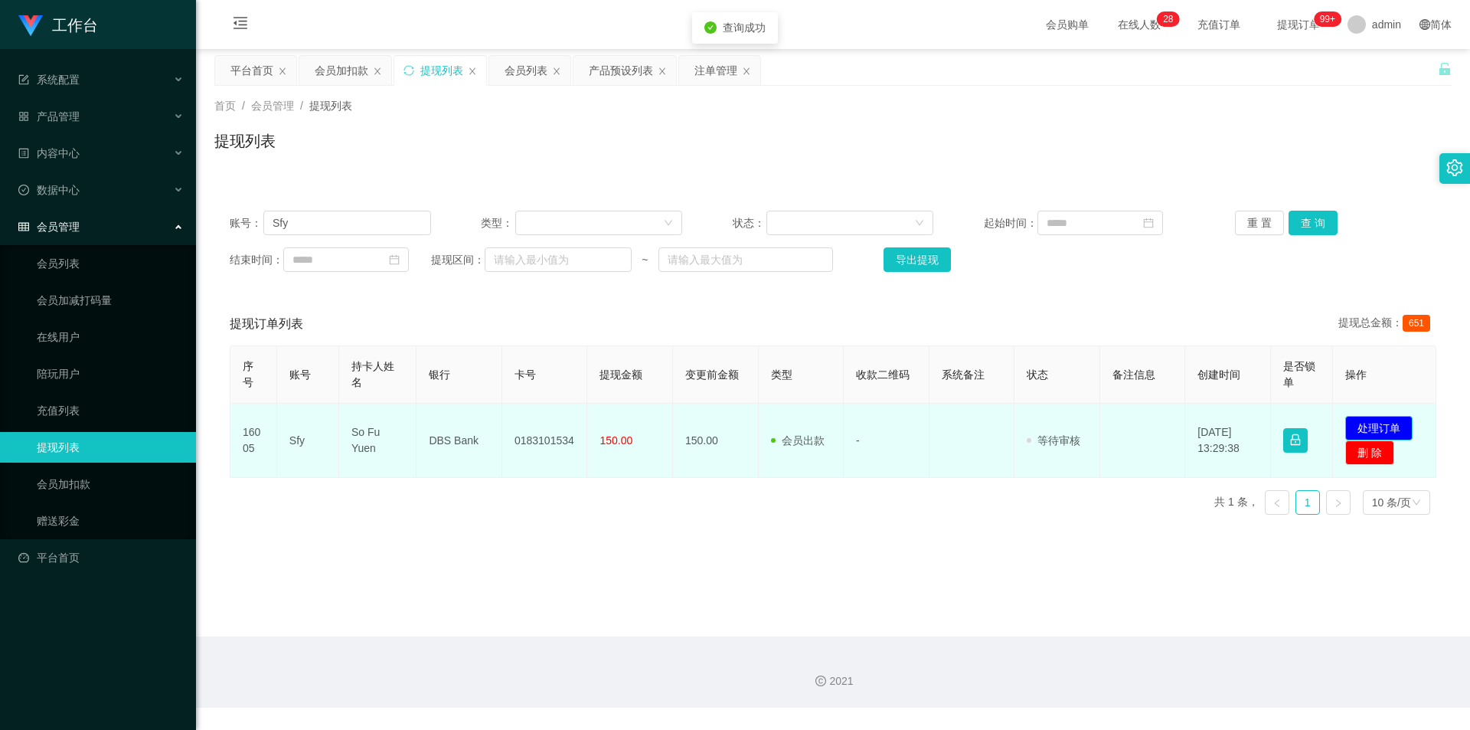
click at [822, 422] on button "处理订单" at bounding box center [1378, 428] width 67 height 25
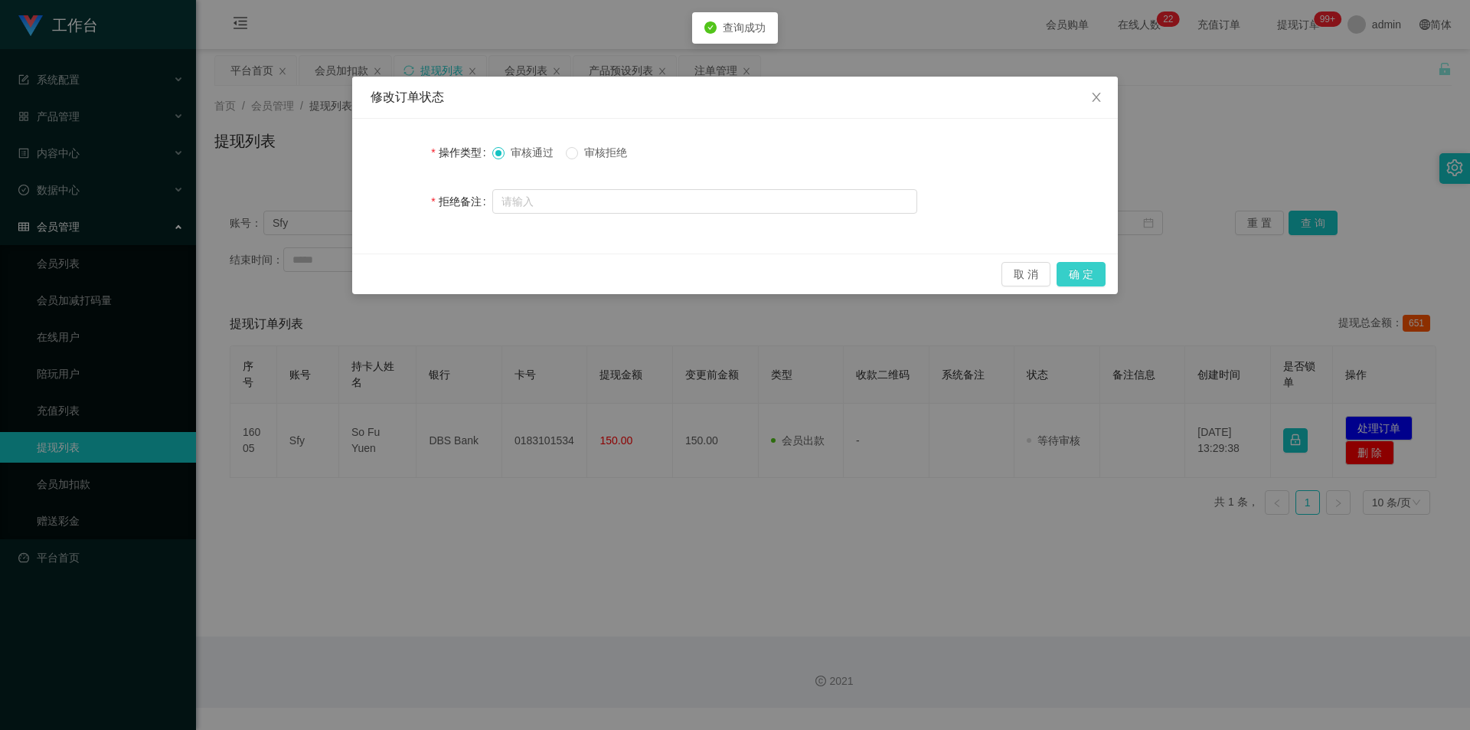
click at [822, 273] on button "确 定" at bounding box center [1081, 274] width 49 height 25
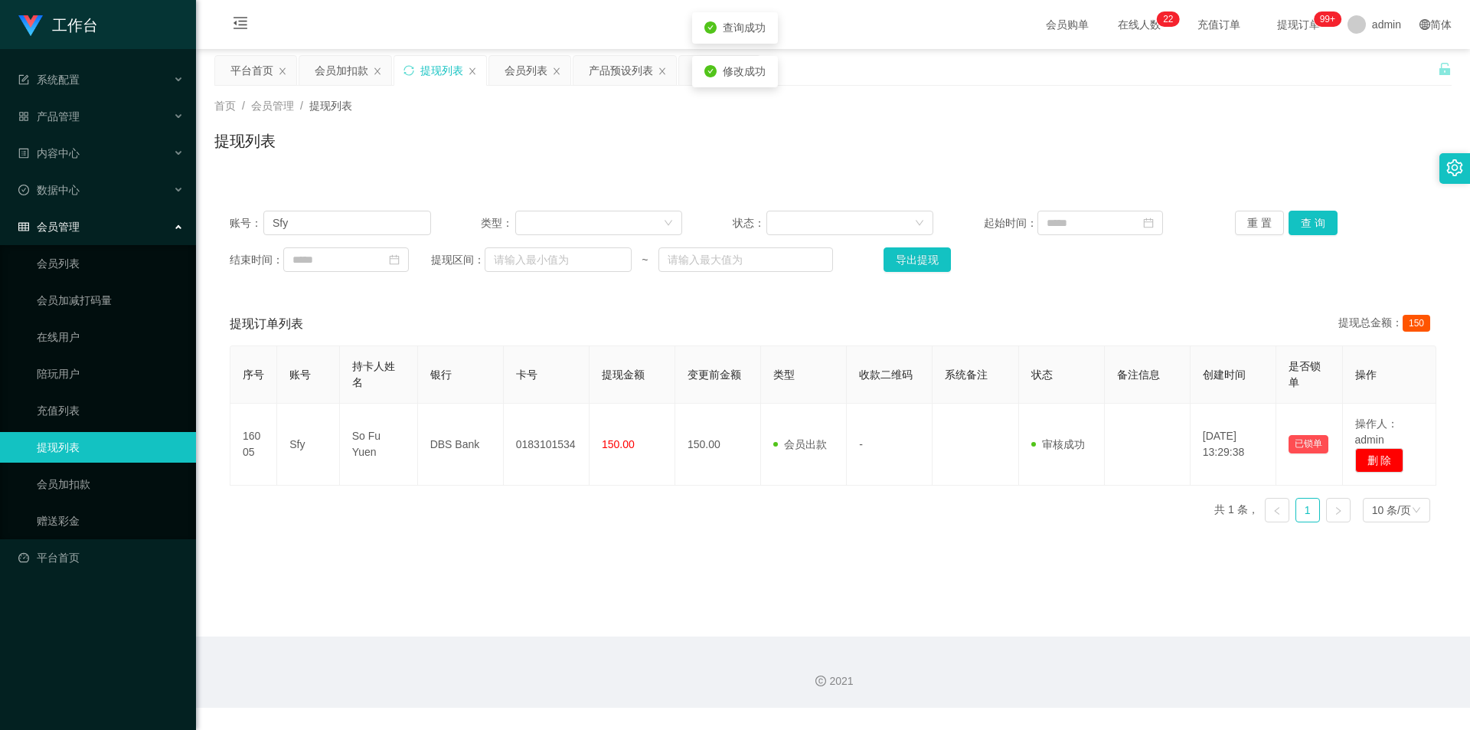
drag, startPoint x: 1296, startPoint y: 166, endPoint x: 1332, endPoint y: 123, distance: 56.5
click at [822, 166] on div "首页 / 会员管理 / 提现列表 / 提现列表" at bounding box center [833, 131] width 1274 height 91
click at [704, 67] on div "注单管理" at bounding box center [716, 70] width 43 height 29
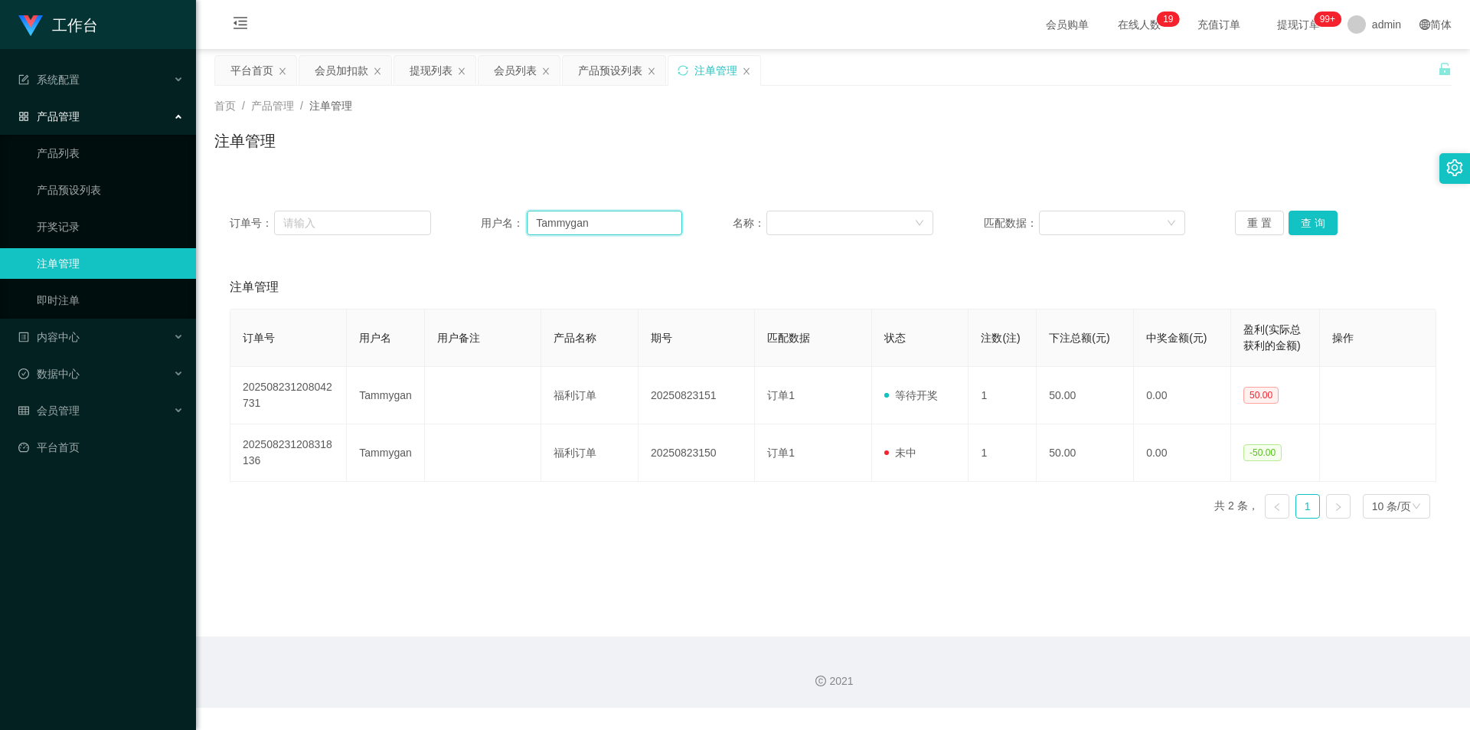
click at [221, 188] on div "订单号： 用户名： Tammygan 名称： 匹配数据： 重 置 查 询 注单管理 订单号 用户名 用户备注 产品名称 期号 匹配数据 状态 注数(注) 下注…" at bounding box center [832, 354] width 1237 height 354
click at [822, 211] on button "查 询" at bounding box center [1313, 223] width 49 height 25
click at [822, 145] on div "注单管理" at bounding box center [832, 146] width 1237 height 35
click at [329, 67] on div "会员加扣款" at bounding box center [342, 70] width 54 height 29
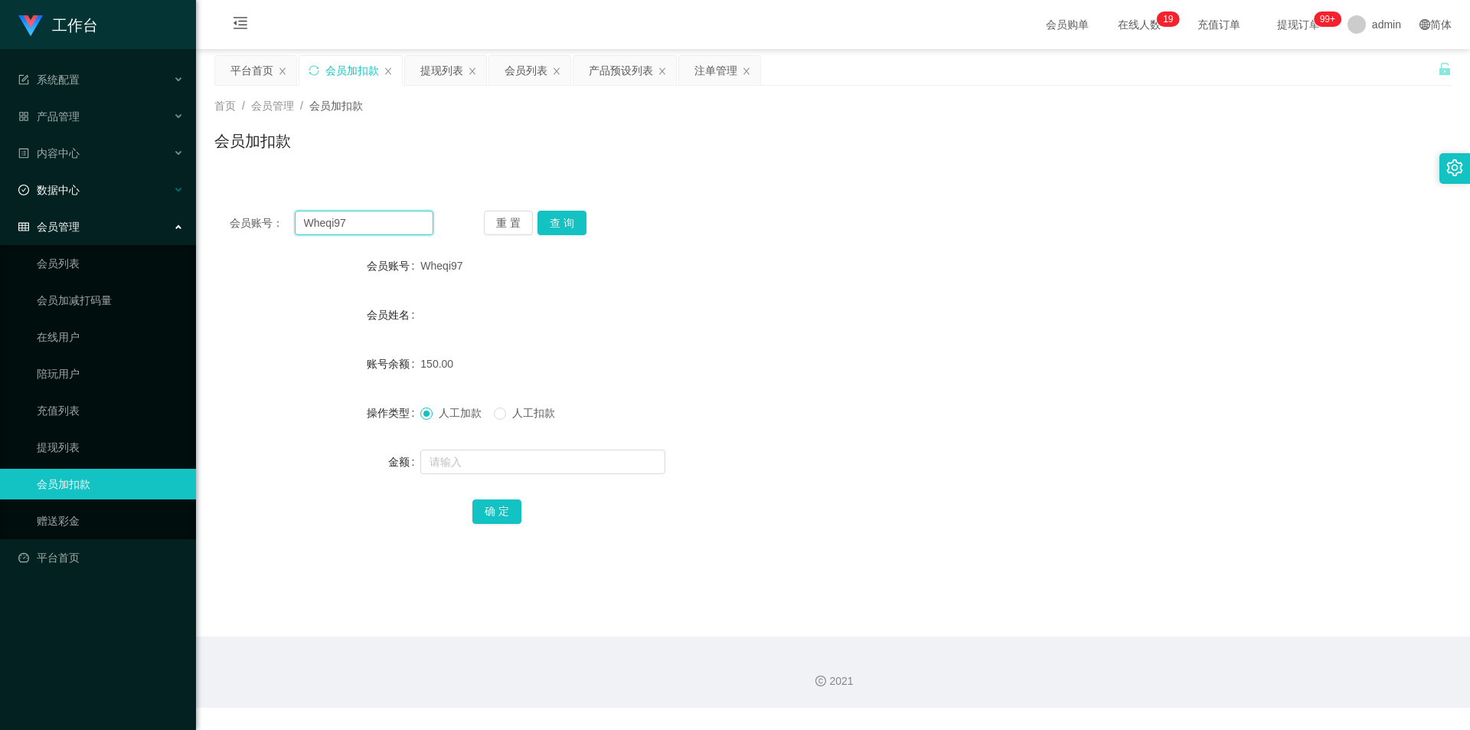
drag, startPoint x: 350, startPoint y: 224, endPoint x: 0, endPoint y: 186, distance: 352.0
click at [0, 186] on section "工作台 系统配置 产品管理 产品列表 产品预设列表 开奖记录 注单管理 即时注单 内容中心 站内信 公告列表 活动列表 数据中心 员工统计 团队统计 会员管理…" at bounding box center [735, 354] width 1470 height 708
paste input "Tammygan"
type input "Tammygan"
click at [551, 225] on button "查 询" at bounding box center [562, 223] width 49 height 25
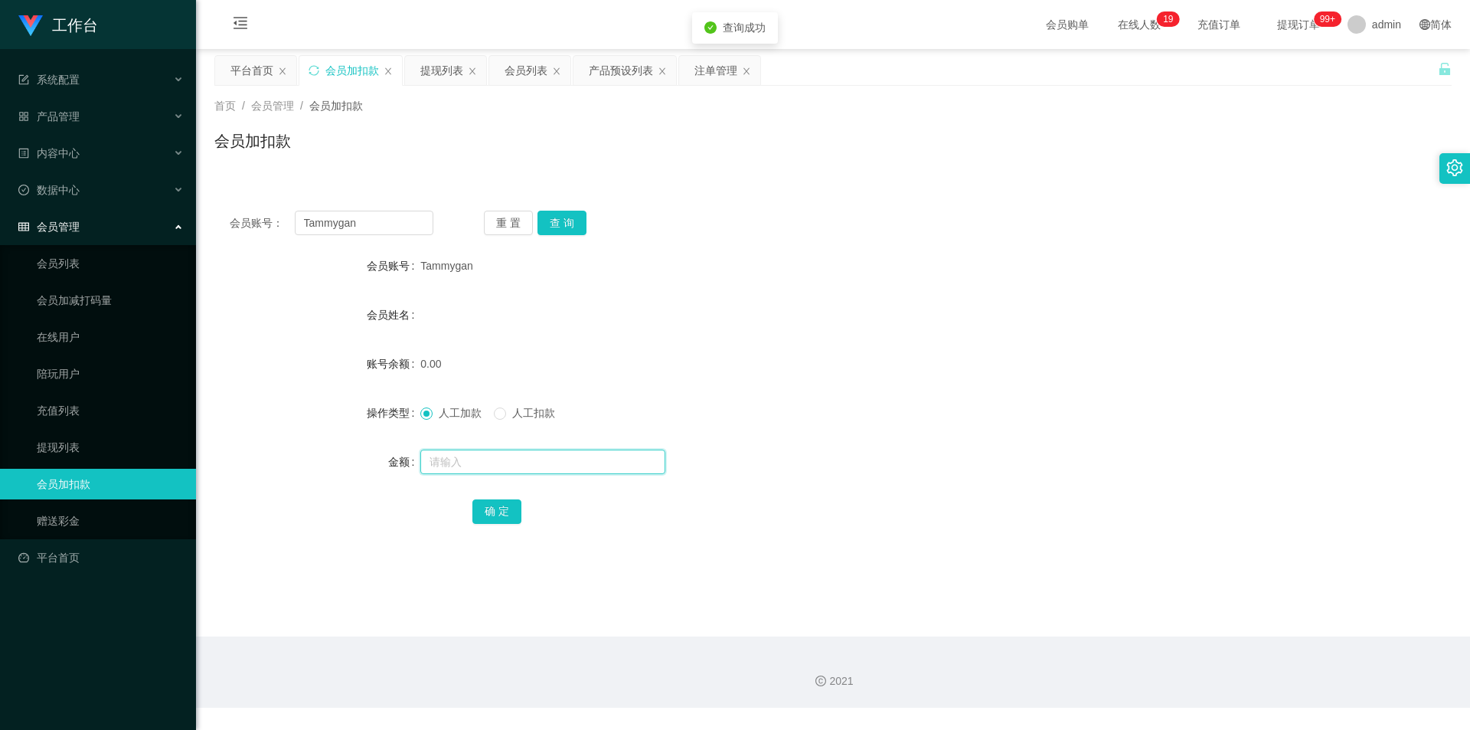
click at [440, 456] on input "text" at bounding box center [542, 461] width 245 height 25
type input "150"
click at [492, 516] on button "确 定" at bounding box center [496, 511] width 49 height 25
click at [822, 332] on form "会员账号 Tammygan 会员姓名 账号余额 150.00 操作类型 人工加款 人工扣款 金额 确 定" at bounding box center [832, 388] width 1237 height 276
drag, startPoint x: 85, startPoint y: 208, endPoint x: 0, endPoint y: 202, distance: 85.2
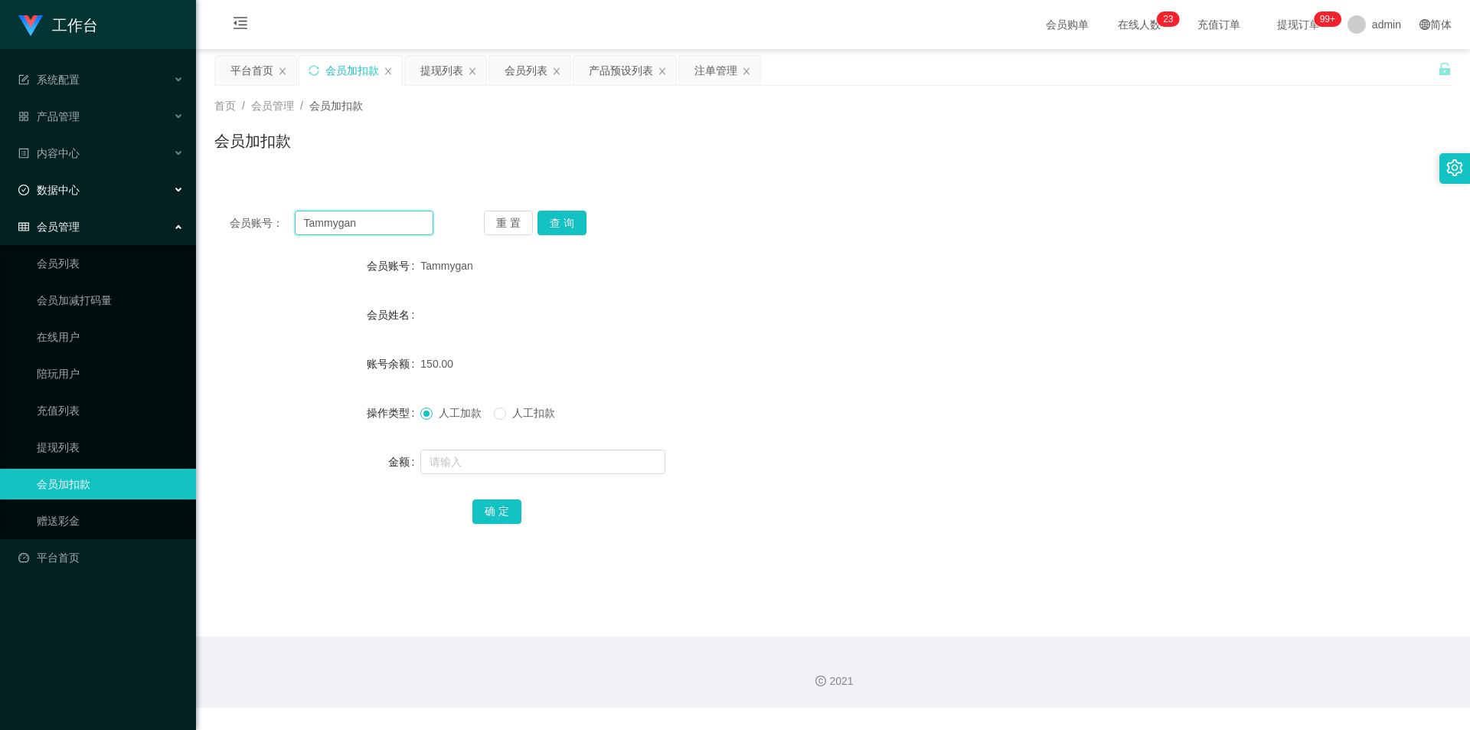
click at [0, 202] on section "工作台 系统配置 产品管理 产品列表 产品预设列表 开奖记录 注单管理 即时注单 内容中心 站内信 公告列表 活动列表 数据中心 员工统计 团队统计 会员管理…" at bounding box center [735, 354] width 1470 height 708
paste input "Izylazy"
type input "Izylazy"
click at [559, 220] on button "查 询" at bounding box center [562, 223] width 49 height 25
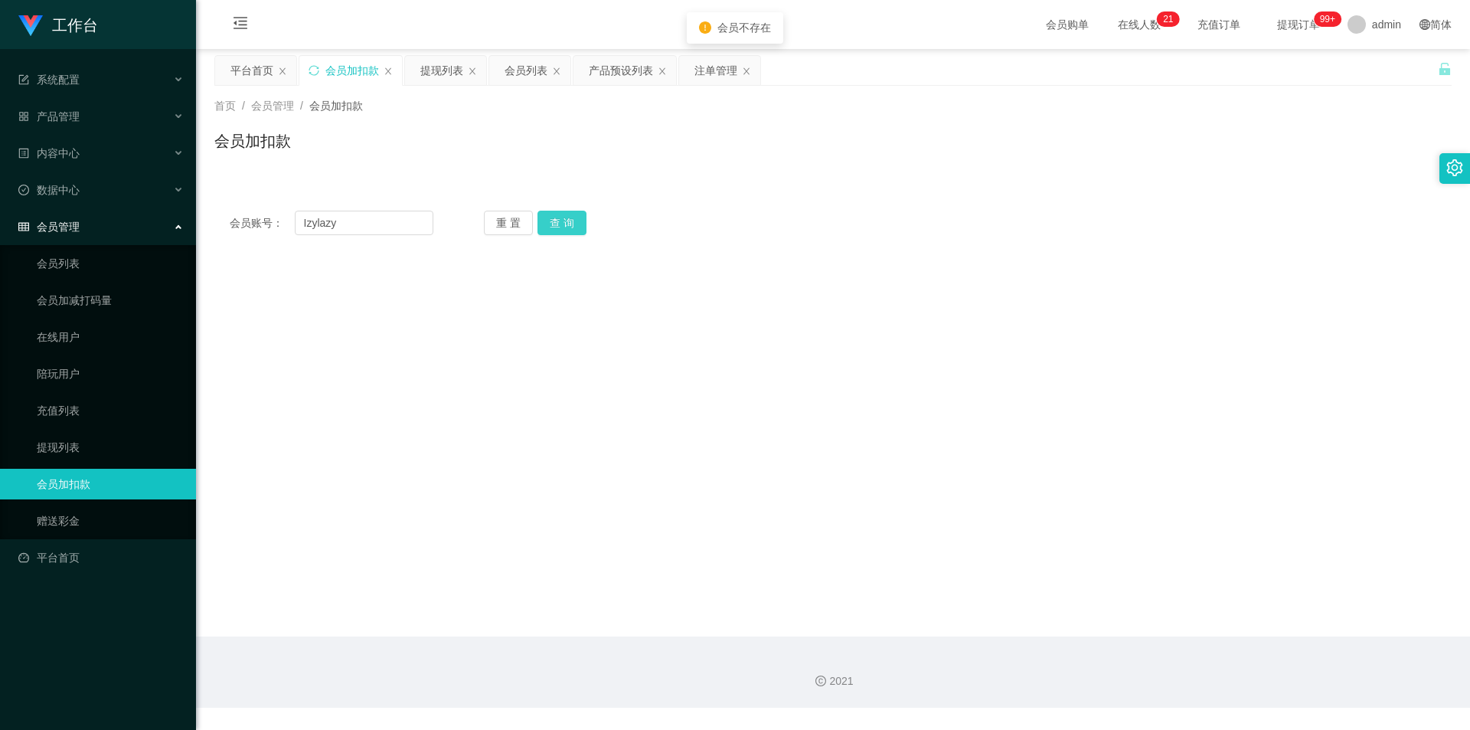
click at [559, 220] on button "查 询" at bounding box center [562, 223] width 49 height 25
click at [822, 205] on div "会员账号： Izylazy 重 置 查 询 会员账号 Tammygan 会员姓名 账号余额 150.00 操作类型 人工加款 人工扣款 金额 确 定" at bounding box center [832, 222] width 1237 height 55
drag, startPoint x: 47, startPoint y: 218, endPoint x: 23, endPoint y: 218, distance: 23.7
click at [23, 218] on section "工作台 系统配置 产品管理 产品列表 产品预设列表 开奖记录 注单管理 即时注单 内容中心 站内信 公告列表 活动列表 数据中心 员工统计 团队统计 会员管理…" at bounding box center [735, 354] width 1470 height 708
click at [564, 221] on button "查 询" at bounding box center [562, 223] width 49 height 25
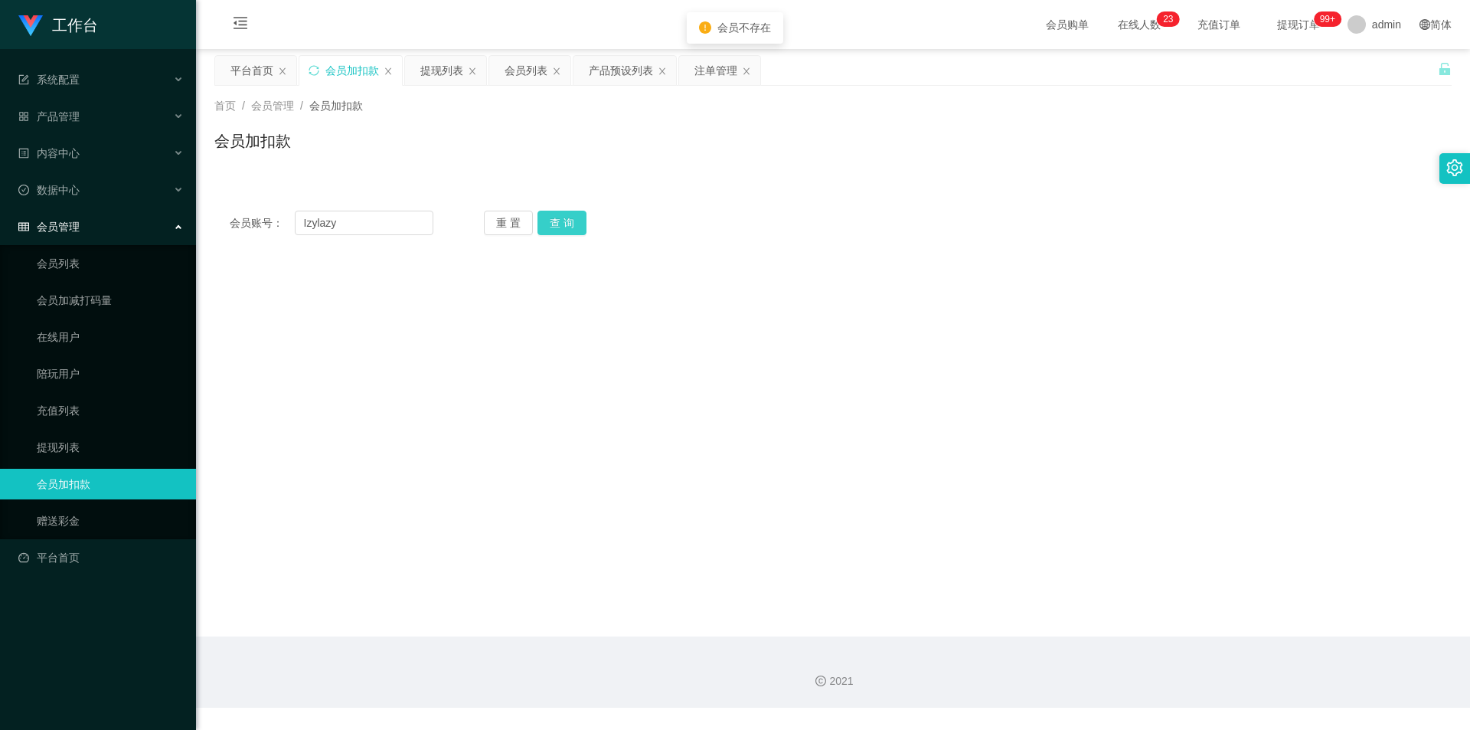
click at [564, 221] on button "查 询" at bounding box center [562, 223] width 49 height 25
click at [571, 197] on div "会员账号： Izylazy 重 置 查 询 会员账号 Tammygan 会员姓名 账号余额 150.00 操作类型 人工加款 人工扣款 金额 确 定" at bounding box center [832, 222] width 1237 height 55
click at [695, 187] on div "会员账号： Izylazy 重 置 查 询 会员账号 Tammygan 会员姓名 账号余额 150.00 操作类型 人工加款 人工扣款 金额 确 定" at bounding box center [832, 214] width 1237 height 74
drag, startPoint x: 853, startPoint y: 178, endPoint x: 1404, endPoint y: 2, distance: 578.3
click at [822, 178] on div "会员账号： Izylazy 重 置 查 询 会员账号 Tammygan 会员姓名 账号余额 150.00 操作类型 人工加款 人工扣款 金额 确 定" at bounding box center [832, 214] width 1237 height 74
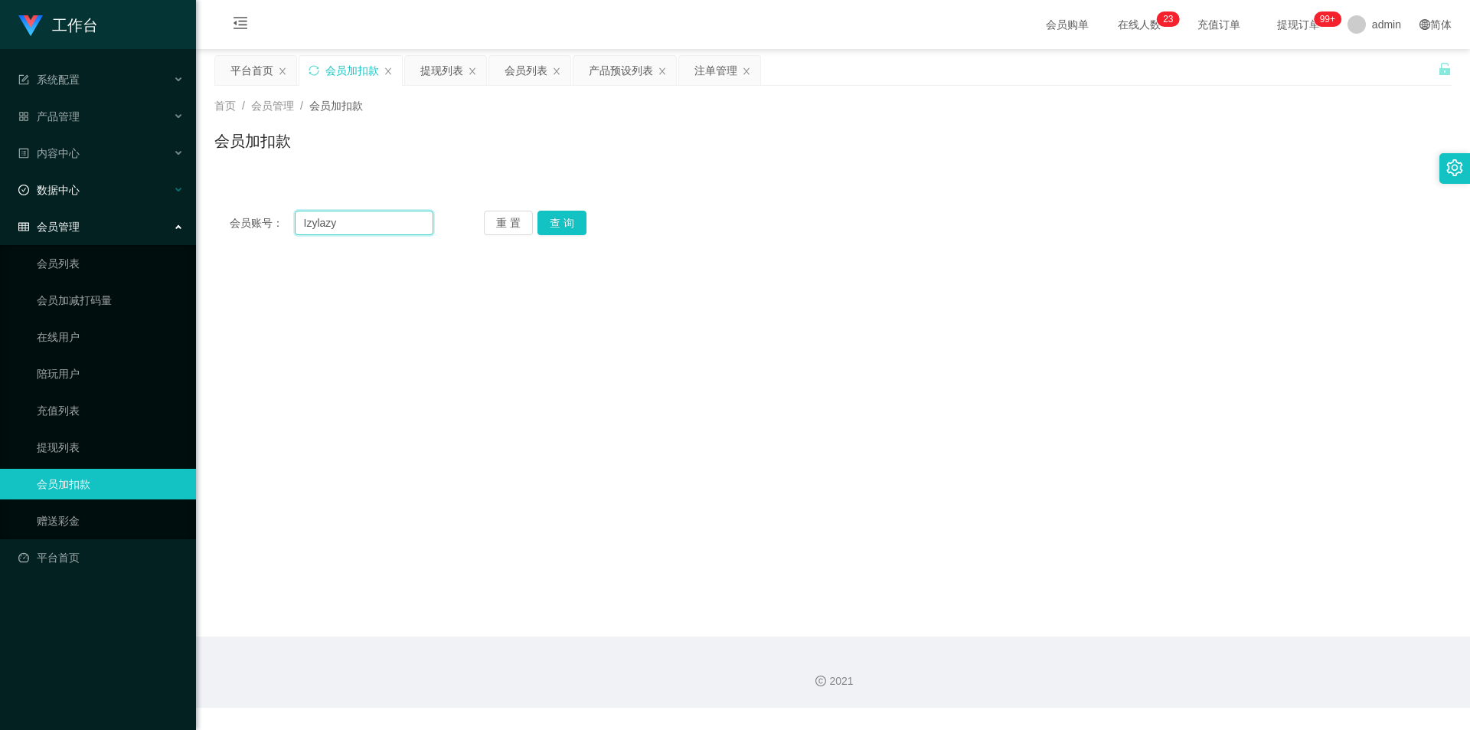
drag, startPoint x: 350, startPoint y: 225, endPoint x: 65, endPoint y: 196, distance: 286.3
click at [32, 200] on section "工作台 系统配置 产品管理 产品列表 产品预设列表 开奖记录 注单管理 即时注单 内容中心 站内信 公告列表 活动列表 数据中心 员工统计 团队统计 会员管理…" at bounding box center [735, 354] width 1470 height 708
click at [548, 221] on button "查 询" at bounding box center [562, 223] width 49 height 25
click at [315, 70] on icon "图标: sync" at bounding box center [314, 70] width 11 height 11
click at [335, 222] on input "text" at bounding box center [364, 223] width 139 height 25
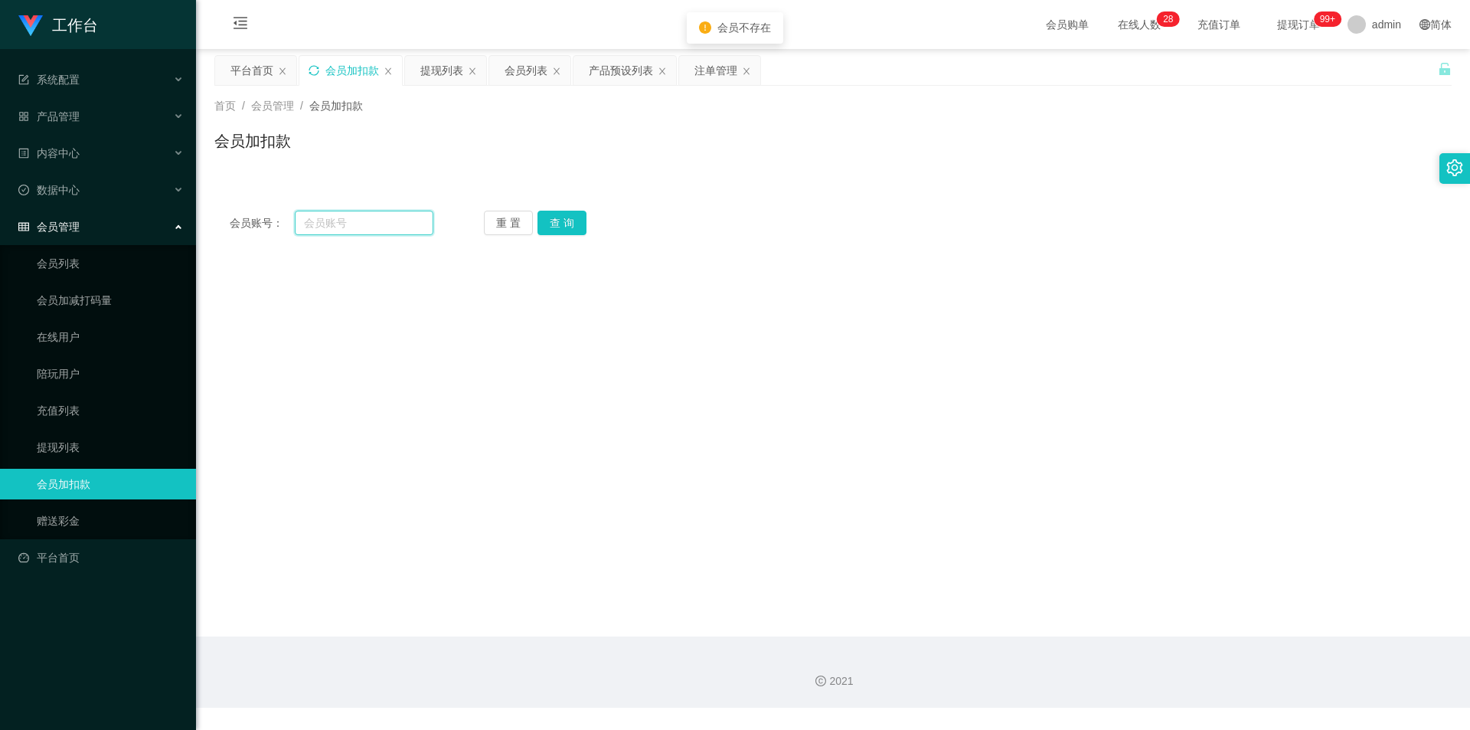
paste input "Izylazy"
type input "Izylazy"
click at [557, 219] on button "查 询" at bounding box center [562, 223] width 49 height 25
drag, startPoint x: 995, startPoint y: 176, endPoint x: 1327, endPoint y: 21, distance: 366.6
click at [822, 172] on div "首页 / 会员管理 / 会员加扣款 / 会员加扣款" at bounding box center [833, 131] width 1274 height 91
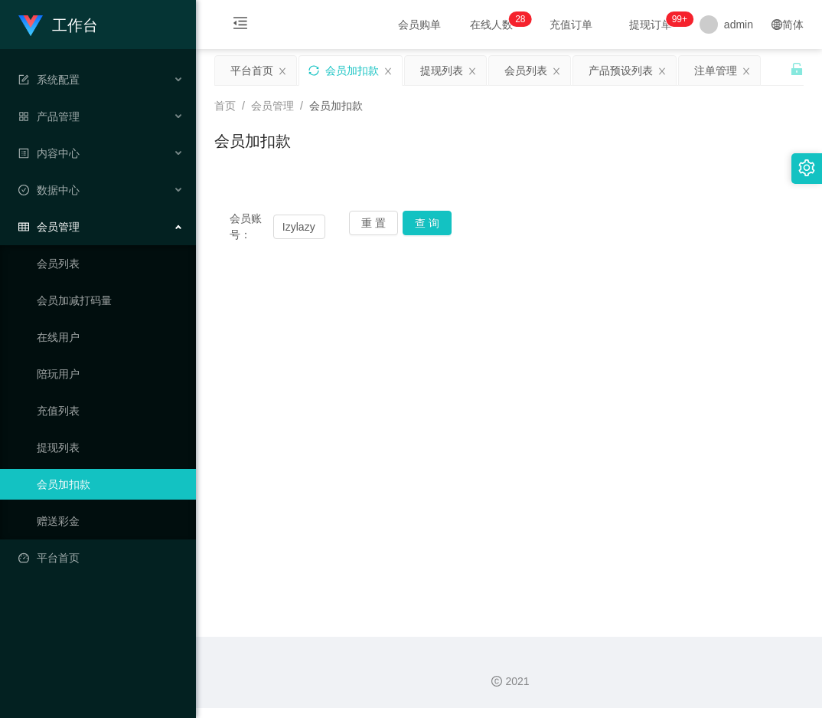
click at [598, 207] on div "会员账号： Izylazy 重 置 查 询 会员账号 会员姓名 账号余额 操作类型 人工加款 人工扣款 金额 确 定" at bounding box center [509, 226] width 590 height 63
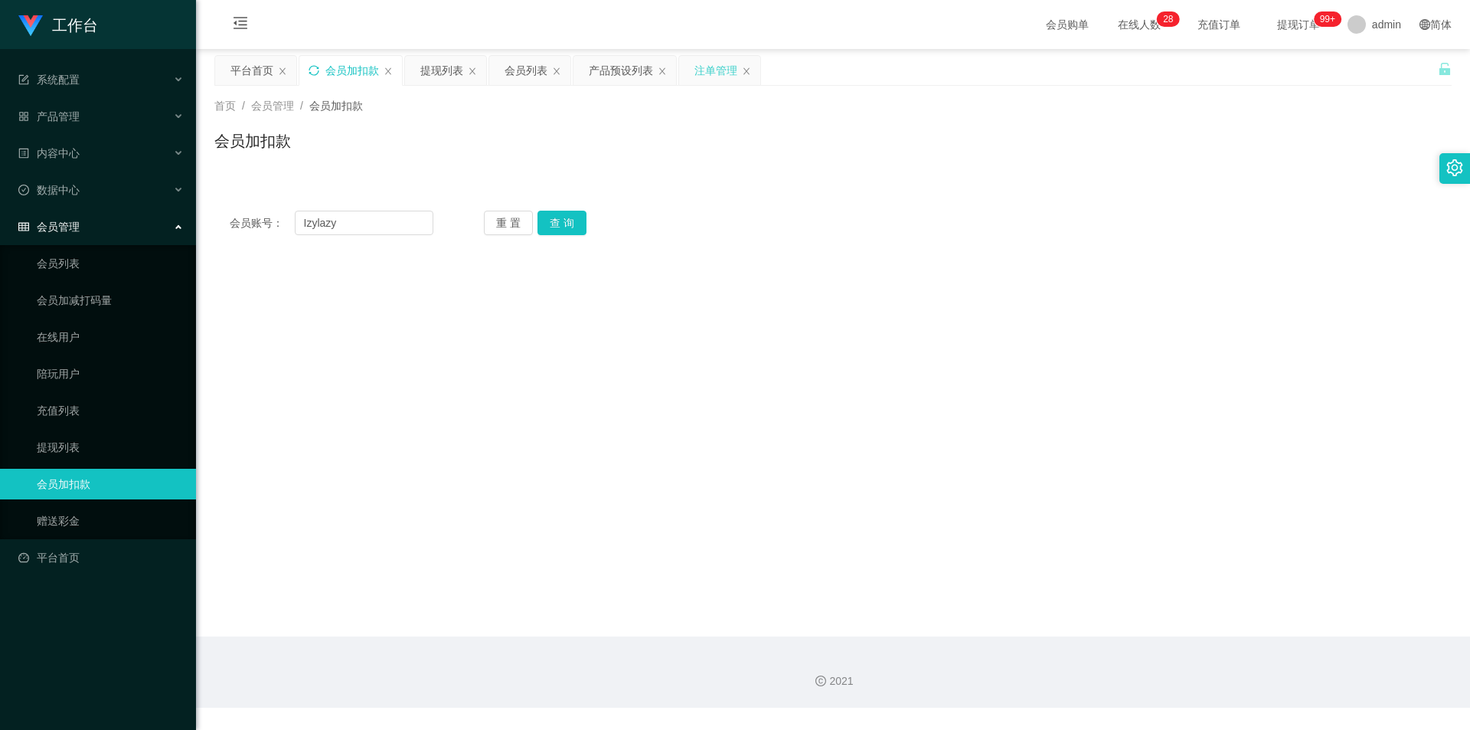
click at [696, 73] on div "注单管理" at bounding box center [716, 70] width 43 height 29
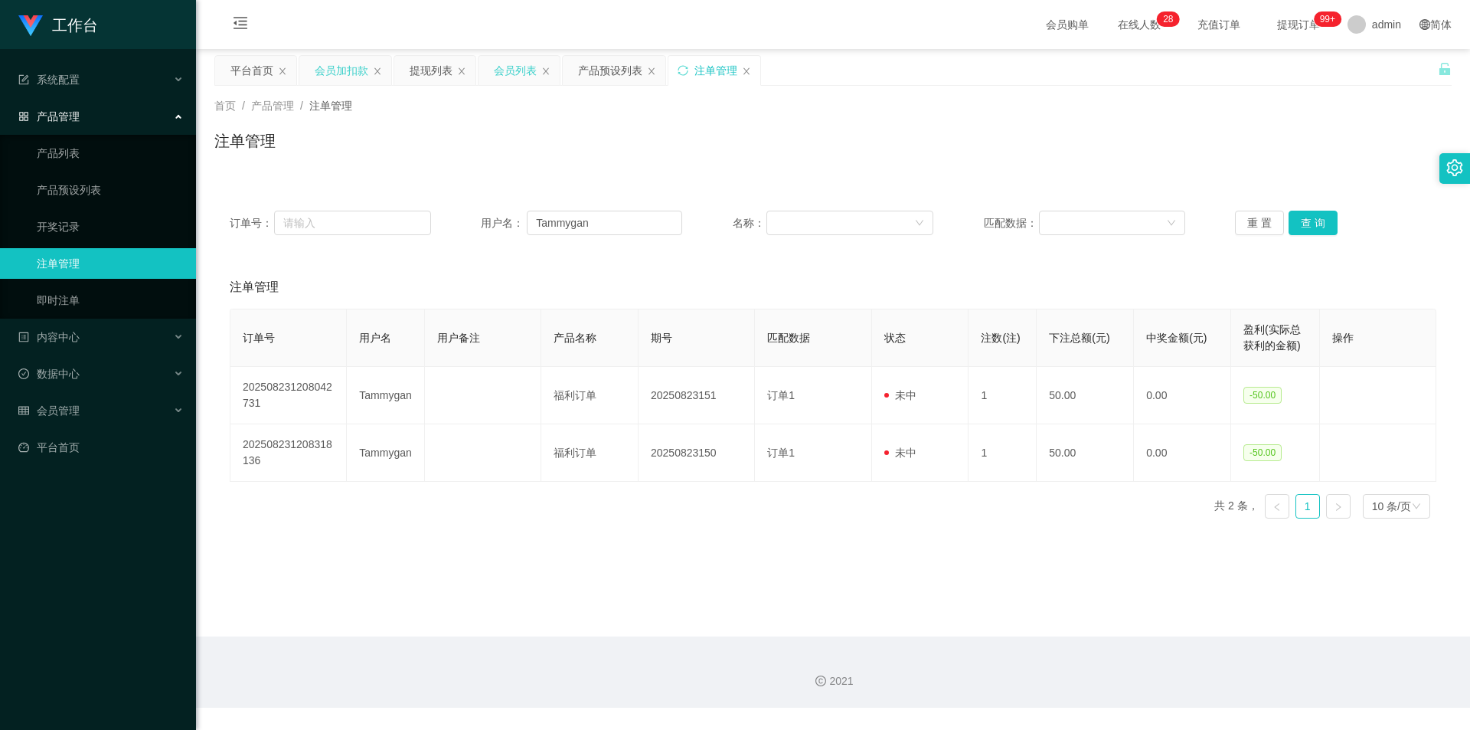
click at [498, 73] on div "会员列表" at bounding box center [515, 70] width 43 height 29
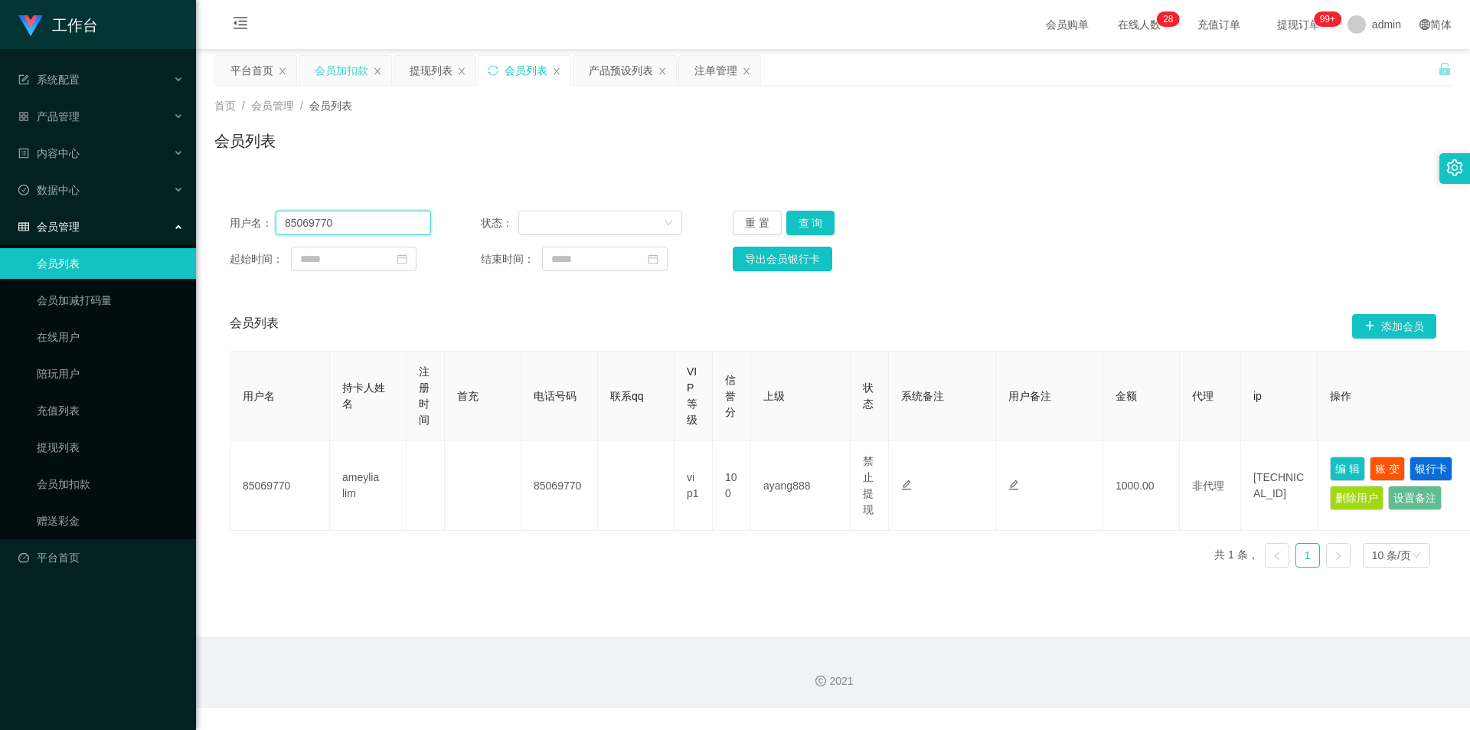
drag, startPoint x: 352, startPoint y: 221, endPoint x: 0, endPoint y: 214, distance: 352.3
click at [0, 214] on section "工作台 系统配置 产品管理 产品列表 产品预设列表 开奖记录 注单管理 即时注单 内容中心 站内信 公告列表 活动列表 数据中心 员工统计 团队统计 会员管理…" at bounding box center [735, 354] width 1470 height 708
paste input "Izylazy"
click at [807, 224] on button "查 询" at bounding box center [810, 223] width 49 height 25
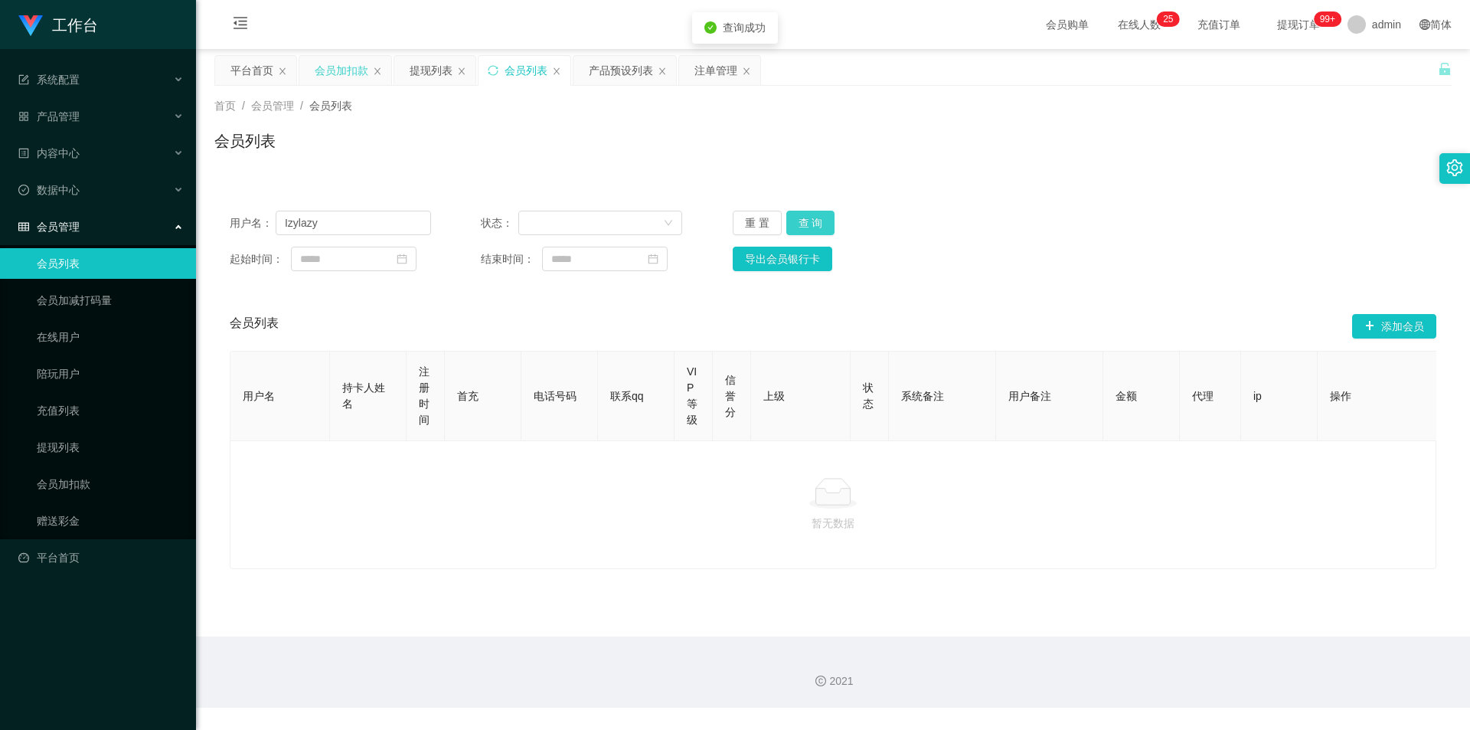
click at [807, 224] on button "查 询" at bounding box center [810, 223] width 49 height 25
click at [822, 210] on div "用户名： Izylazy 状态： 重 置 查 询 起始时间： 结束时间： 导出会员银行卡" at bounding box center [832, 240] width 1237 height 91
drag, startPoint x: 336, startPoint y: 222, endPoint x: 7, endPoint y: 214, distance: 329.4
click at [7, 214] on section "工作台 系统配置 产品管理 产品列表 产品预设列表 开奖记录 注单管理 即时注单 内容中心 站内信 公告列表 活动列表 数据中心 员工统计 团队统计 会员管理…" at bounding box center [735, 354] width 1470 height 708
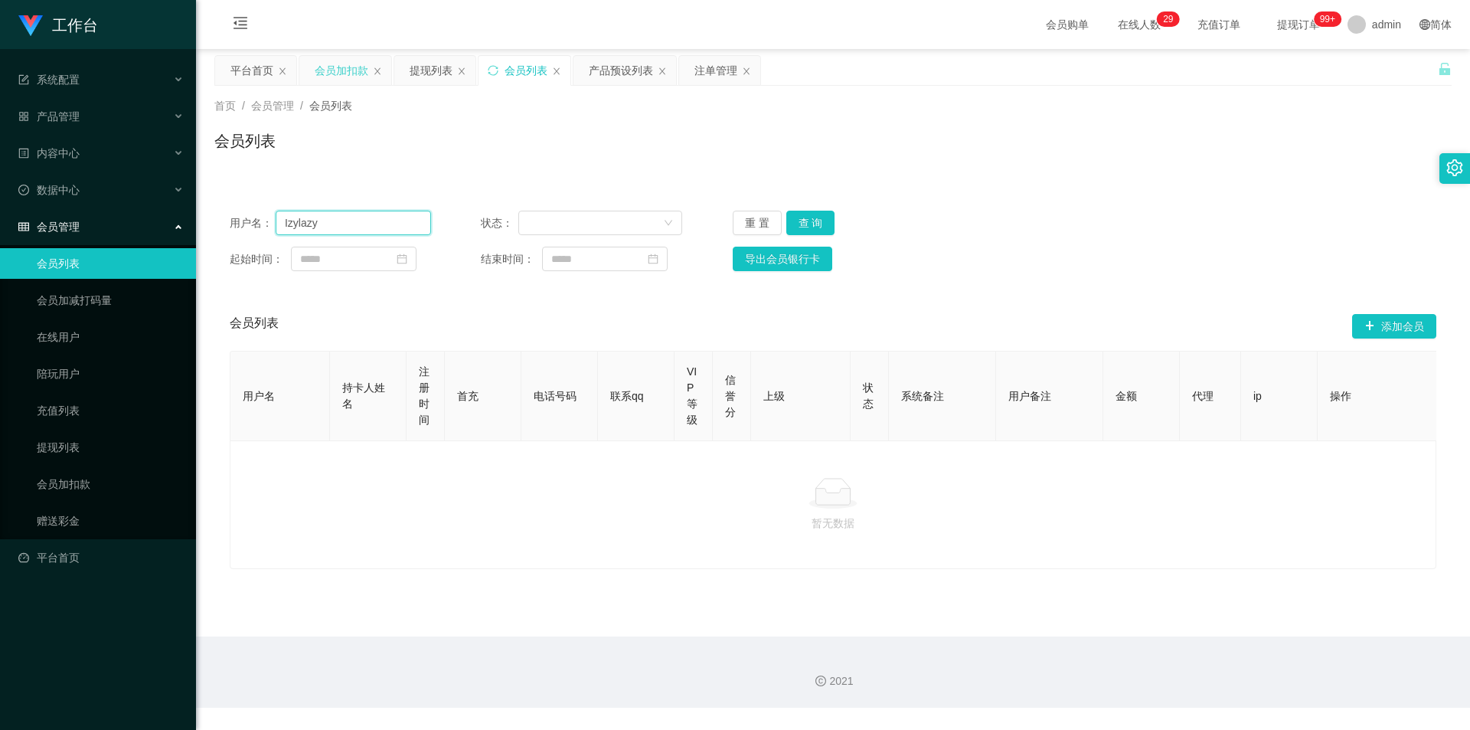
paste input "Wheqi97"
type input "Wheqi97"
click at [786, 222] on button "查 询" at bounding box center [810, 223] width 49 height 25
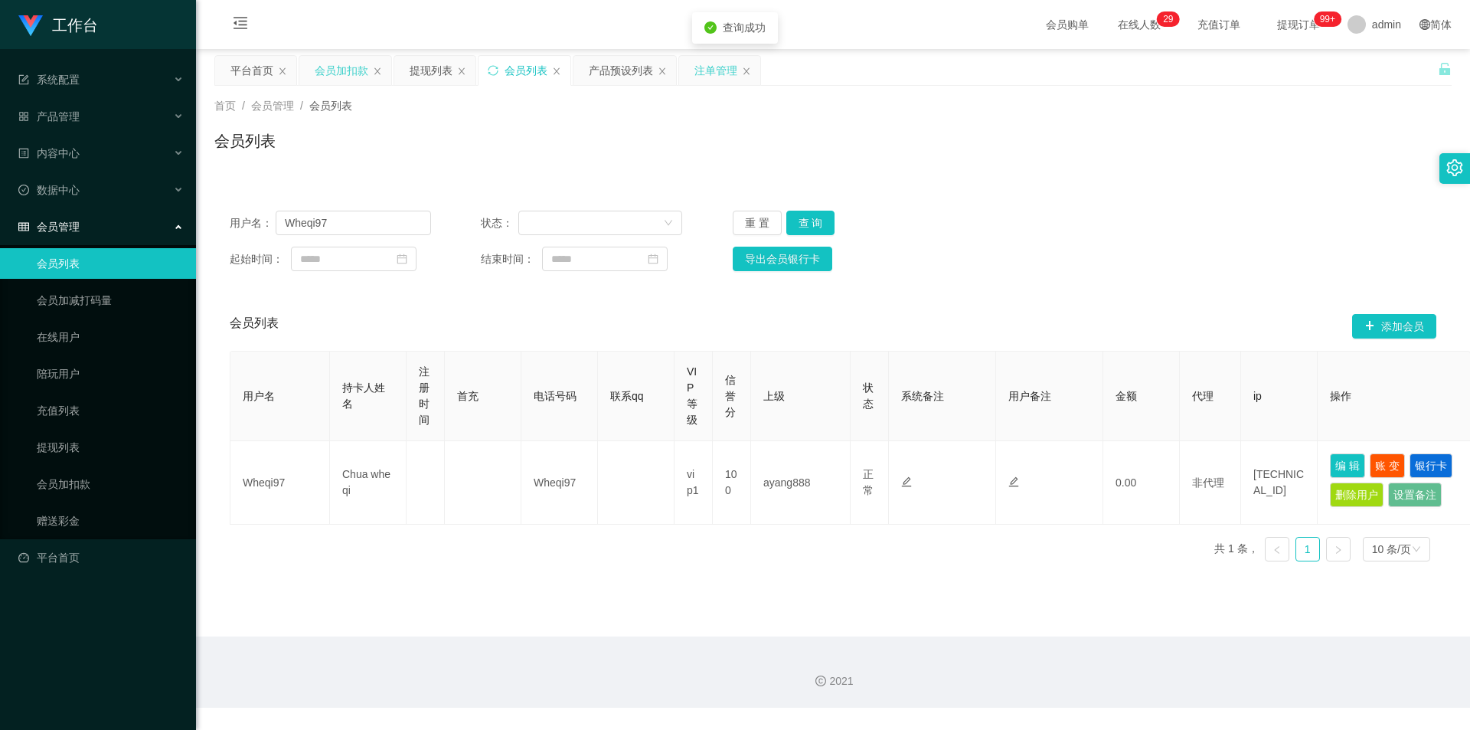
click at [701, 76] on div "注单管理" at bounding box center [716, 70] width 43 height 29
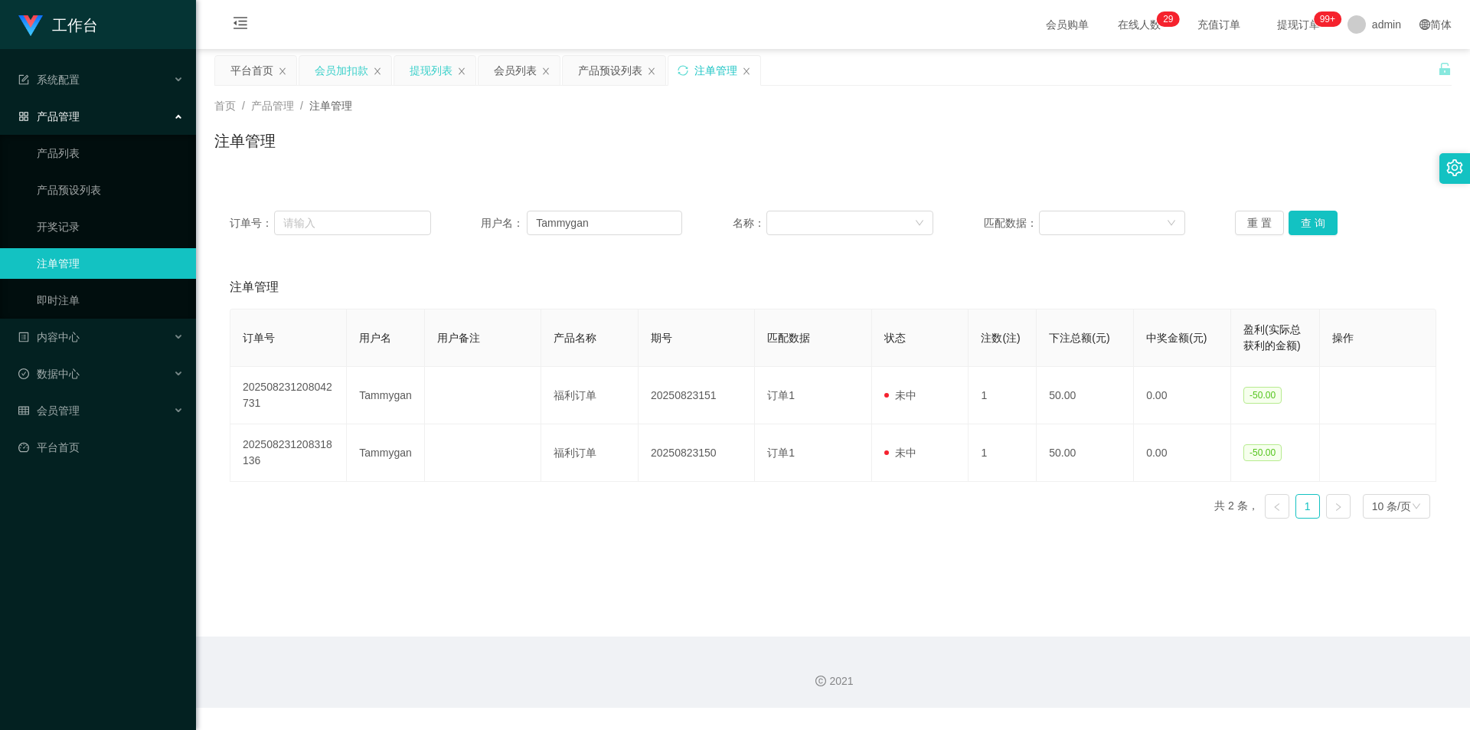
click at [421, 67] on div "提现列表" at bounding box center [431, 70] width 43 height 29
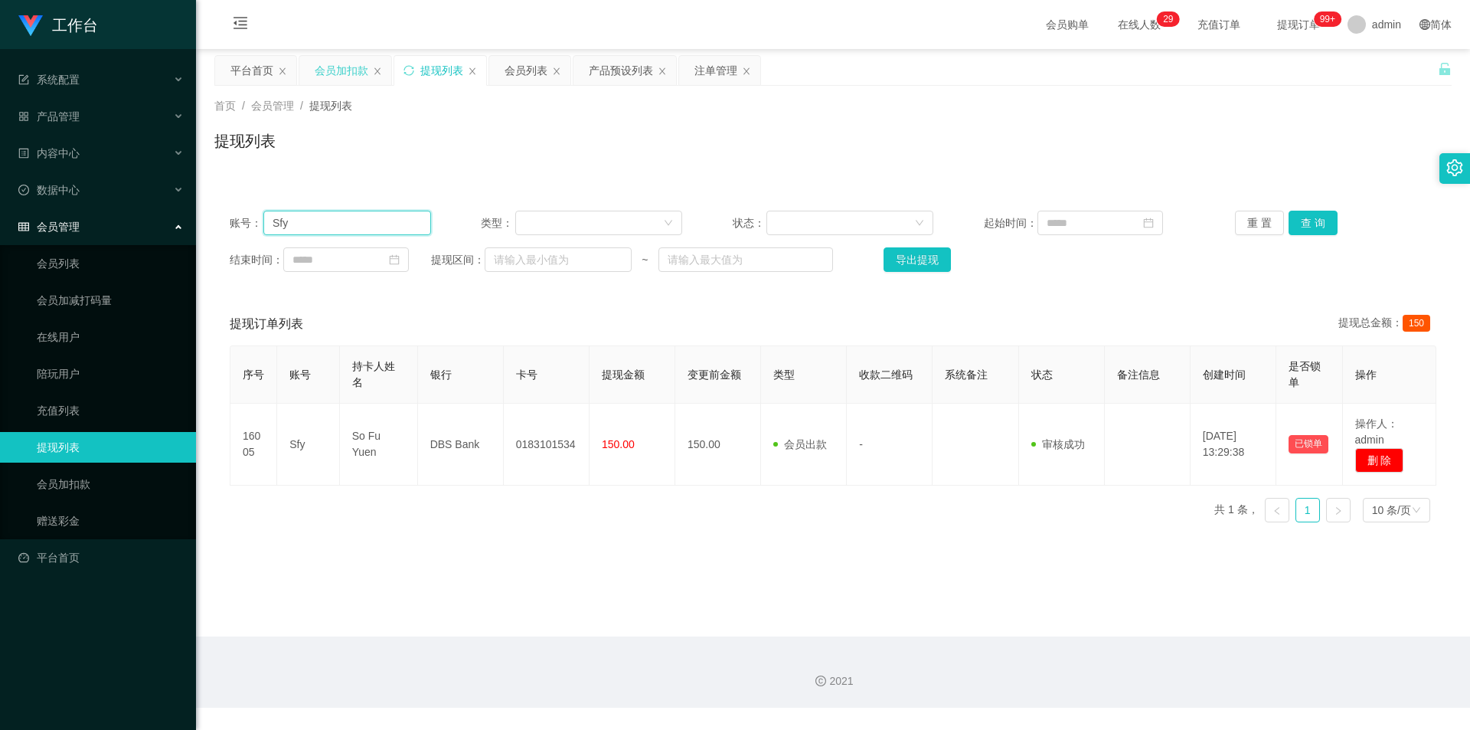
click at [0, 224] on section "工作台 系统配置 产品管理 产品列表 产品预设列表 开奖记录 注单管理 即时注单 内容中心 站内信 公告列表 活动列表 数据中心 员工统计 团队统计 会员管理…" at bounding box center [735, 354] width 1470 height 708
paste input "Wheqi97"
type input "Wheqi97"
click at [822, 226] on button "查 询" at bounding box center [1313, 223] width 49 height 25
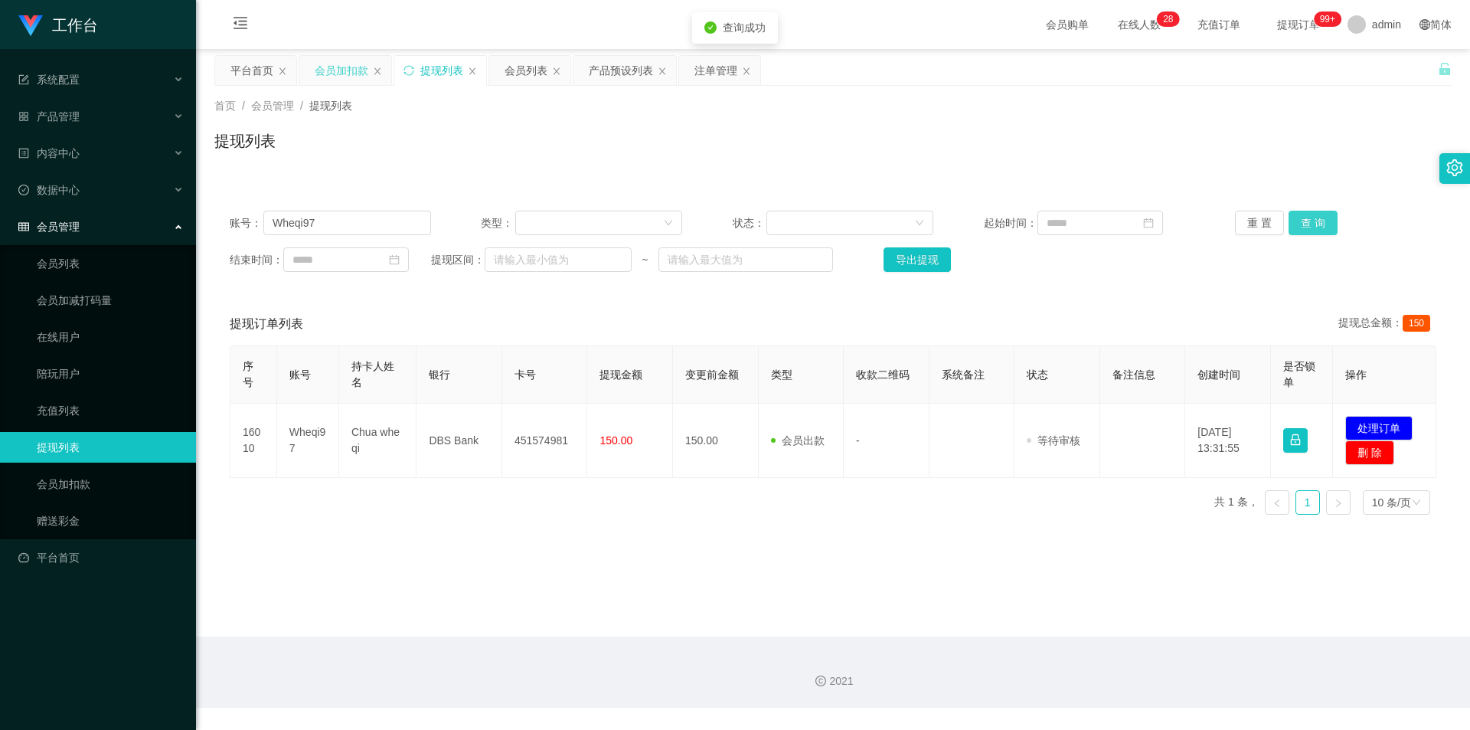
click at [822, 226] on button "查 询" at bounding box center [1313, 223] width 49 height 25
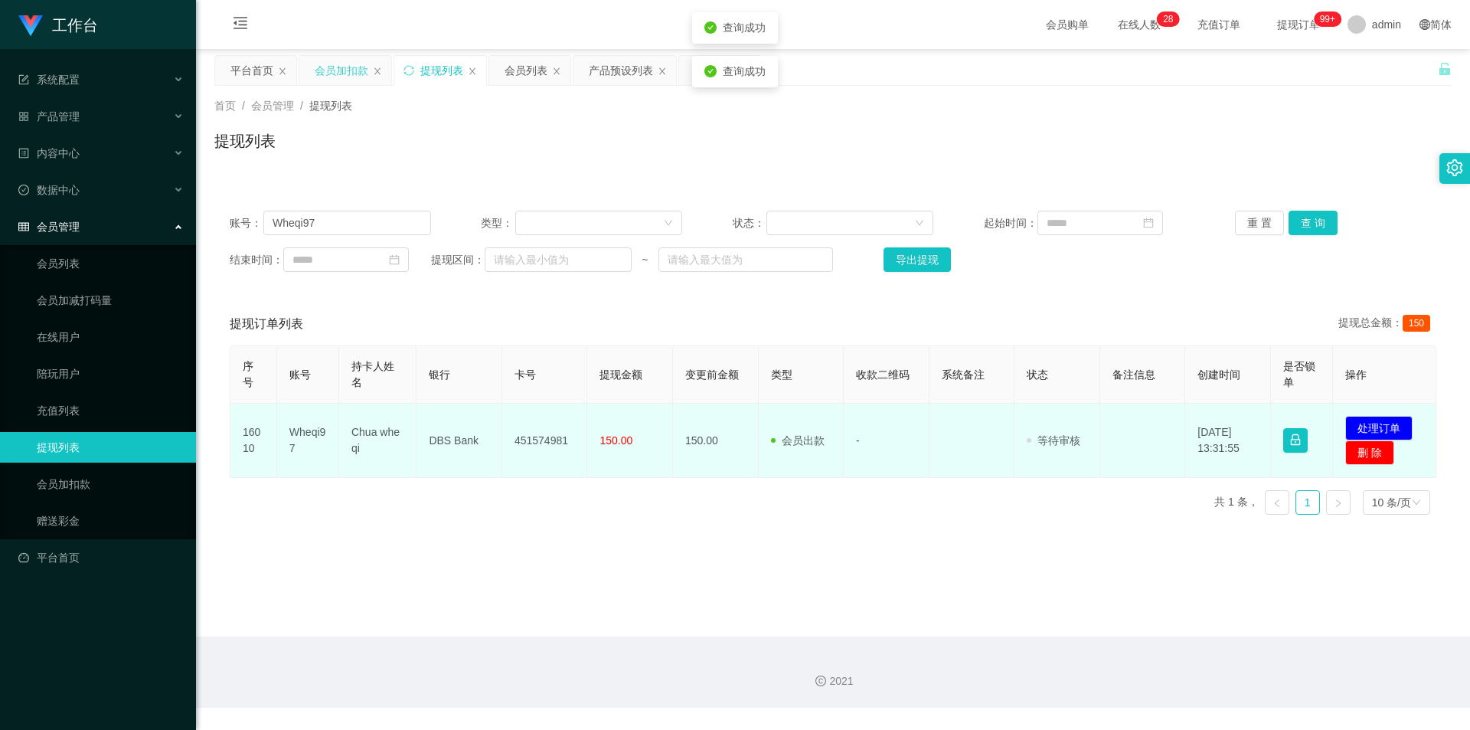
click at [531, 443] on td "451574981" at bounding box center [545, 441] width 86 height 74
copy td "451574981"
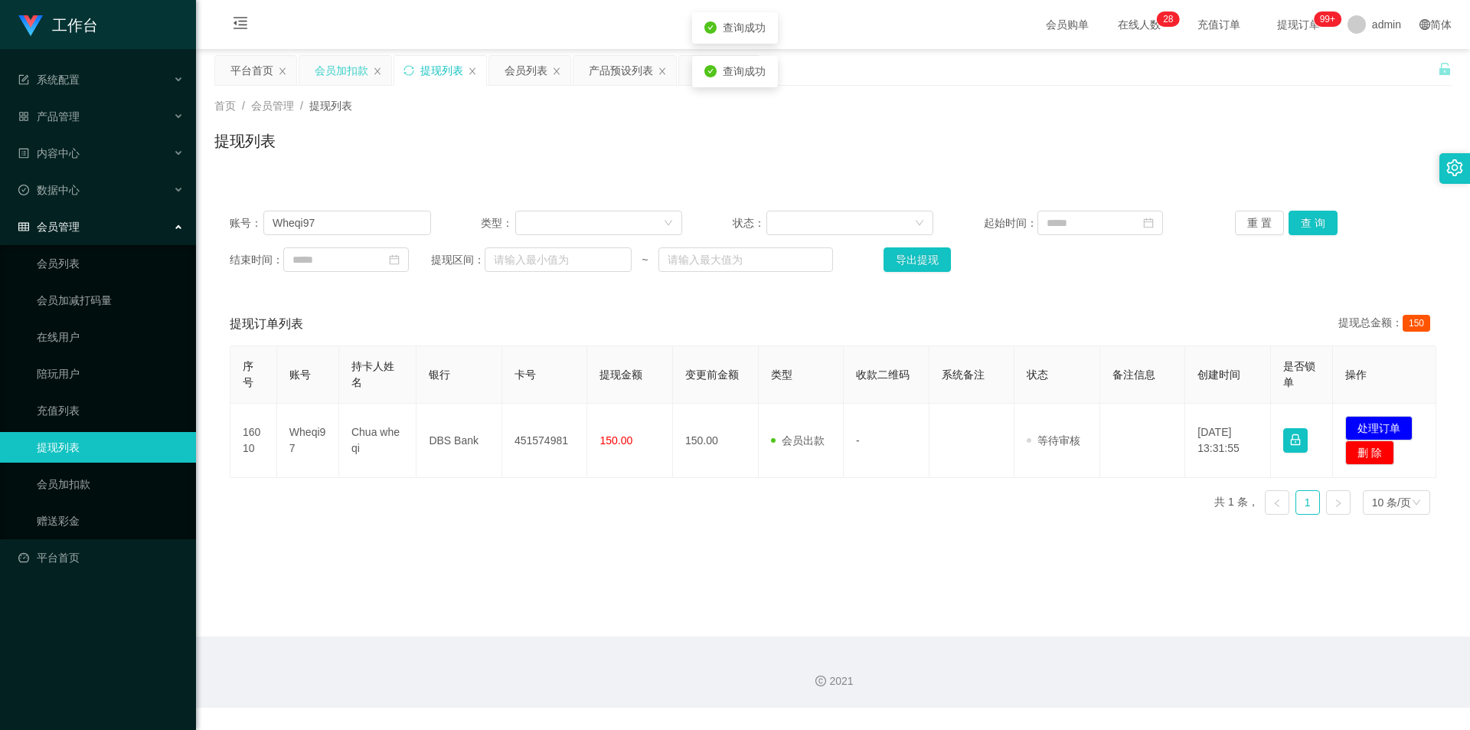
drag, startPoint x: 1066, startPoint y: 154, endPoint x: 1127, endPoint y: 140, distance: 62.8
click at [822, 154] on div "提现列表" at bounding box center [832, 146] width 1237 height 35
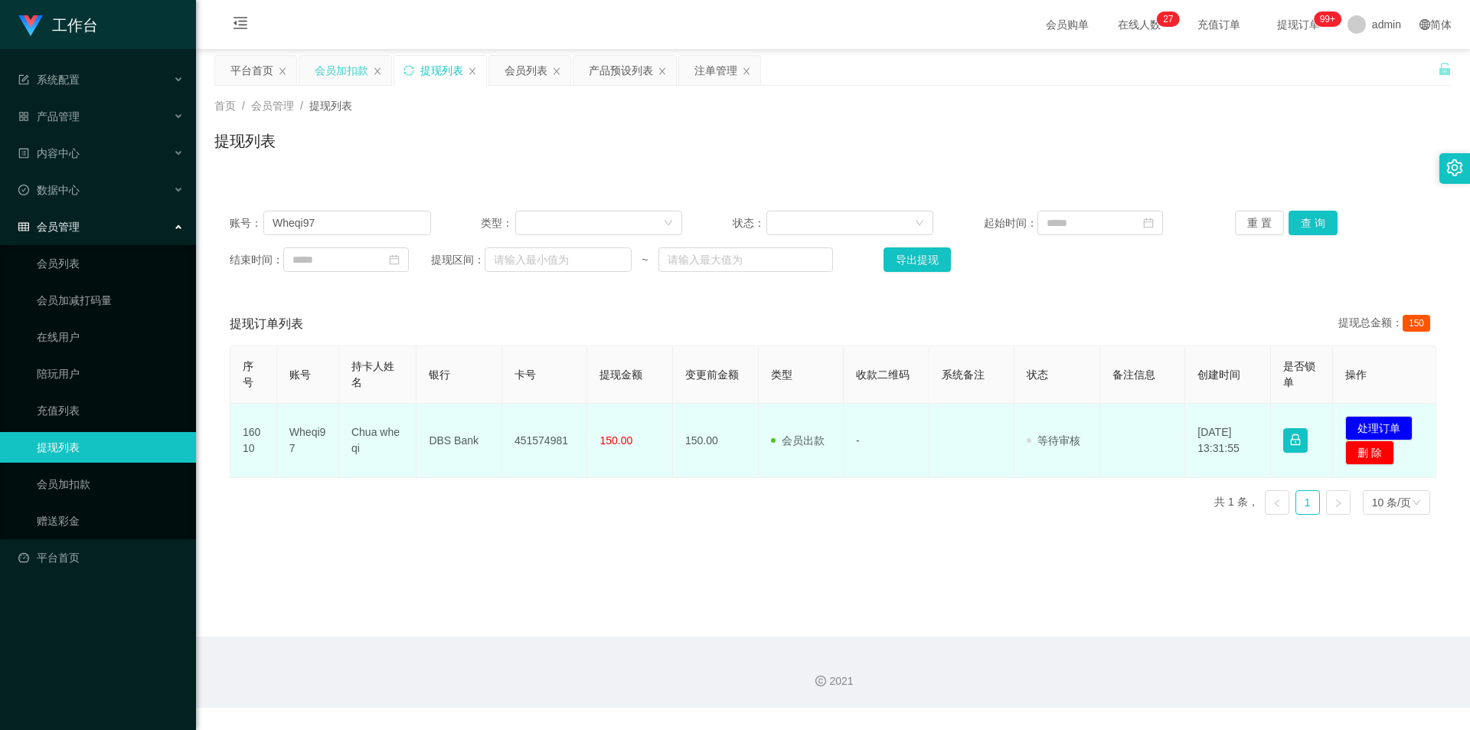
click at [452, 440] on td "DBS Bank" at bounding box center [460, 441] width 86 height 74
copy td "DBS Bank"
click at [371, 437] on td "Chua whe qi" at bounding box center [377, 441] width 77 height 74
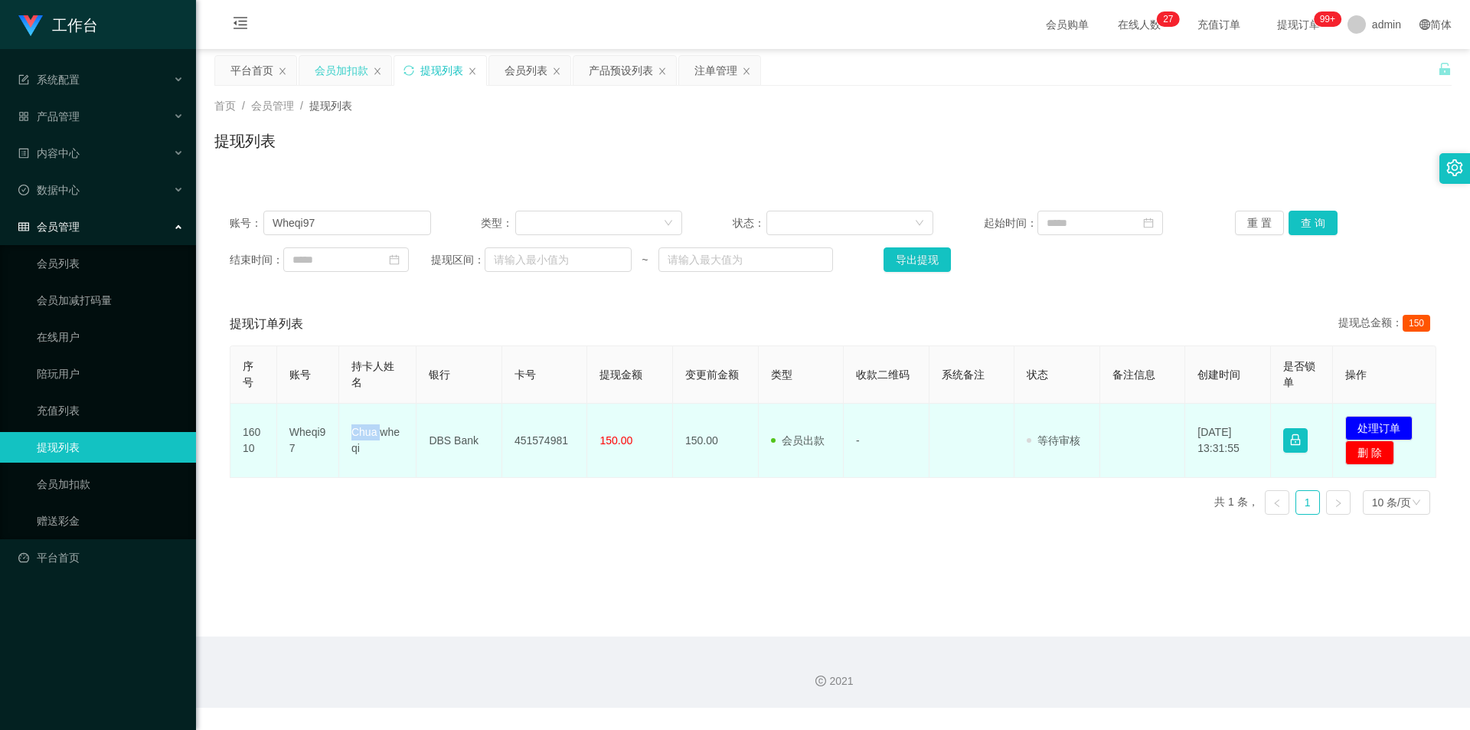
click at [371, 437] on td "Chua whe qi" at bounding box center [377, 441] width 77 height 74
copy td "Chua"
click at [381, 423] on td "Chua whe qi" at bounding box center [377, 441] width 77 height 74
click at [380, 432] on td "Chua whe qi" at bounding box center [377, 441] width 77 height 74
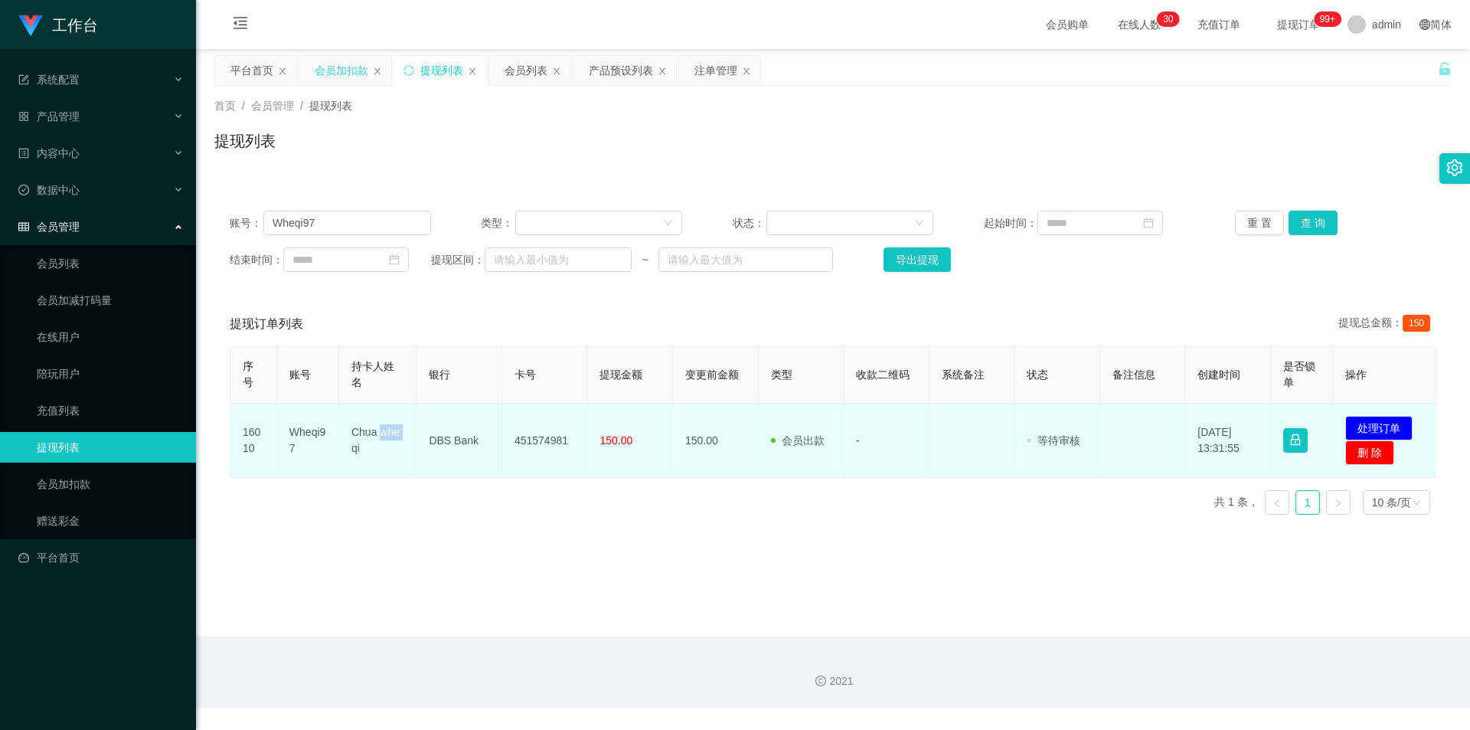
click at [380, 432] on td "Chua whe qi" at bounding box center [377, 441] width 77 height 74
click at [534, 443] on td "451574981" at bounding box center [545, 441] width 86 height 74
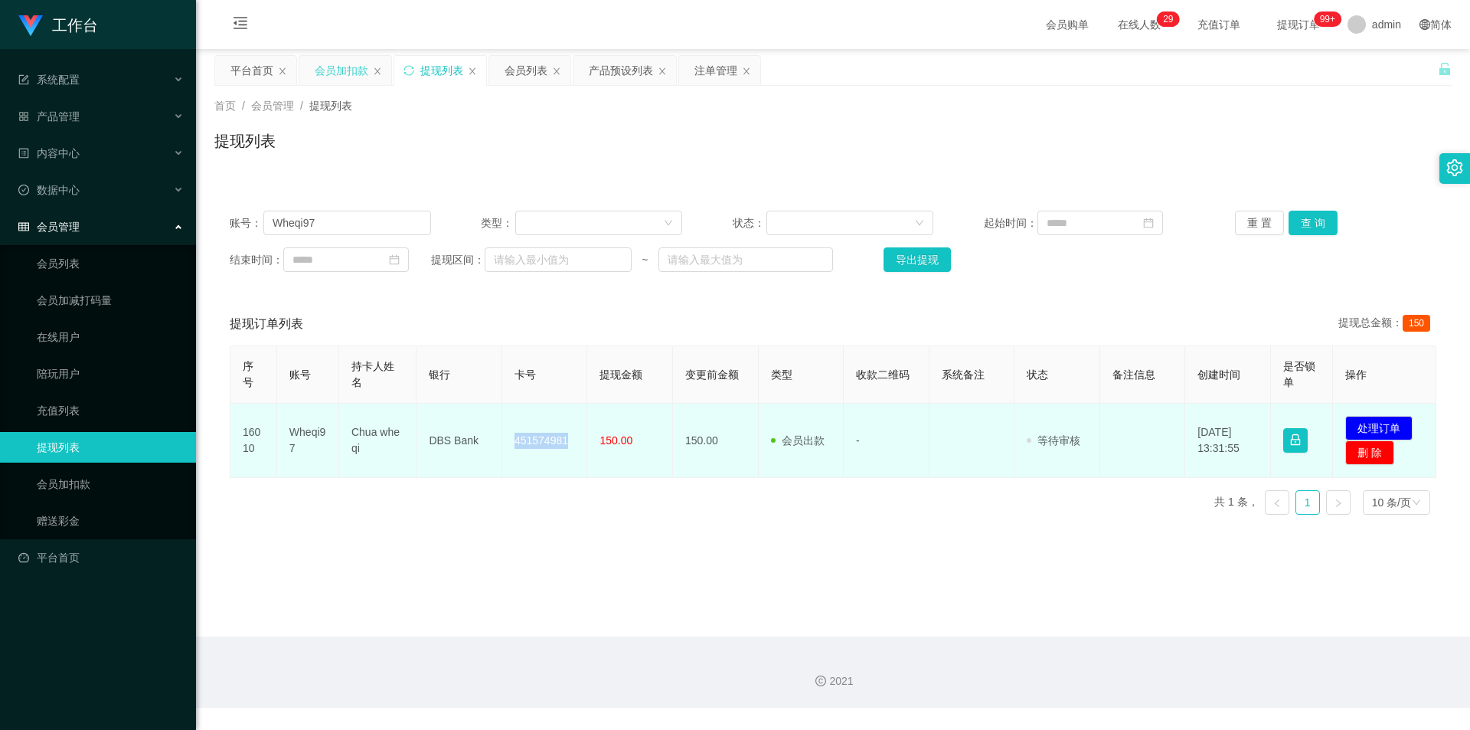
click at [534, 443] on td "451574981" at bounding box center [545, 441] width 86 height 74
copy td "451574981"
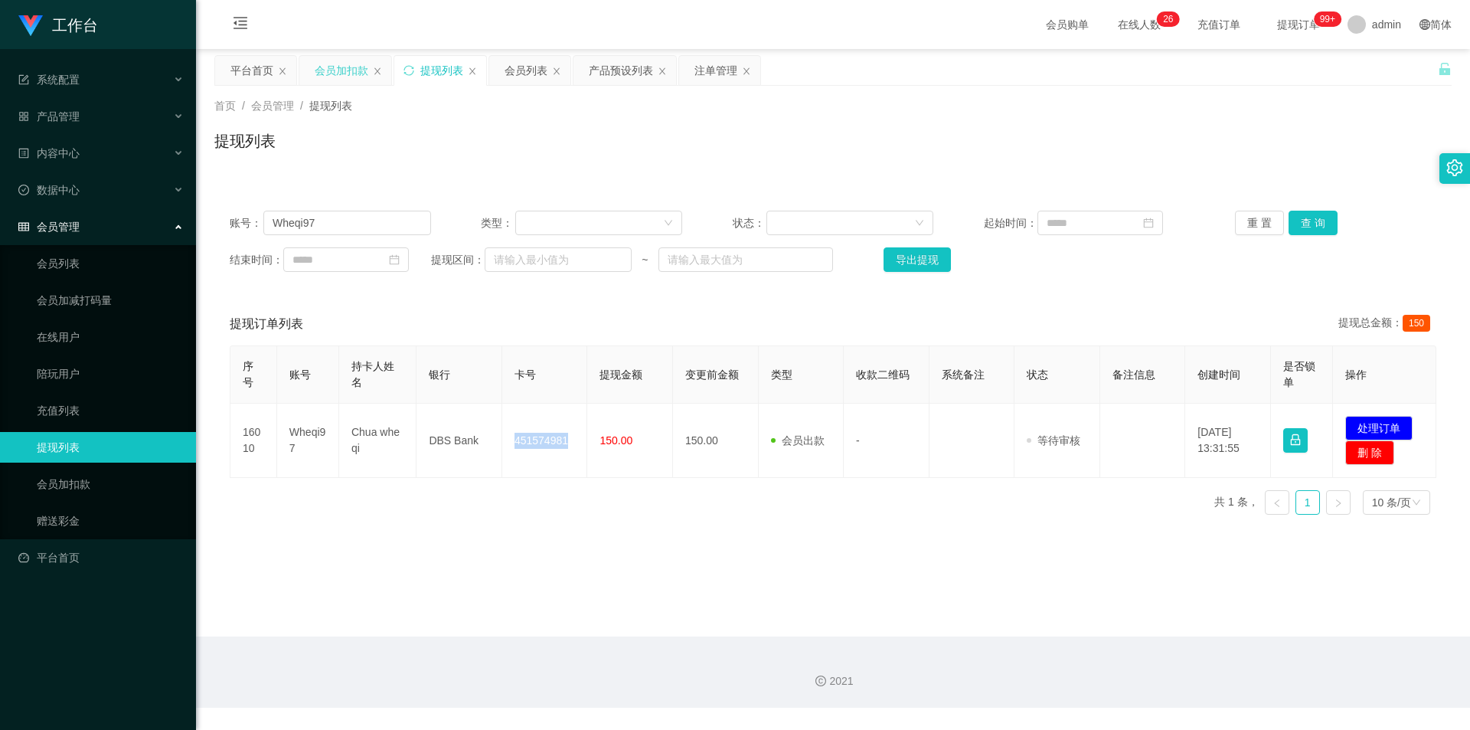
click at [342, 69] on div "会员加扣款" at bounding box center [342, 70] width 54 height 29
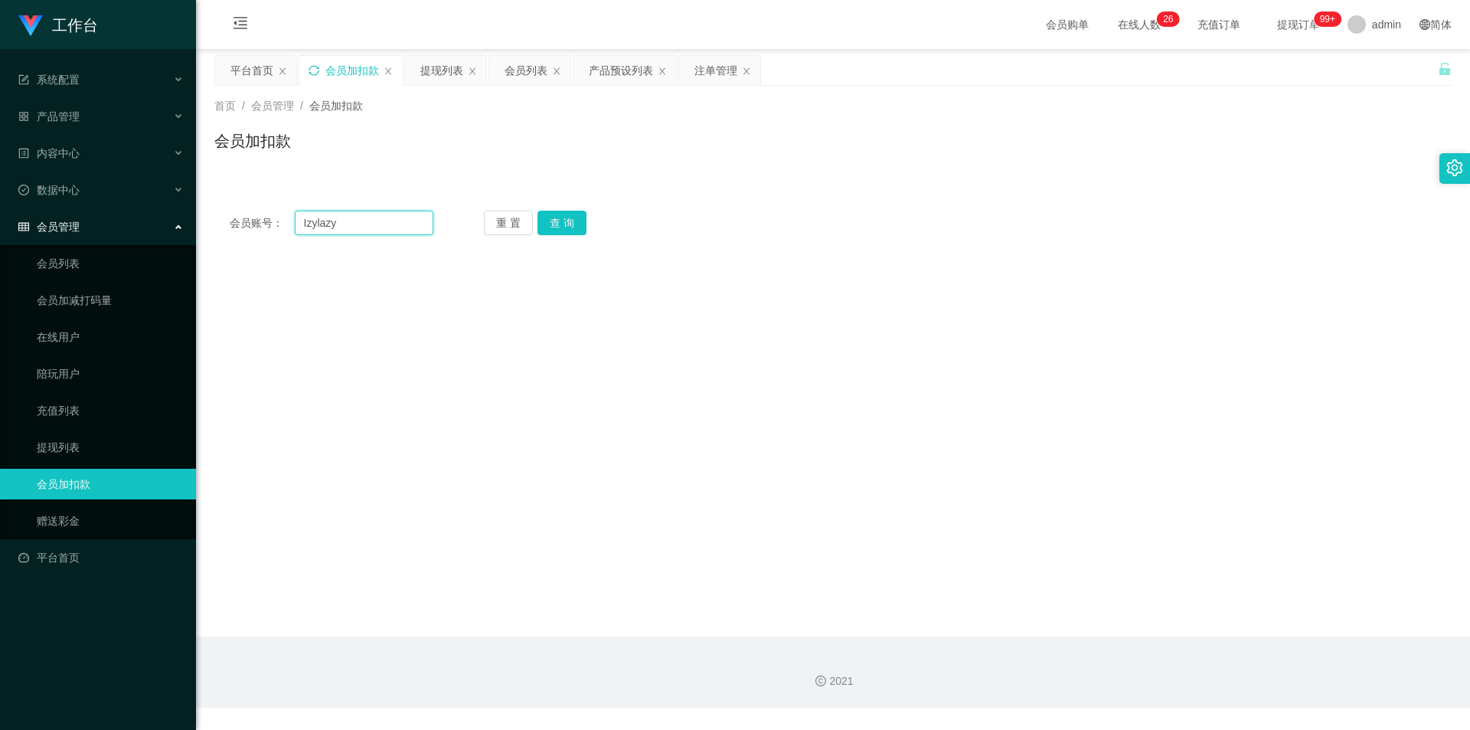
drag, startPoint x: 350, startPoint y: 220, endPoint x: 175, endPoint y: 220, distance: 174.6
click at [175, 220] on section "工作台 系统配置 产品管理 产品列表 产品预设列表 开奖记录 注单管理 即时注单 内容中心 站内信 公告列表 活动列表 数据中心 员工统计 团队统计 会员管理…" at bounding box center [735, 354] width 1470 height 708
click at [562, 224] on button "查 询" at bounding box center [562, 223] width 49 height 25
click at [307, 220] on input "Izylazy" at bounding box center [364, 223] width 139 height 25
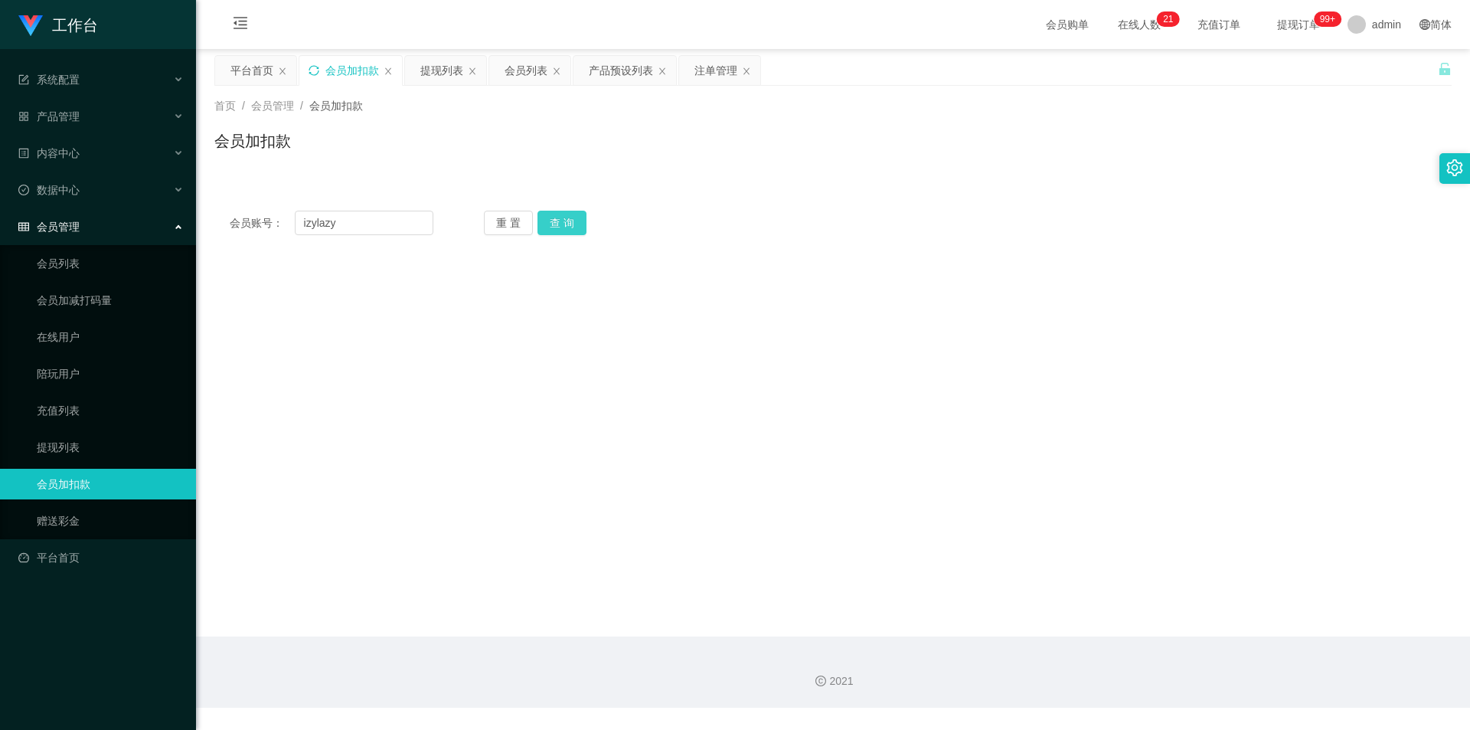
drag, startPoint x: 595, startPoint y: 199, endPoint x: 560, endPoint y: 228, distance: 45.7
click at [594, 199] on div "会员账号： [PERSON_NAME] 重 置 查 询 会员账号 会员姓名 账号余额 操作类型 人工加款 人工扣款 金额 确 定" at bounding box center [832, 222] width 1237 height 55
click at [560, 228] on button "查 询" at bounding box center [562, 223] width 49 height 25
click at [306, 222] on input "izylazy" at bounding box center [364, 223] width 139 height 25
click at [554, 224] on button "查 询" at bounding box center [562, 223] width 49 height 25
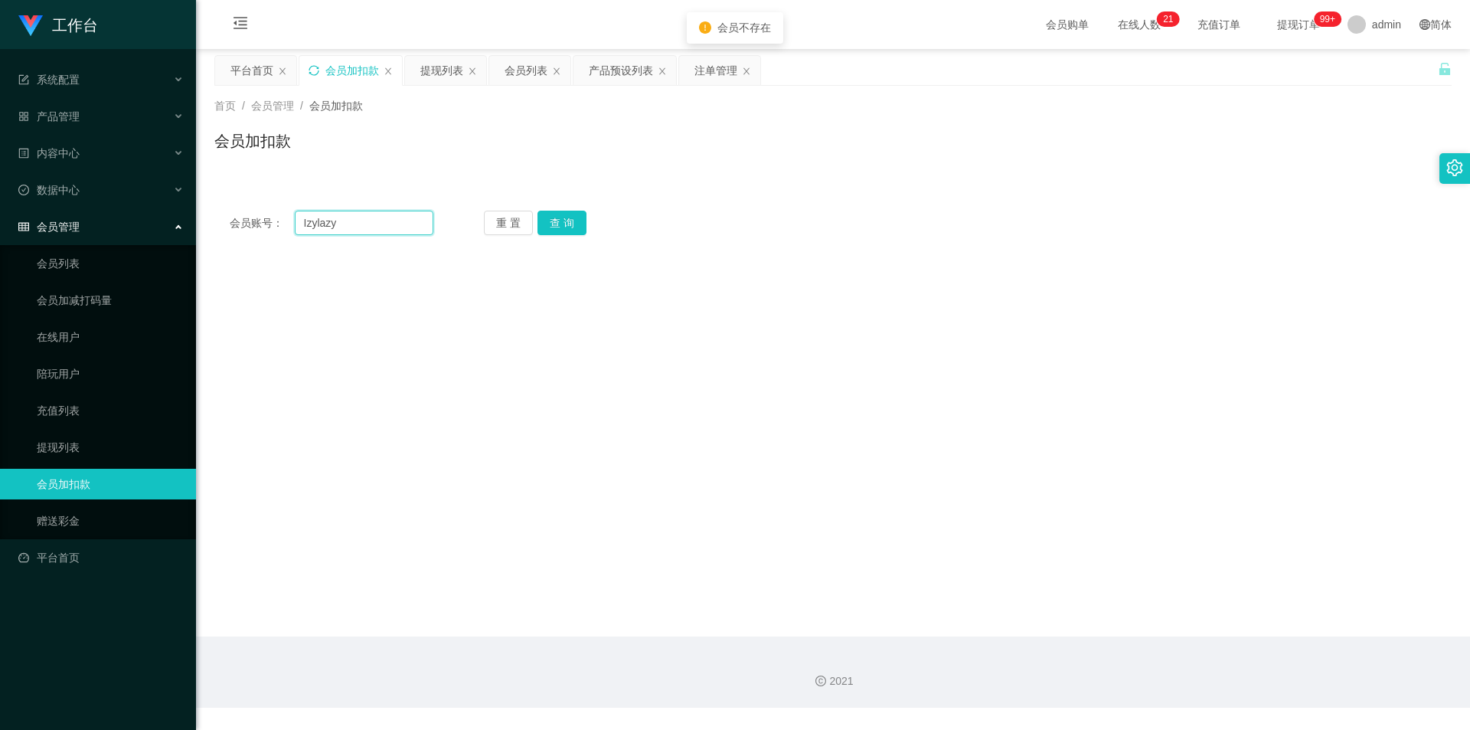
drag, startPoint x: 308, startPoint y: 217, endPoint x: 293, endPoint y: 217, distance: 14.5
click at [293, 217] on div "会员账号： [PERSON_NAME]" at bounding box center [332, 223] width 204 height 25
type input "Lzylazy"
click at [570, 220] on button "查 询" at bounding box center [562, 223] width 49 height 25
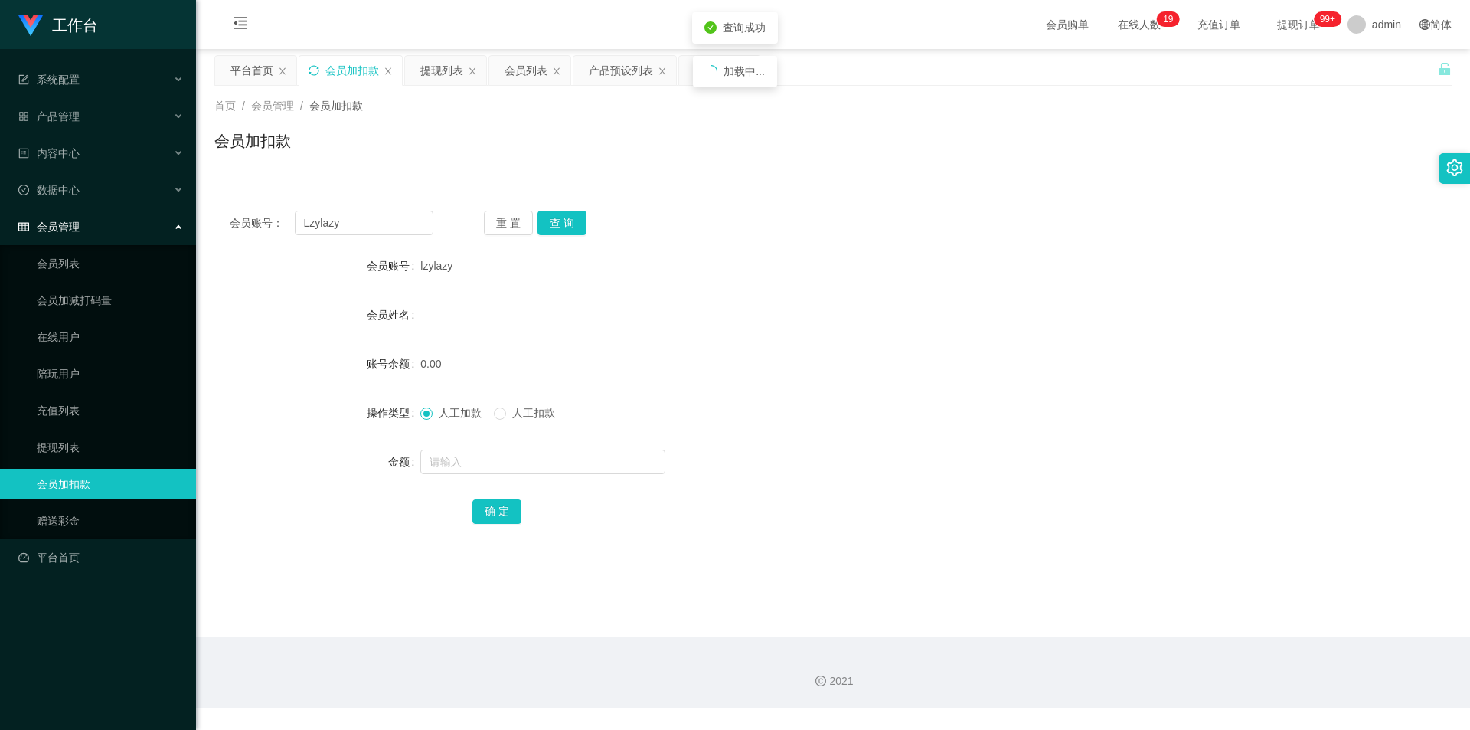
click at [547, 312] on div "会员姓名" at bounding box center [832, 314] width 1237 height 31
drag, startPoint x: 356, startPoint y: 220, endPoint x: 155, endPoint y: 201, distance: 202.2
click at [159, 212] on section "工作台 系统配置 产品管理 产品列表 产品预设列表 开奖记录 注单管理 即时注单 内容中心 站内信 公告列表 活动列表 数据中心 员工统计 团队统计 会员管理…" at bounding box center [735, 354] width 1470 height 708
click at [454, 469] on input "text" at bounding box center [542, 461] width 245 height 25
type input "100"
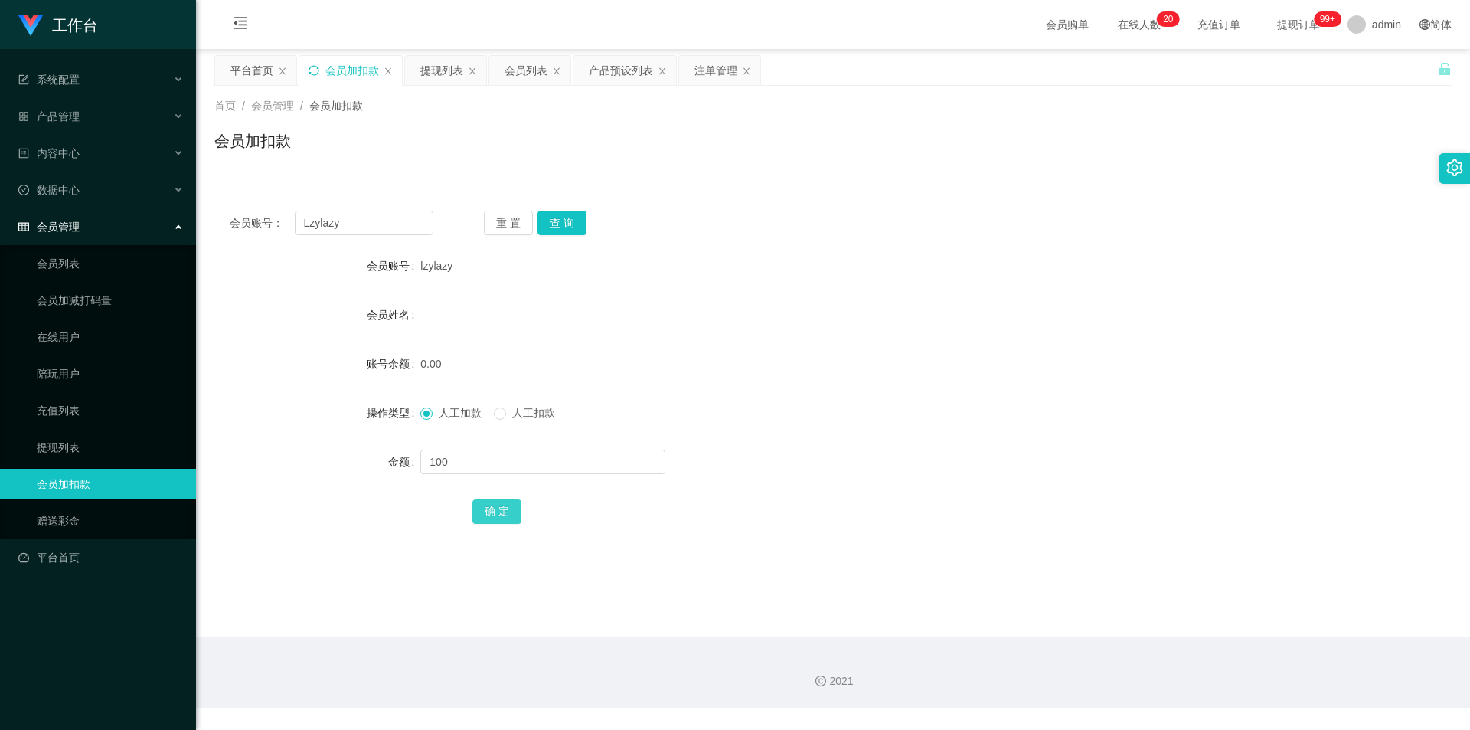
click at [510, 515] on button "确 定" at bounding box center [496, 511] width 49 height 25
drag, startPoint x: 1016, startPoint y: 385, endPoint x: 1182, endPoint y: 334, distance: 173.9
click at [822, 384] on form "会员账号 lzylazy 会员姓名 账号余额 100.00 操作类型 人工加款 人工扣款 金额 确 定" at bounding box center [832, 388] width 1237 height 276
click at [721, 67] on div "注单管理" at bounding box center [716, 70] width 43 height 29
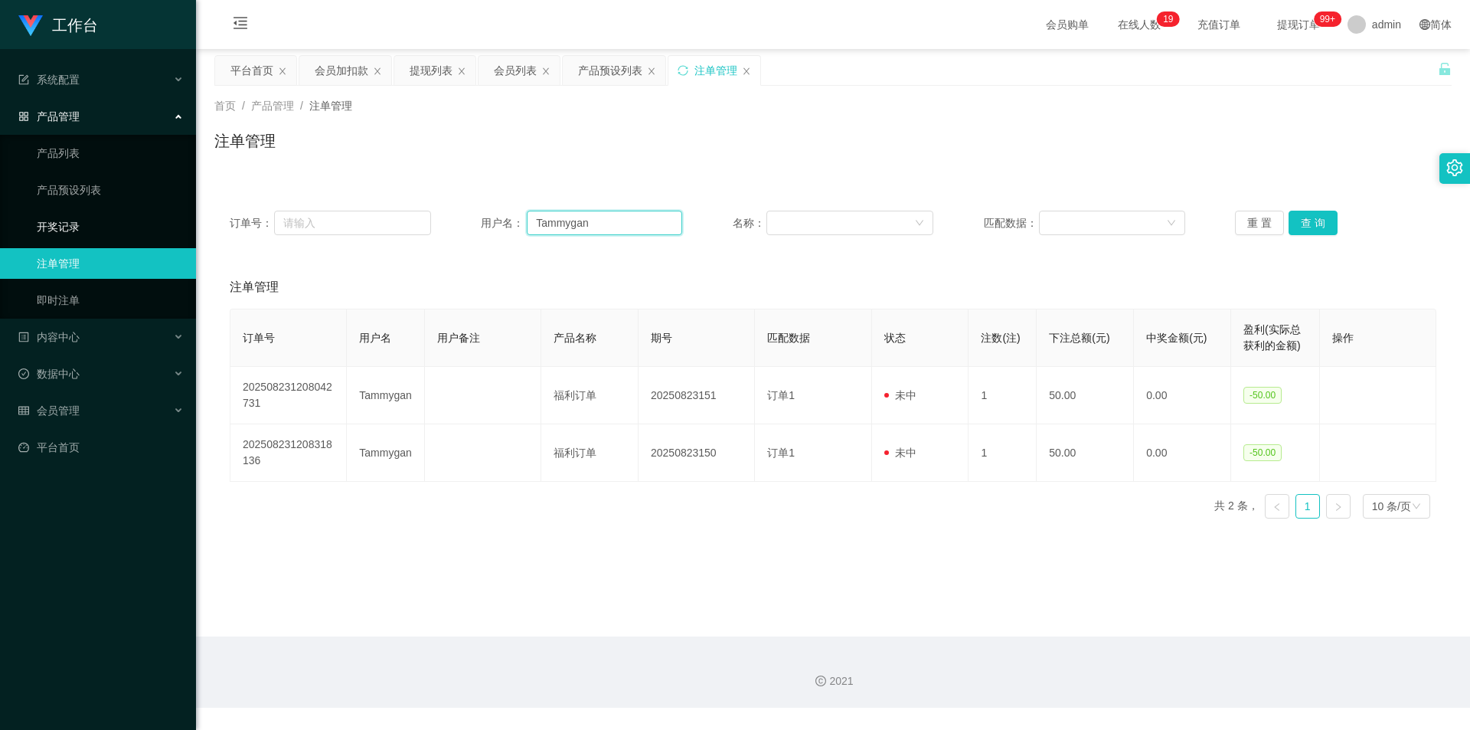
drag, startPoint x: 639, startPoint y: 221, endPoint x: 123, endPoint y: 217, distance: 516.9
click at [128, 217] on section "工作台 系统配置 产品管理 产品列表 产品预设列表 开奖记录 注单管理 即时注单 内容中心 站内信 公告列表 活动列表 数据中心 员工统计 团队统计 会员管理…" at bounding box center [735, 354] width 1470 height 708
paste input "Lzylazy"
type input "Lzylazy"
click at [822, 222] on button "查 询" at bounding box center [1313, 223] width 49 height 25
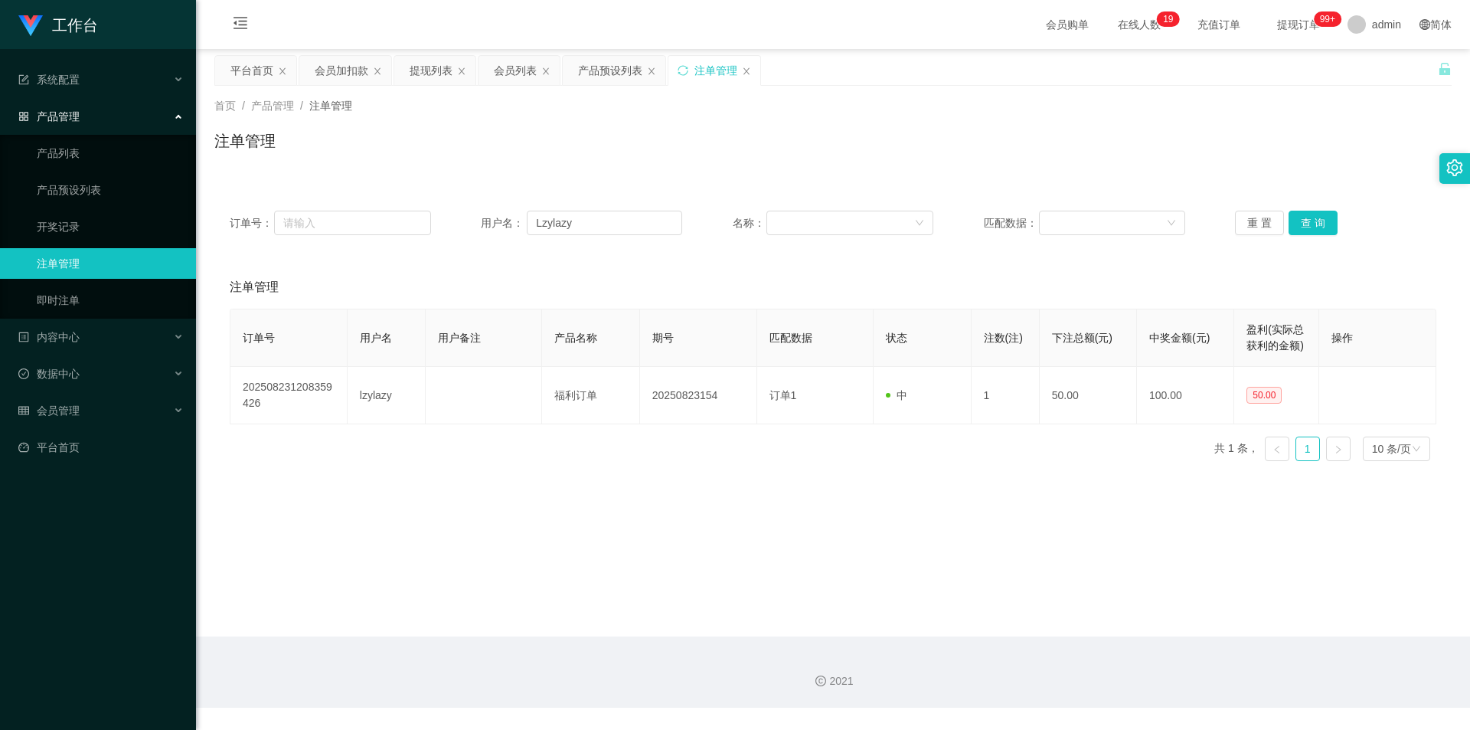
click at [822, 165] on div "首页 / 产品管理 / 注单管理 / 注单管理" at bounding box center [833, 131] width 1274 height 91
click at [822, 146] on div "注单管理" at bounding box center [832, 146] width 1237 height 35
click at [322, 70] on div "会员加扣款" at bounding box center [342, 70] width 54 height 29
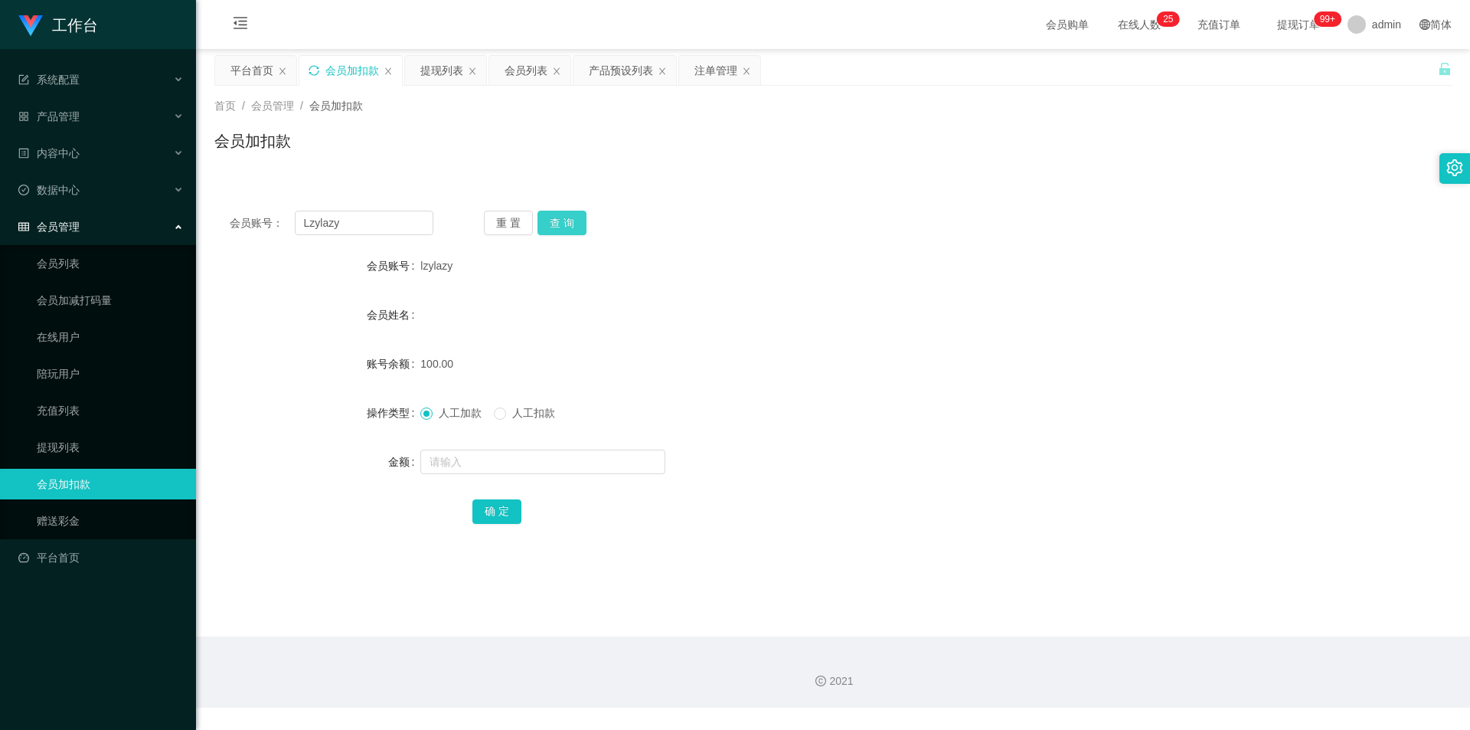
click at [549, 221] on button "查 询" at bounding box center [562, 223] width 49 height 25
drag, startPoint x: 943, startPoint y: 330, endPoint x: 1247, endPoint y: 7, distance: 443.7
click at [822, 330] on form "会员账号 lzylazy 会员姓名 账号余额 150.00 操作类型 人工加款 人工扣款 金额 确 定" at bounding box center [832, 388] width 1237 height 276
click at [433, 73] on div "提现列表" at bounding box center [441, 70] width 43 height 29
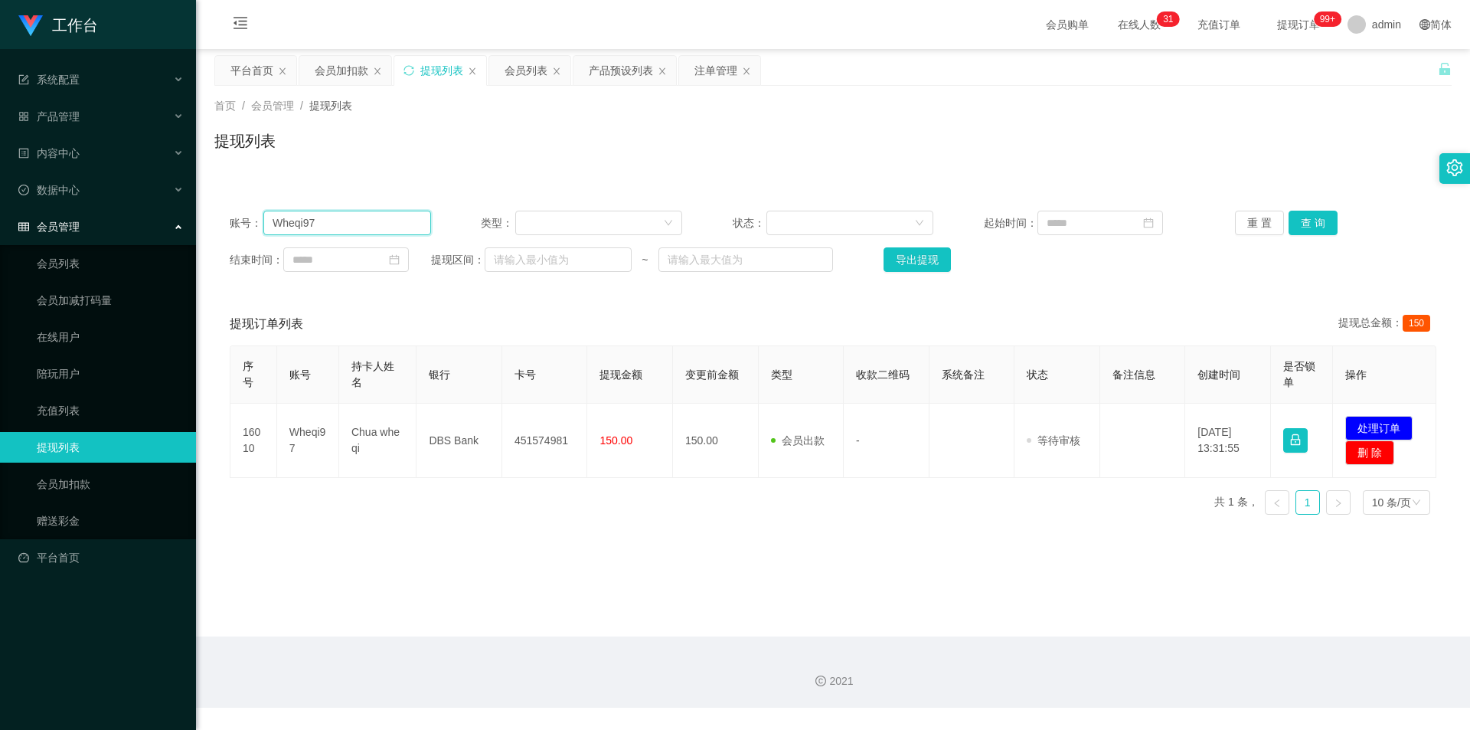
drag, startPoint x: 388, startPoint y: 220, endPoint x: 116, endPoint y: 233, distance: 272.9
click at [116, 233] on section "工作台 系统配置 产品管理 产品列表 产品预设列表 开奖记录 注单管理 即时注单 内容中心 站内信 公告列表 活动列表 数据中心 员工统计 团队统计 会员管理…" at bounding box center [735, 354] width 1470 height 708
paste input "Tammygan"
type input "Tammygan"
click at [822, 221] on button "查 询" at bounding box center [1313, 223] width 49 height 25
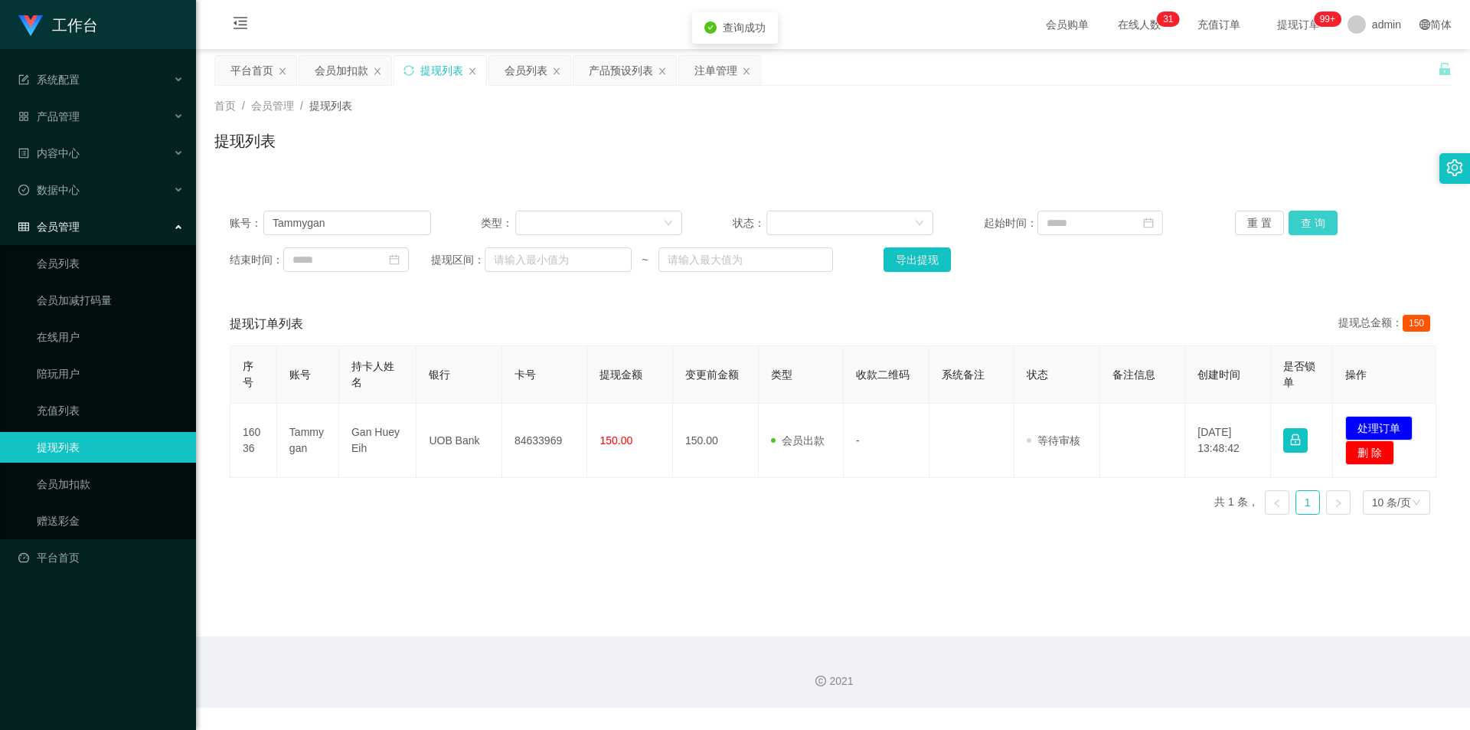
click at [822, 220] on button "查 询" at bounding box center [1313, 223] width 49 height 25
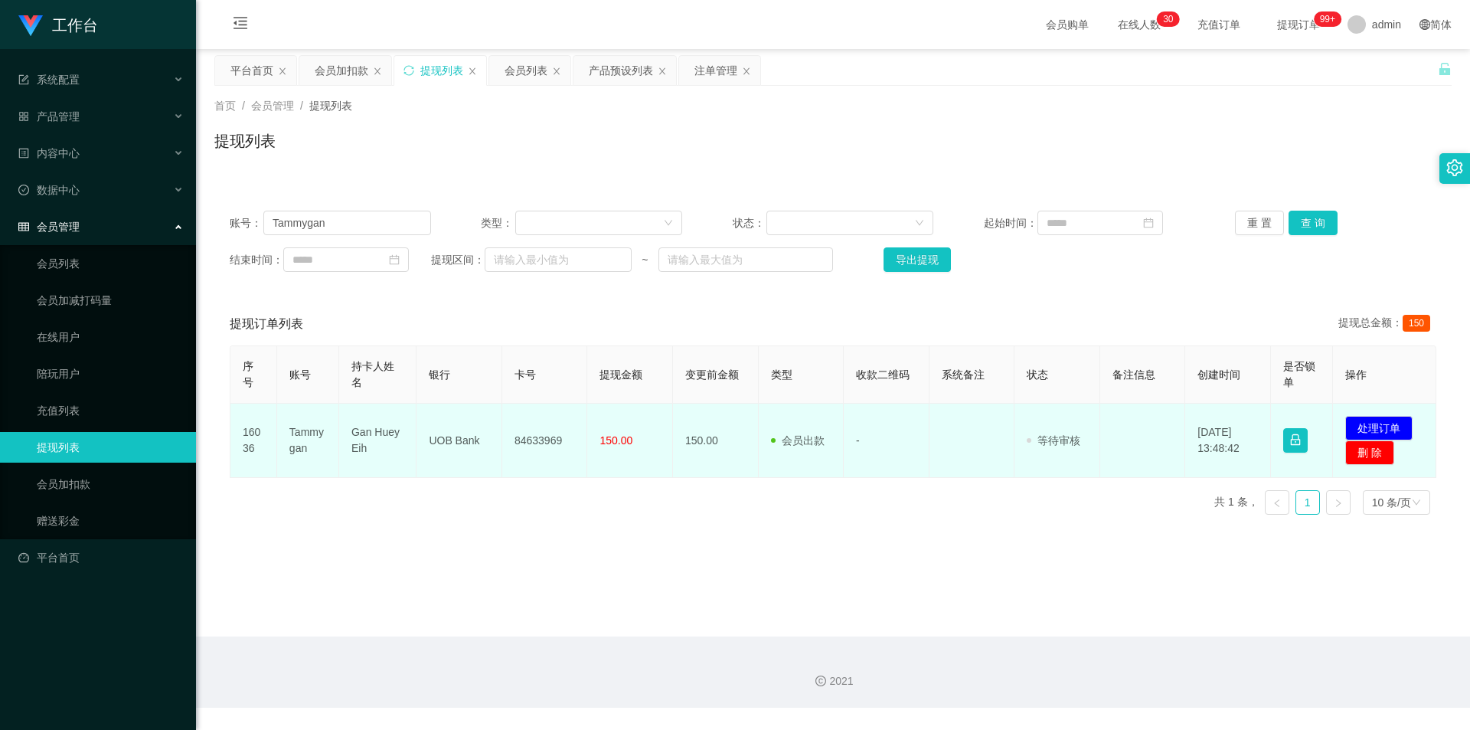
click at [536, 436] on td "84633969" at bounding box center [545, 441] width 86 height 74
copy td "84633969"
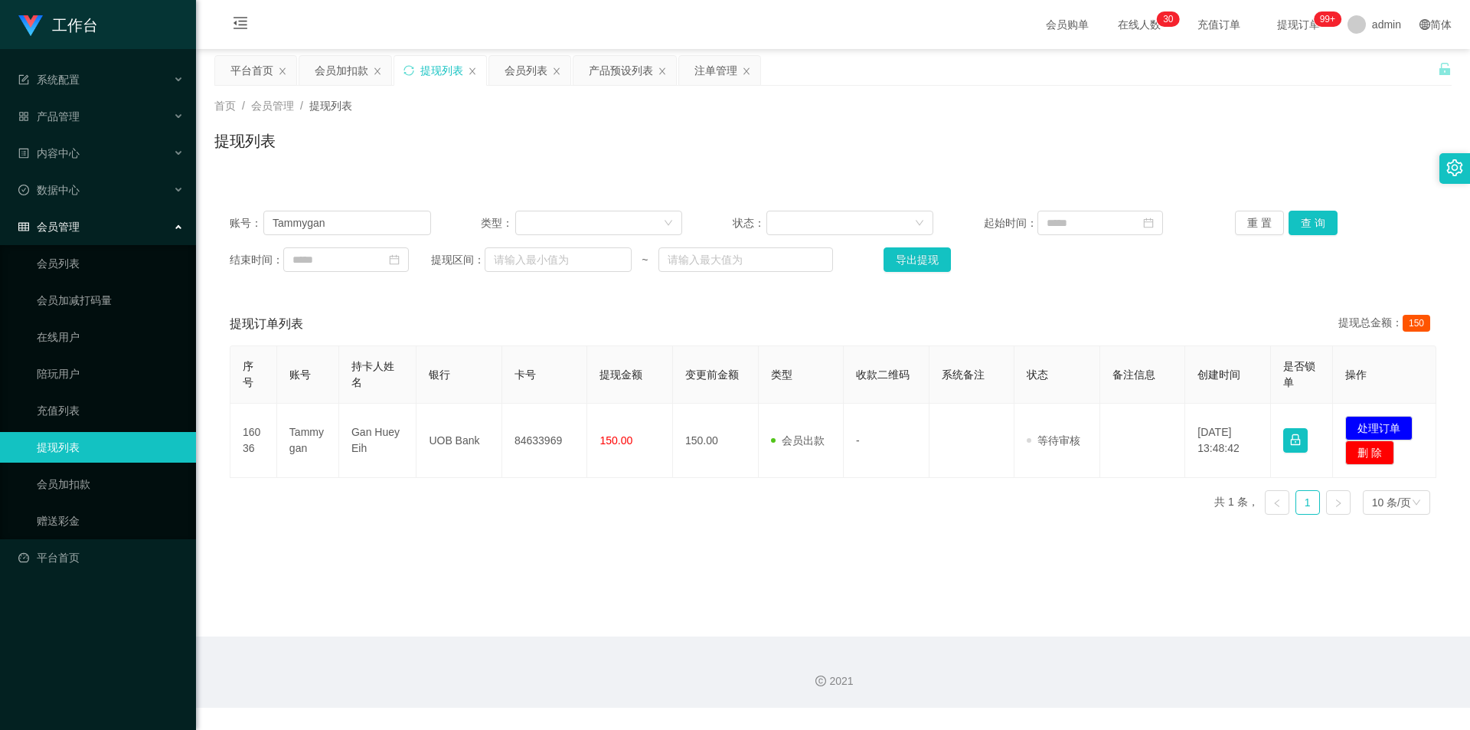
click at [822, 36] on span "充值订单" at bounding box center [1219, 24] width 80 height 49
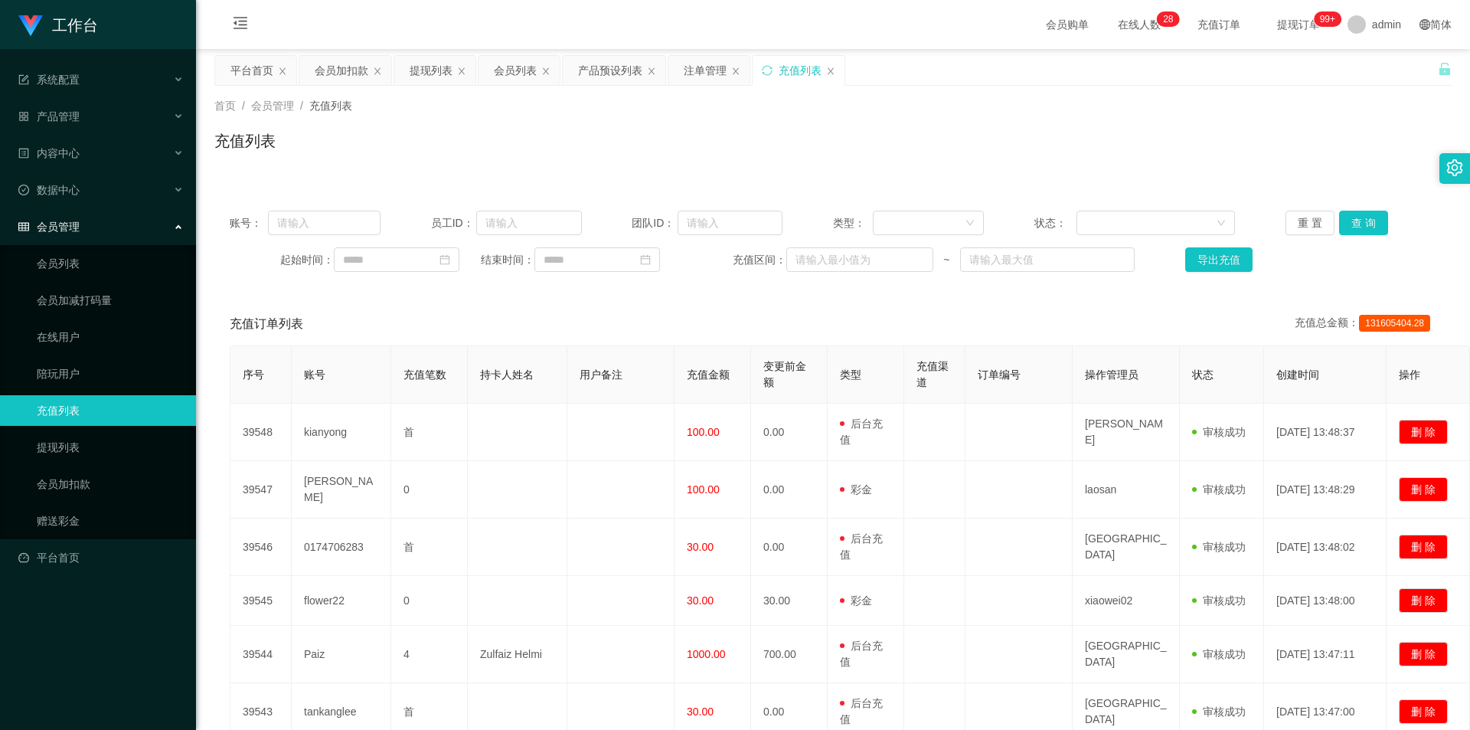
click at [822, 136] on div "充值列表" at bounding box center [832, 146] width 1237 height 35
click at [433, 70] on div "提现列表" at bounding box center [431, 70] width 43 height 29
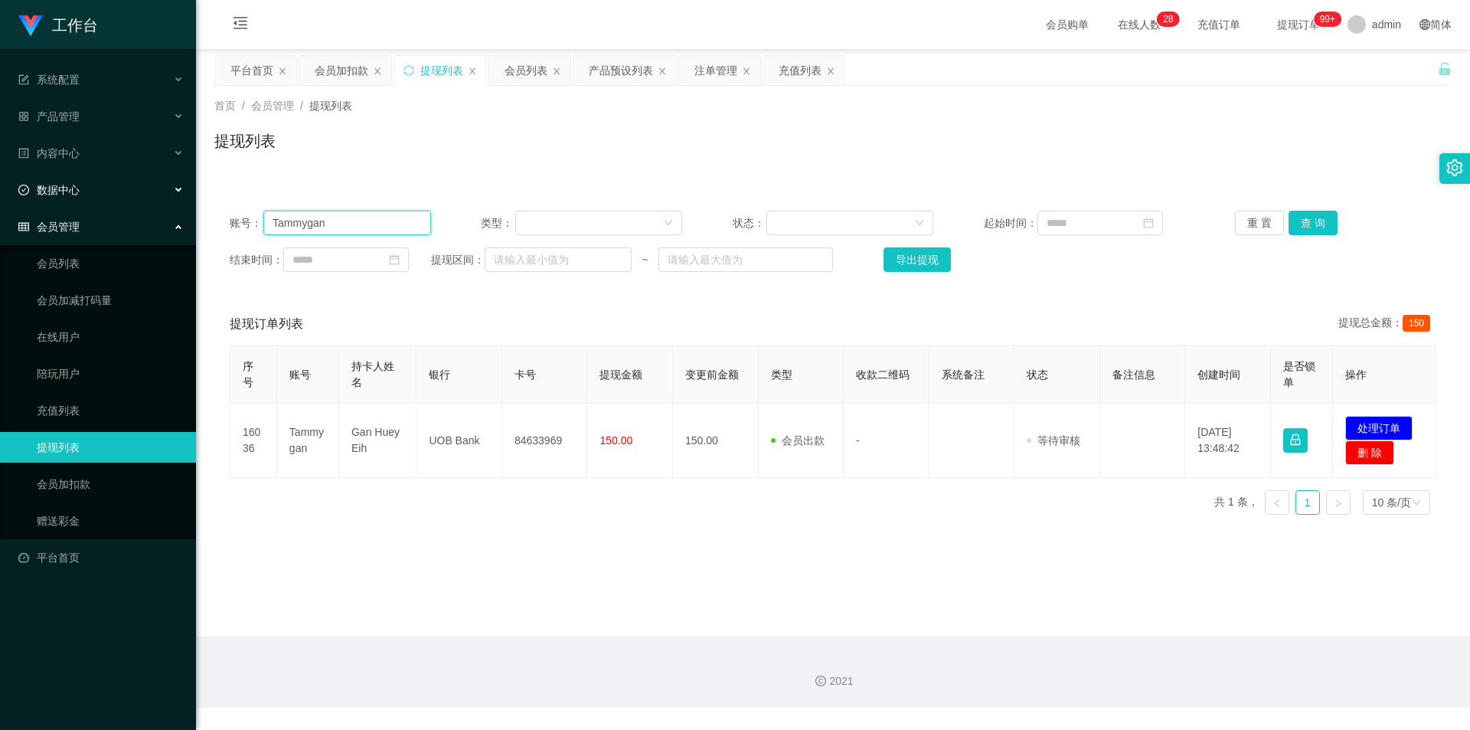
drag, startPoint x: 344, startPoint y: 222, endPoint x: 0, endPoint y: 197, distance: 344.8
click at [0, 197] on section "工作台 系统配置 产品管理 产品列表 产品预设列表 开奖记录 注单管理 即时注单 内容中心 站内信 公告列表 活动列表 数据中心 员工统计 团队统计 会员管理…" at bounding box center [735, 354] width 1470 height 708
paste input "84633969"
click at [822, 222] on button "查 询" at bounding box center [1313, 223] width 49 height 25
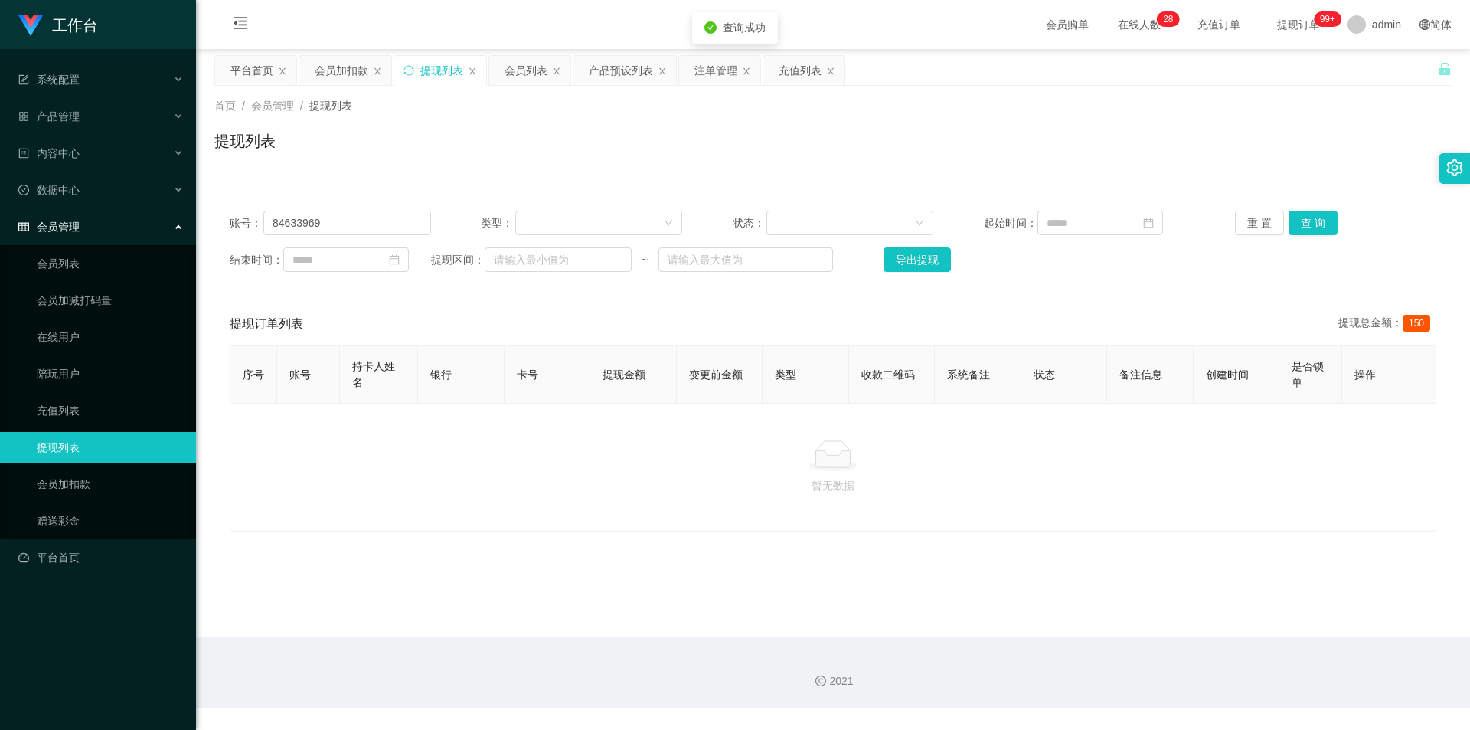
click at [822, 152] on div "提现列表" at bounding box center [832, 146] width 1237 height 35
click at [0, 211] on section "工作台 系统配置 产品管理 产品列表 产品预设列表 开奖记录 注单管理 即时注单 内容中心 站内信 公告列表 活动列表 数据中心 员工统计 团队统计 会员管理…" at bounding box center [735, 354] width 1470 height 708
paste input "Tammygan"
click at [822, 223] on button "查 询" at bounding box center [1313, 223] width 49 height 25
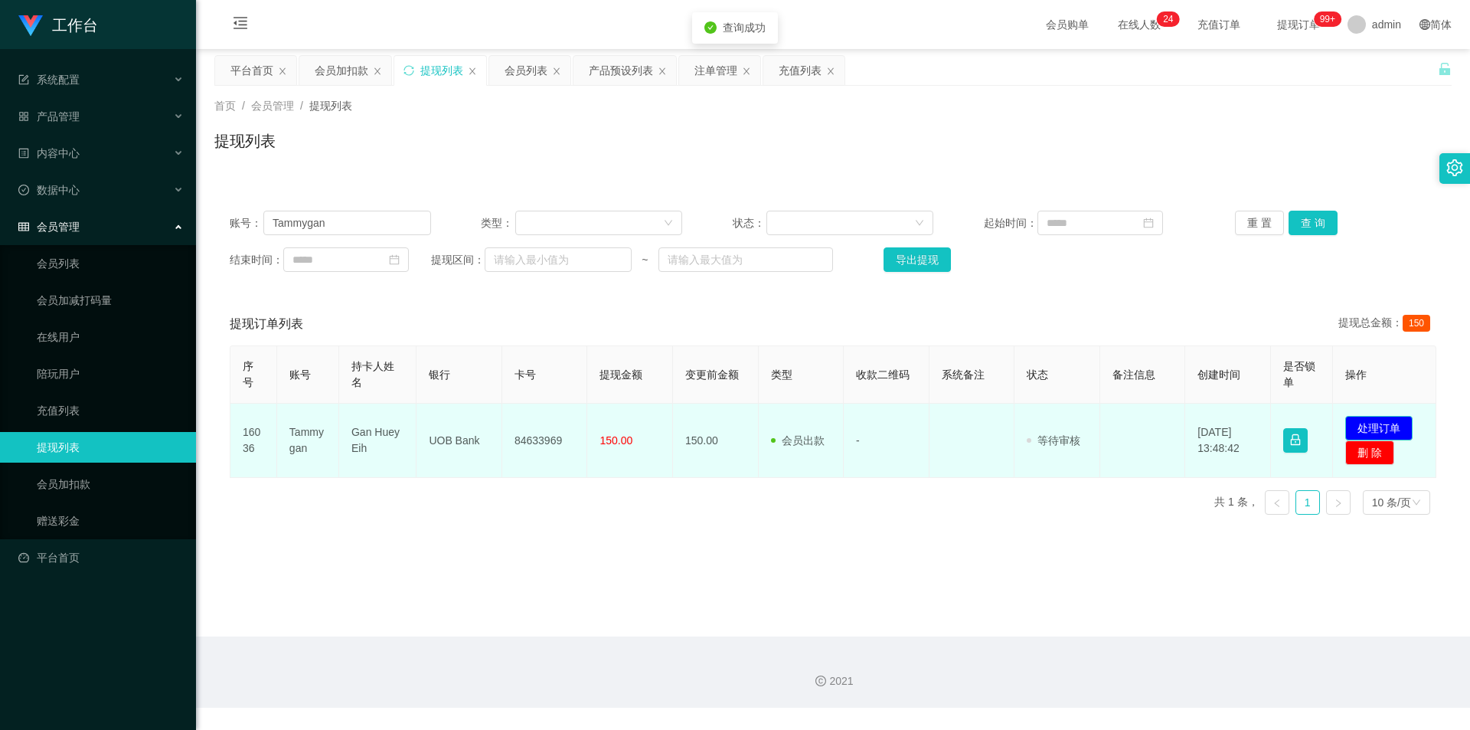
click at [822, 430] on button "处理订单" at bounding box center [1378, 428] width 67 height 25
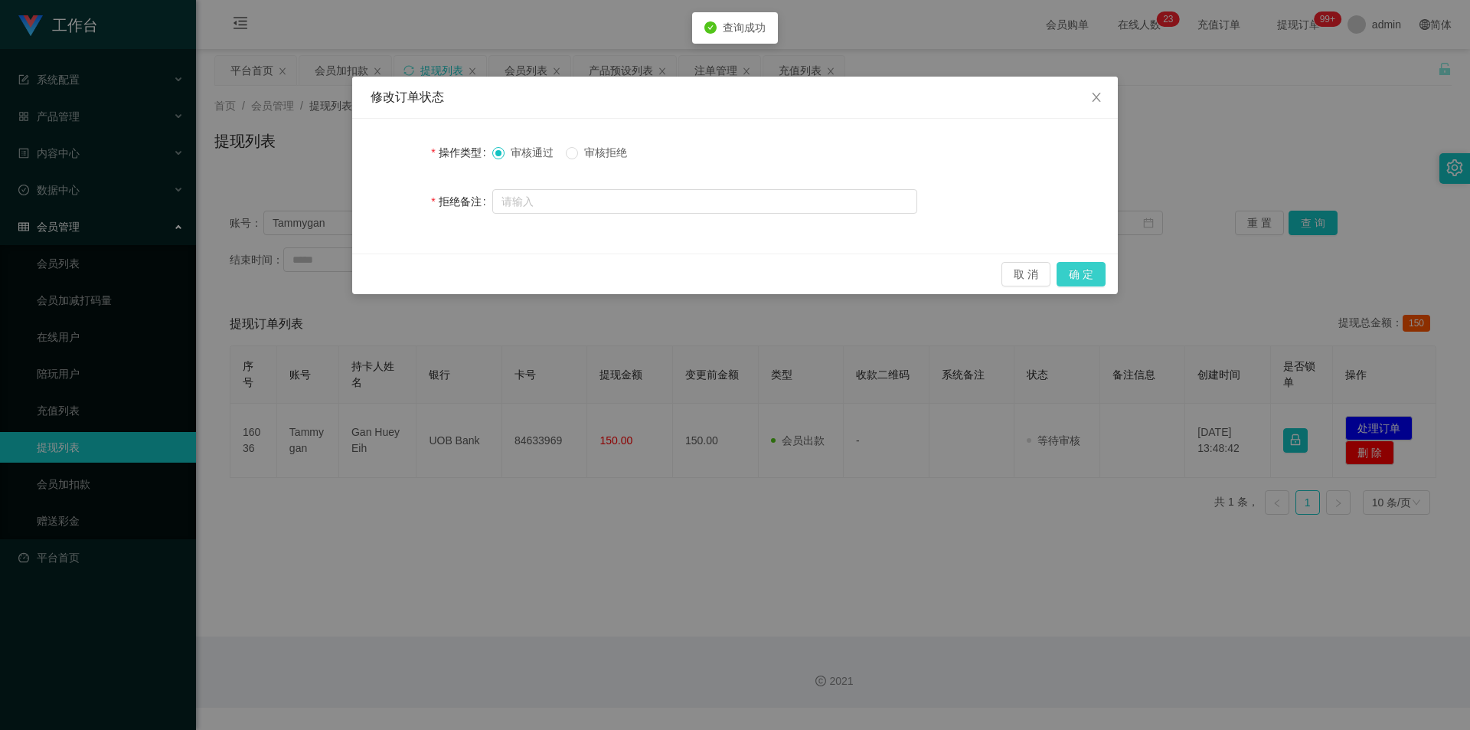
click at [822, 267] on button "确 定" at bounding box center [1081, 274] width 49 height 25
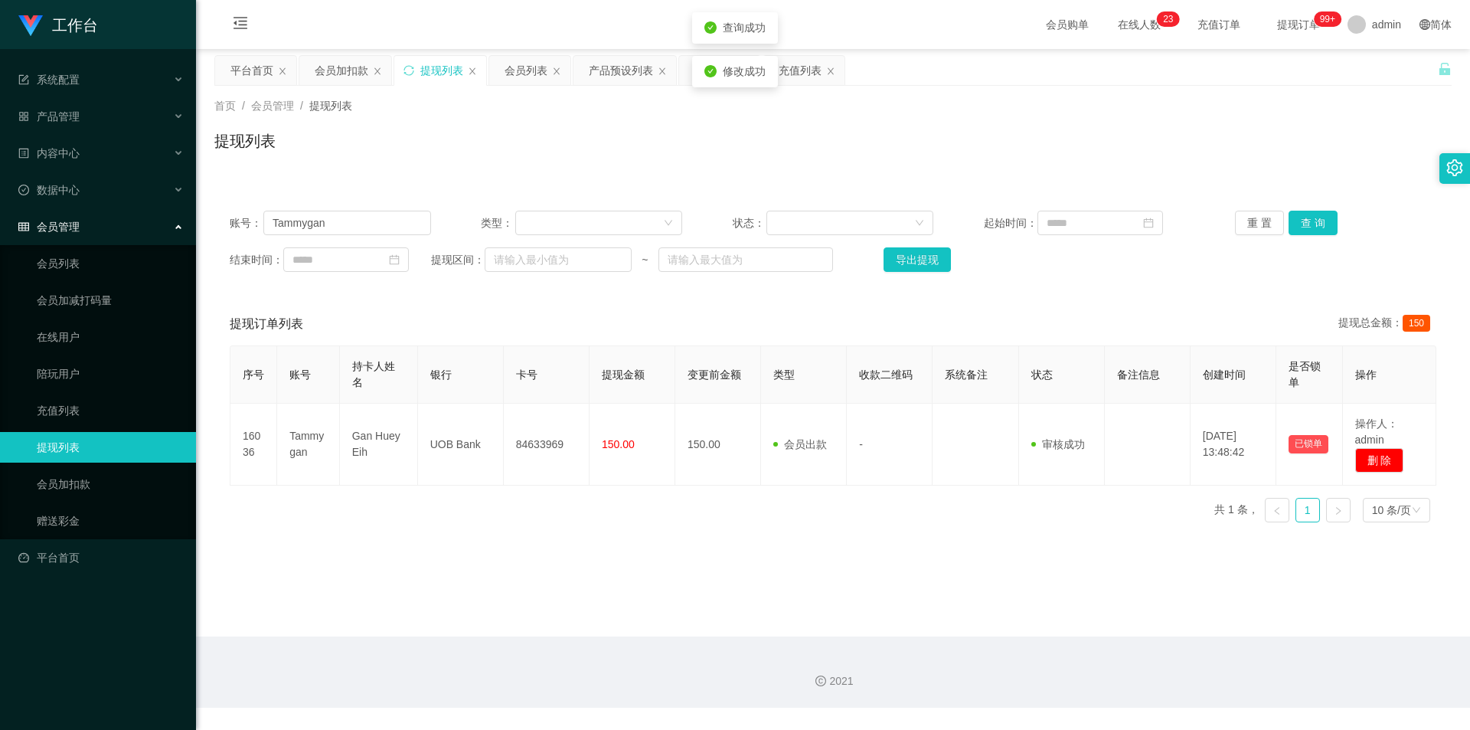
click at [822, 155] on div "提现列表" at bounding box center [832, 146] width 1237 height 35
drag, startPoint x: 378, startPoint y: 221, endPoint x: 0, endPoint y: 193, distance: 379.3
click at [0, 193] on section "工作台 系统配置 产品管理 产品列表 产品预设列表 开奖记录 注单管理 即时注单 内容中心 站内信 公告列表 活动列表 数据中心 员工统计 团队统计 会员管理…" at bounding box center [735, 354] width 1470 height 708
paste input "Lzylazy"
click at [822, 219] on button "查 询" at bounding box center [1313, 223] width 49 height 25
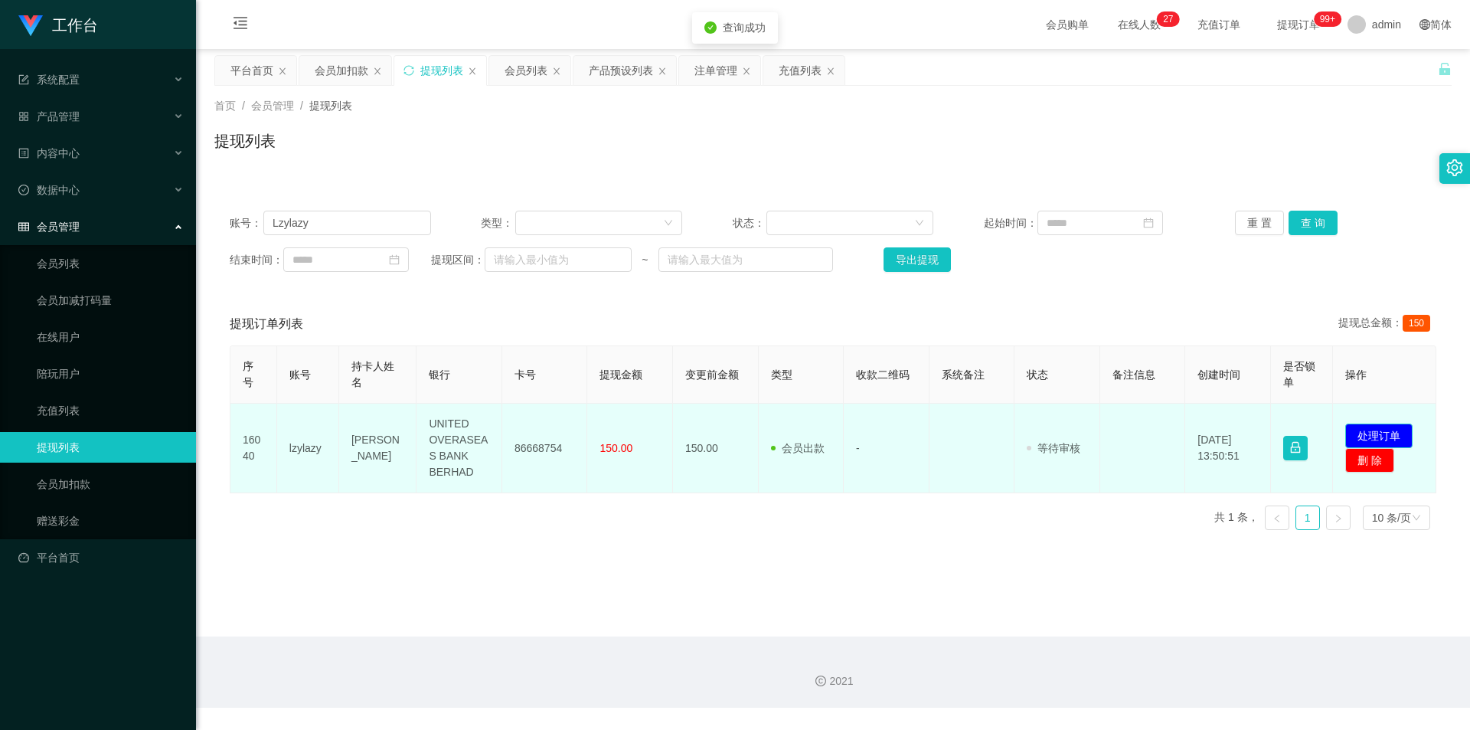
click at [822, 436] on button "处理订单" at bounding box center [1378, 435] width 67 height 25
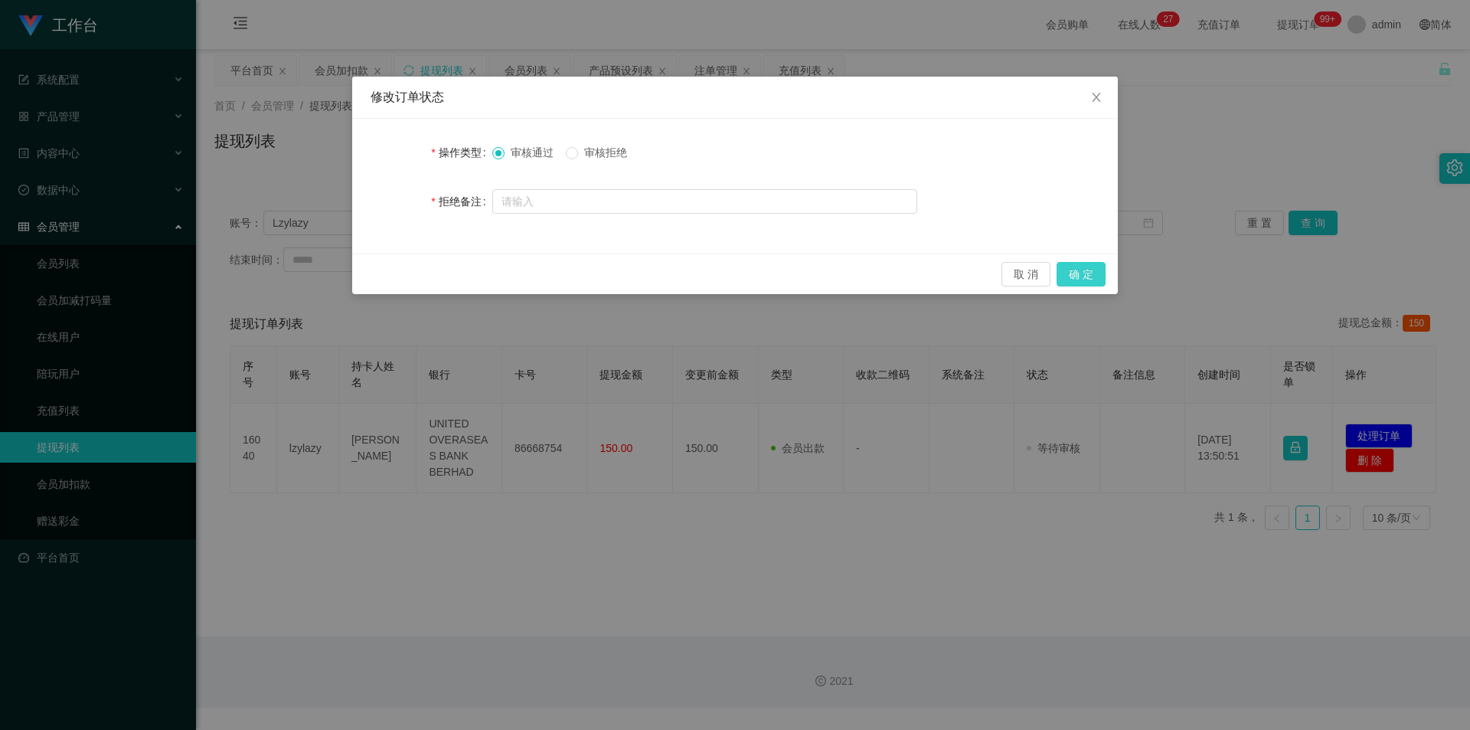
click at [822, 270] on button "确 定" at bounding box center [1081, 274] width 49 height 25
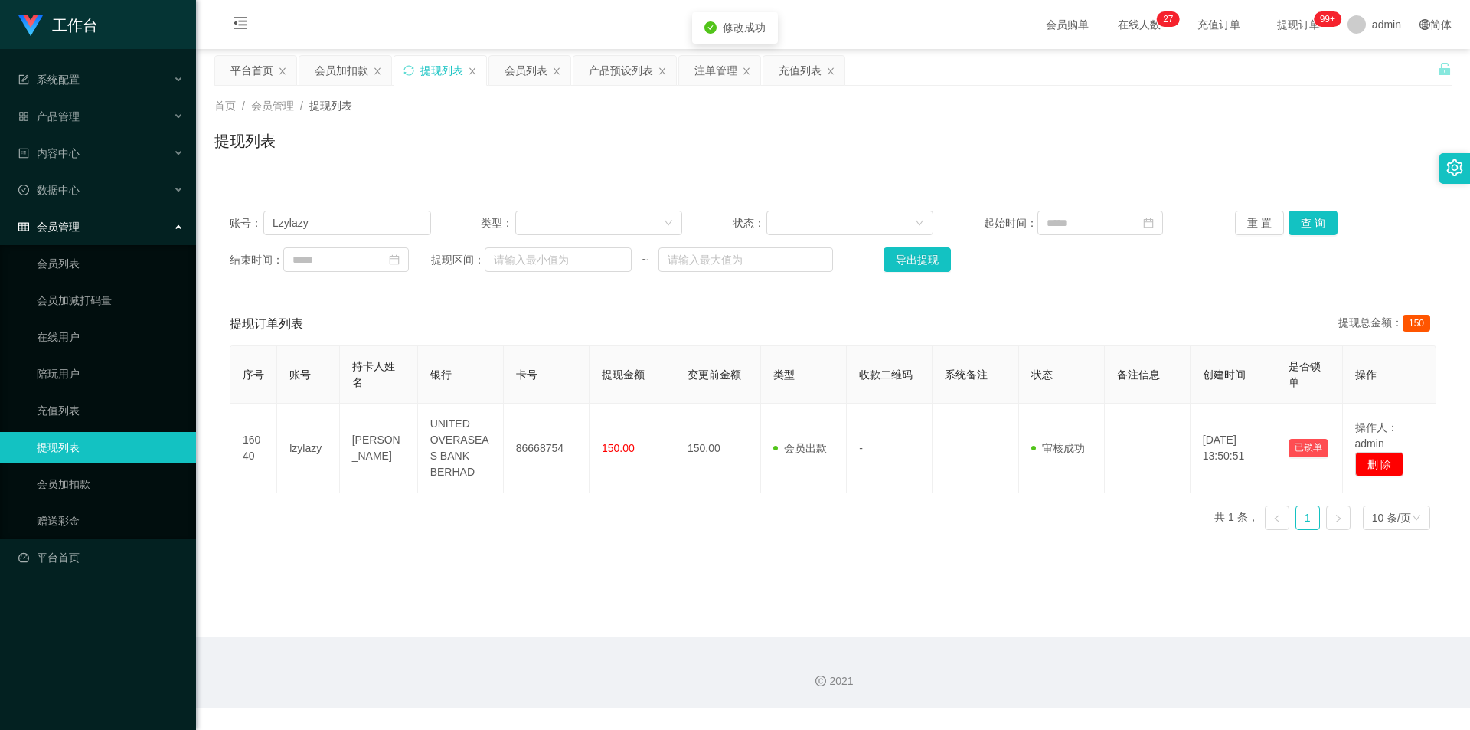
click at [822, 169] on div "首页 / 会员管理 / 提现列表 / 提现列表" at bounding box center [833, 131] width 1274 height 91
click at [0, 195] on section "工作台 系统配置 产品管理 产品列表 产品预设列表 开奖记录 注单管理 即时注单 内容中心 站内信 公告列表 活动列表 数据中心 员工统计 团队统计 会员管理…" at bounding box center [735, 354] width 1470 height 708
paste input "Wheqi97"
click at [822, 216] on button "查 询" at bounding box center [1313, 223] width 49 height 25
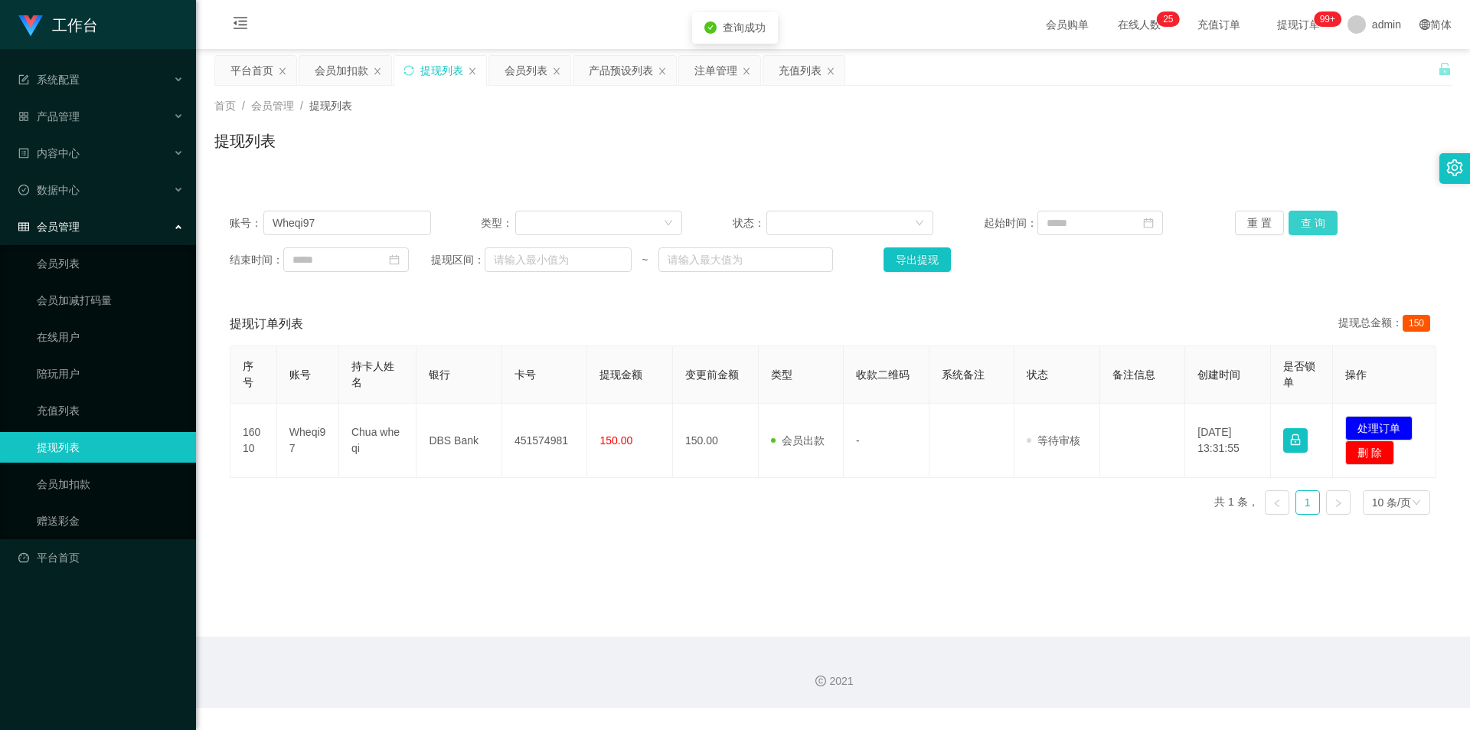
click at [822, 216] on button "查 询" at bounding box center [1313, 223] width 49 height 25
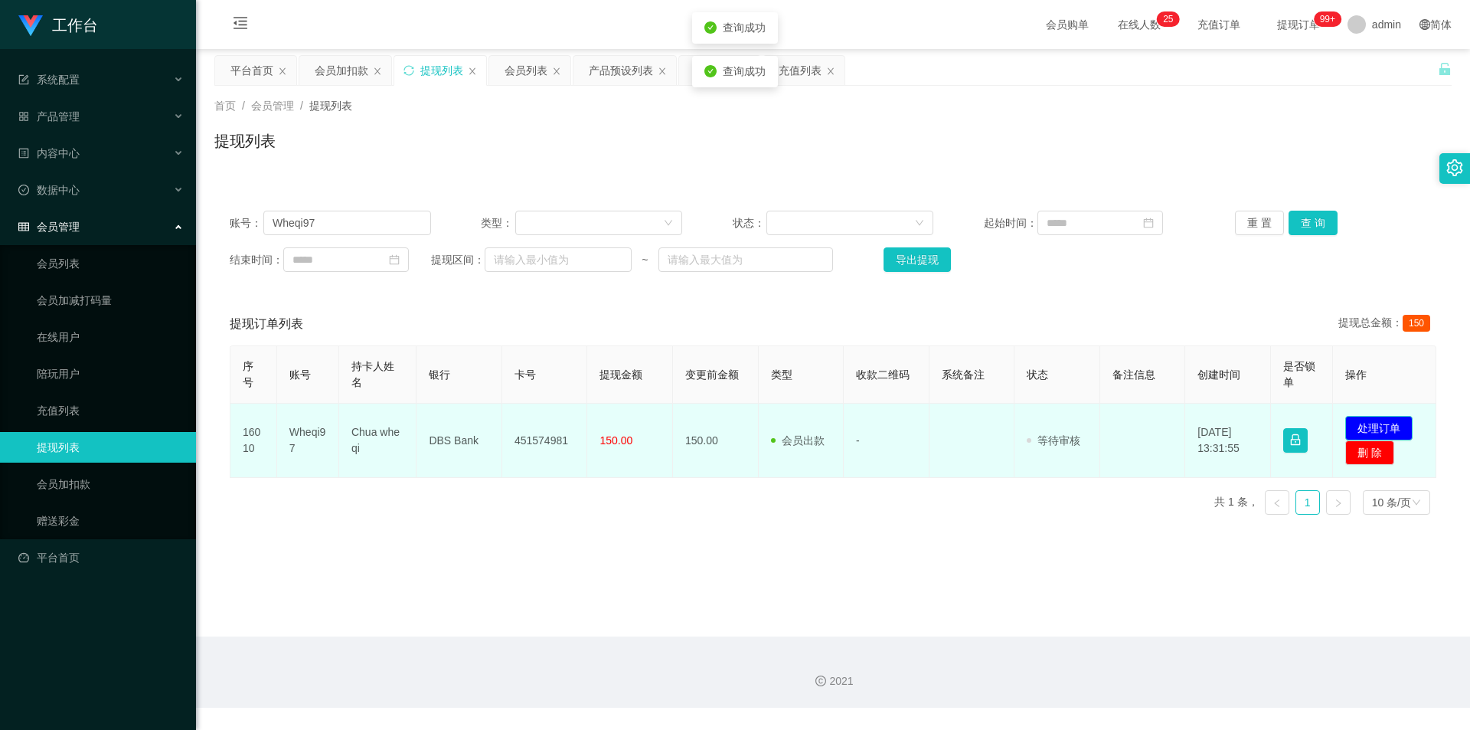
click at [822, 430] on button "处理订单" at bounding box center [1378, 428] width 67 height 25
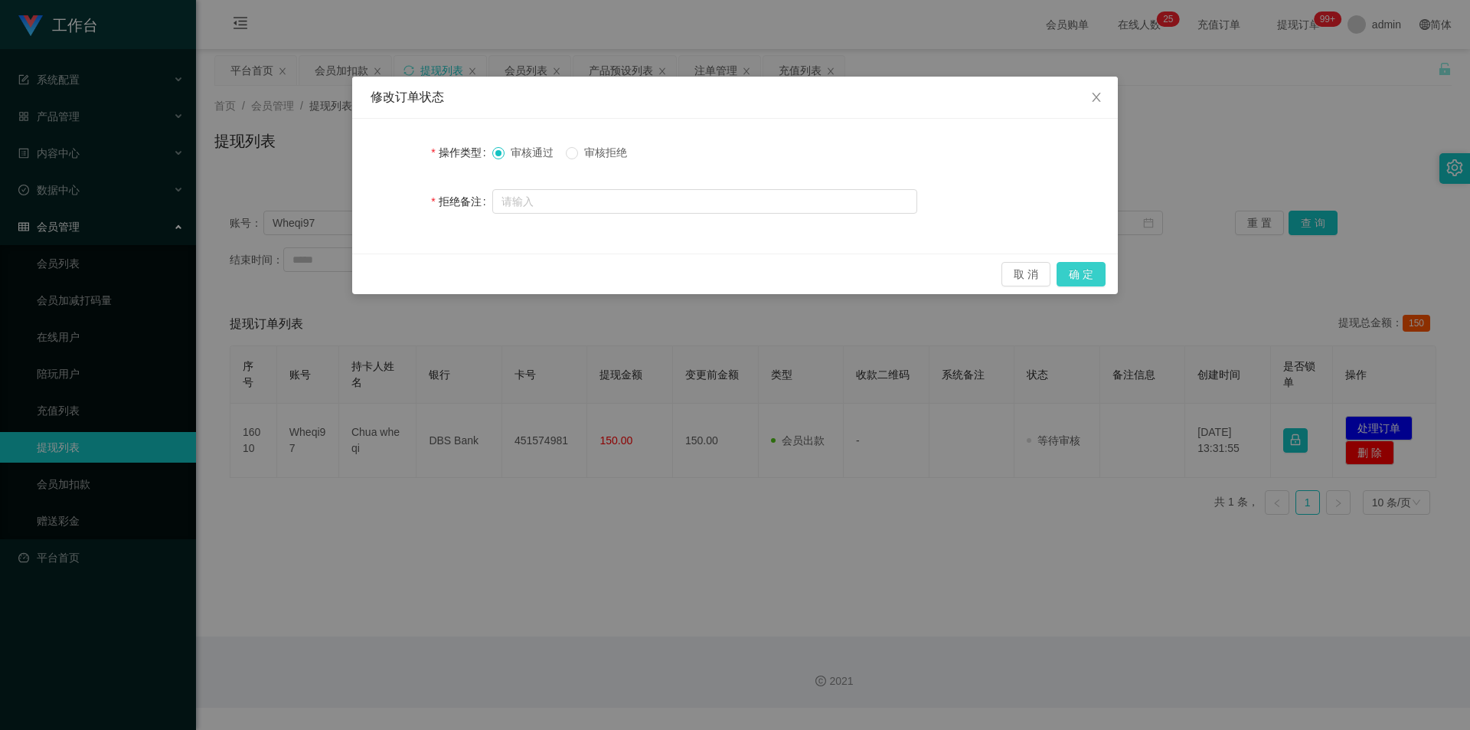
click at [822, 273] on button "确 定" at bounding box center [1081, 274] width 49 height 25
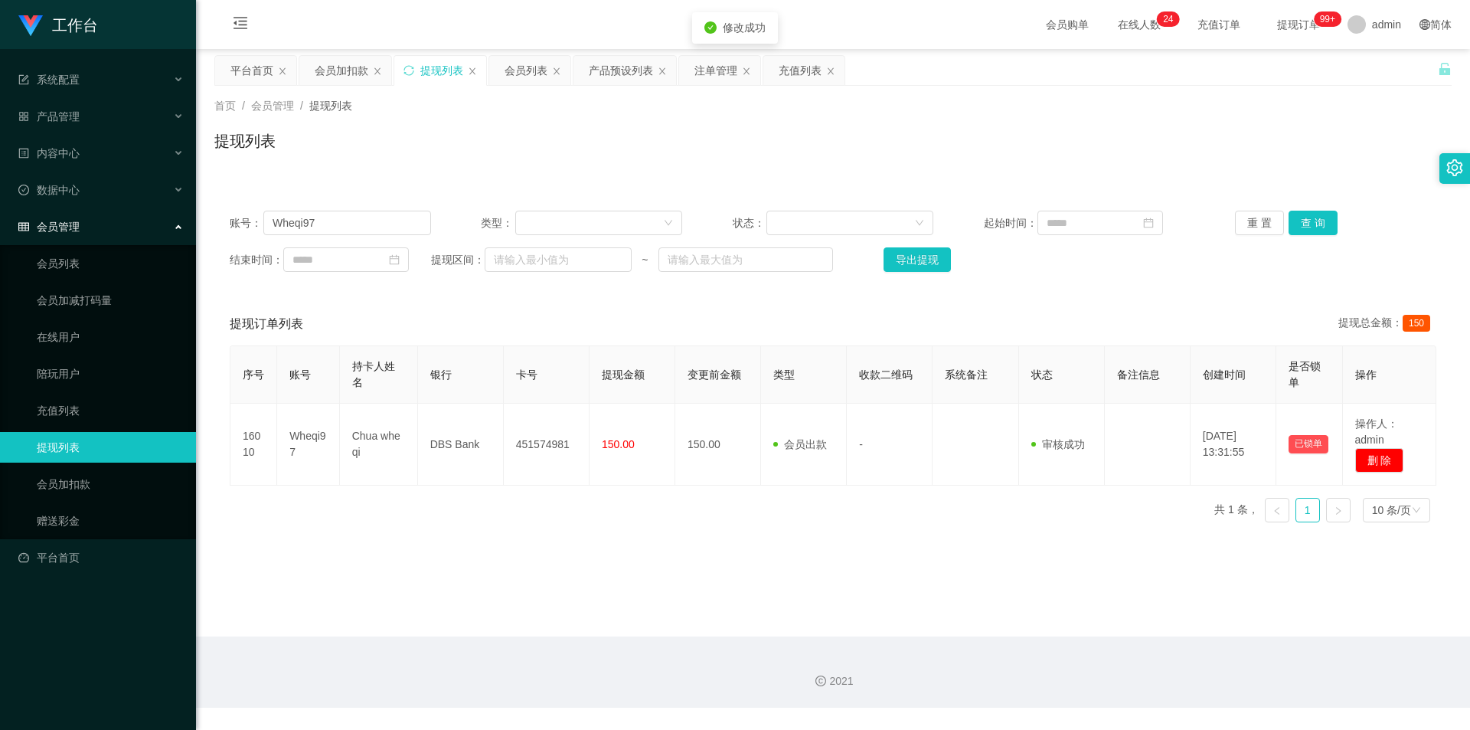
drag, startPoint x: 1192, startPoint y: 132, endPoint x: 1326, endPoint y: 22, distance: 173.0
click at [822, 132] on div "提现列表" at bounding box center [832, 146] width 1237 height 35
drag, startPoint x: 309, startPoint y: 222, endPoint x: 0, endPoint y: 208, distance: 308.9
click at [0, 208] on section "工作台 系统配置 产品管理 产品列表 产品预设列表 开奖记录 注单管理 即时注单 内容中心 站内信 公告列表 活动列表 数据中心 员工统计 团队统计 会员管理…" at bounding box center [735, 354] width 1470 height 708
click at [822, 224] on div "重 置 查 询" at bounding box center [1335, 223] width 201 height 25
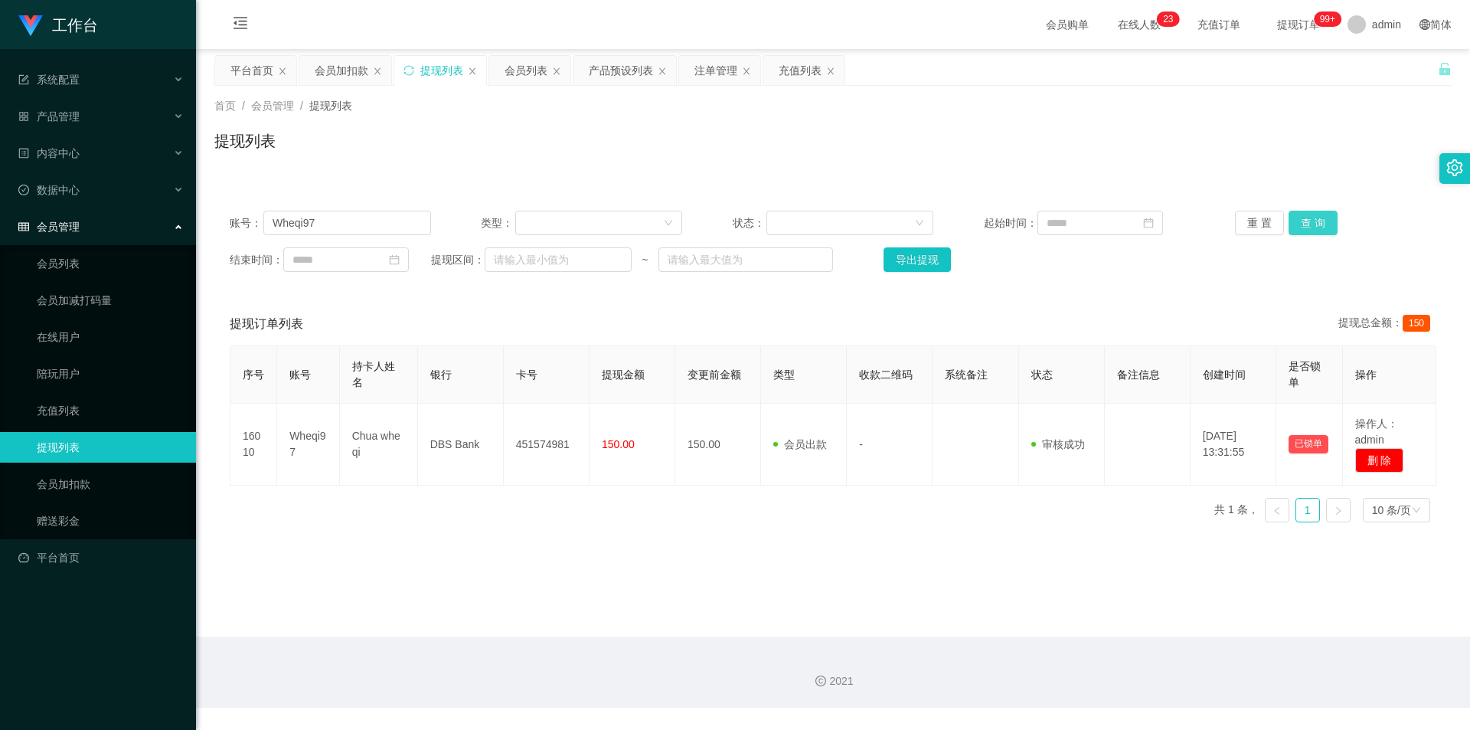
click at [822, 224] on button "查 询" at bounding box center [1313, 223] width 49 height 25
click at [822, 226] on button "查 询" at bounding box center [1313, 223] width 49 height 25
click at [822, 135] on div "提现列表" at bounding box center [832, 146] width 1237 height 35
drag, startPoint x: 153, startPoint y: 221, endPoint x: 273, endPoint y: 228, distance: 120.4
click at [1, 211] on section "工作台 系统配置 产品管理 产品列表 产品预设列表 开奖记录 注单管理 即时注单 内容中心 站内信 公告列表 活动列表 数据中心 员工统计 团队统计 会员管理…" at bounding box center [735, 354] width 1470 height 708
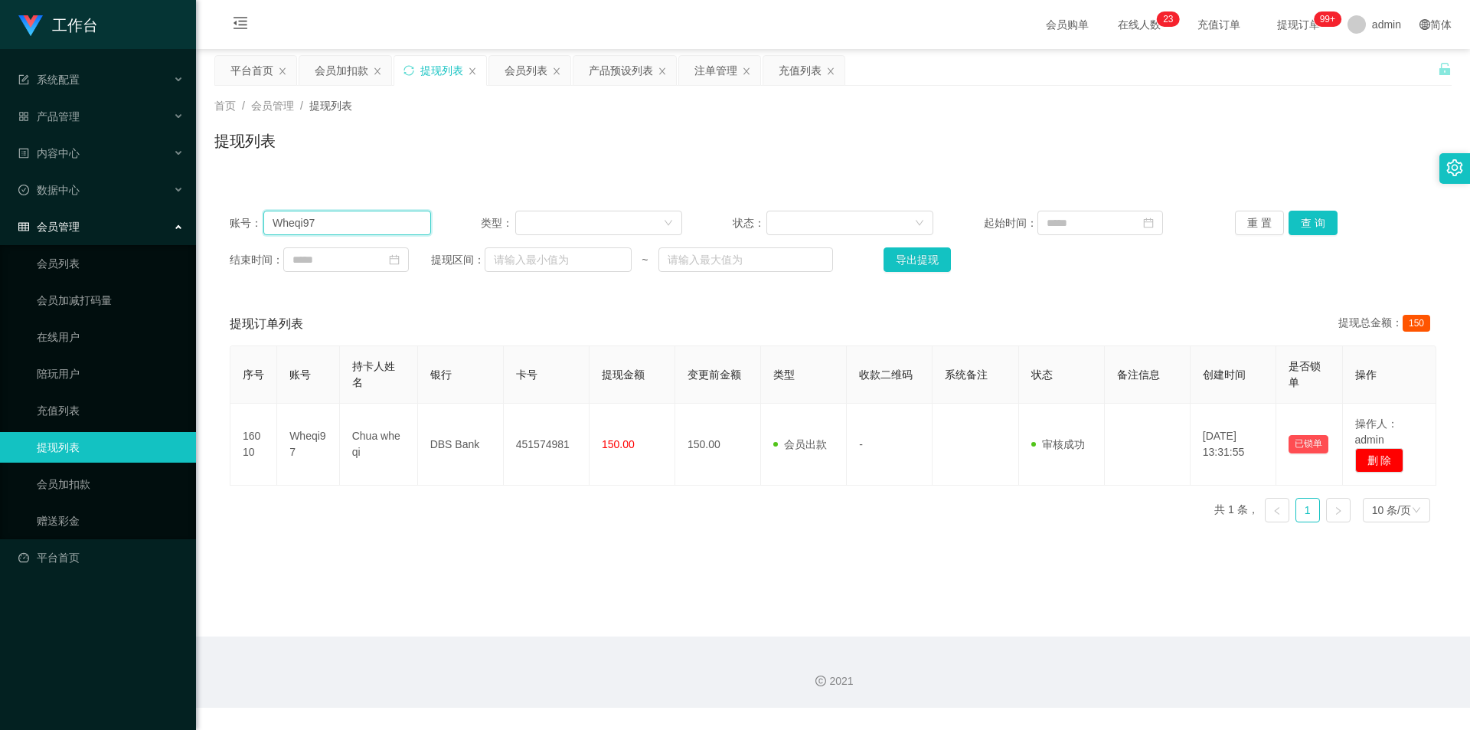
paste input "Lzylazy"
click at [822, 225] on button "查 询" at bounding box center [1313, 223] width 49 height 25
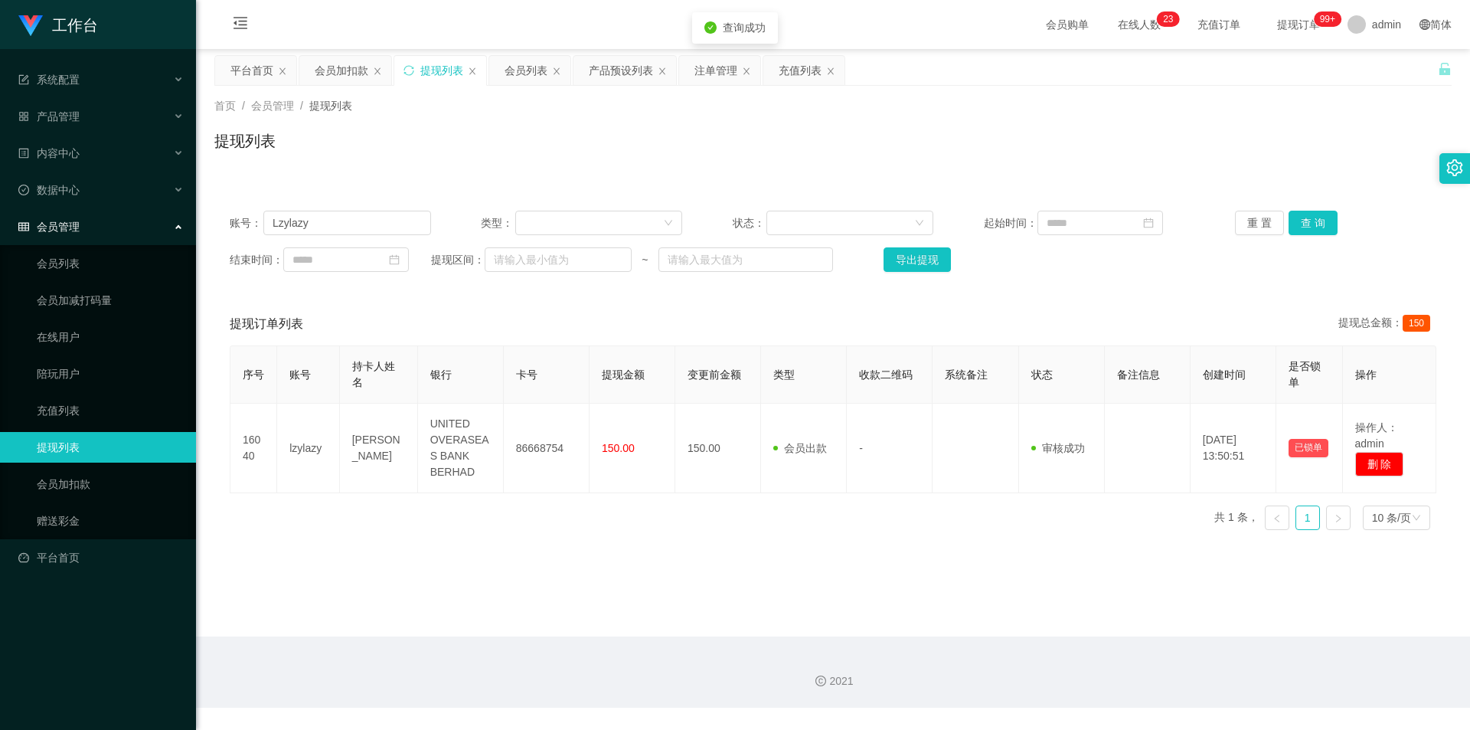
drag, startPoint x: 1115, startPoint y: 157, endPoint x: 731, endPoint y: 155, distance: 384.4
click at [822, 157] on div "提现列表" at bounding box center [832, 146] width 1237 height 35
click at [822, 114] on div "首页 / 会员管理 / 提现列表 / 提现列表" at bounding box center [832, 131] width 1237 height 67
drag, startPoint x: 368, startPoint y: 217, endPoint x: 74, endPoint y: 212, distance: 294.1
click at [73, 212] on section "工作台 系统配置 产品管理 产品列表 产品预设列表 开奖记录 注单管理 即时注单 内容中心 站内信 公告列表 活动列表 数据中心 员工统计 团队统计 会员管理…" at bounding box center [735, 354] width 1470 height 708
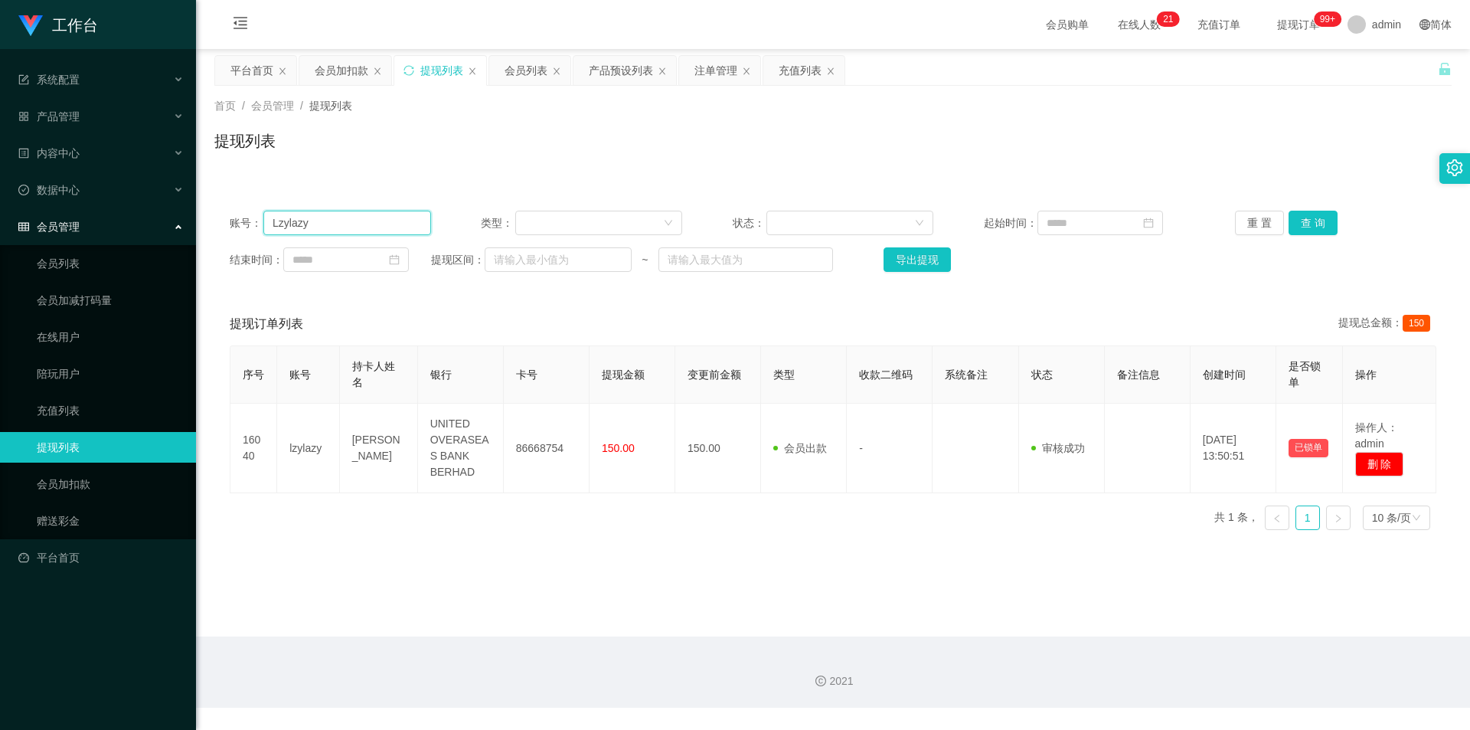
paste input "Tammygan"
click at [822, 226] on button "查 询" at bounding box center [1313, 223] width 49 height 25
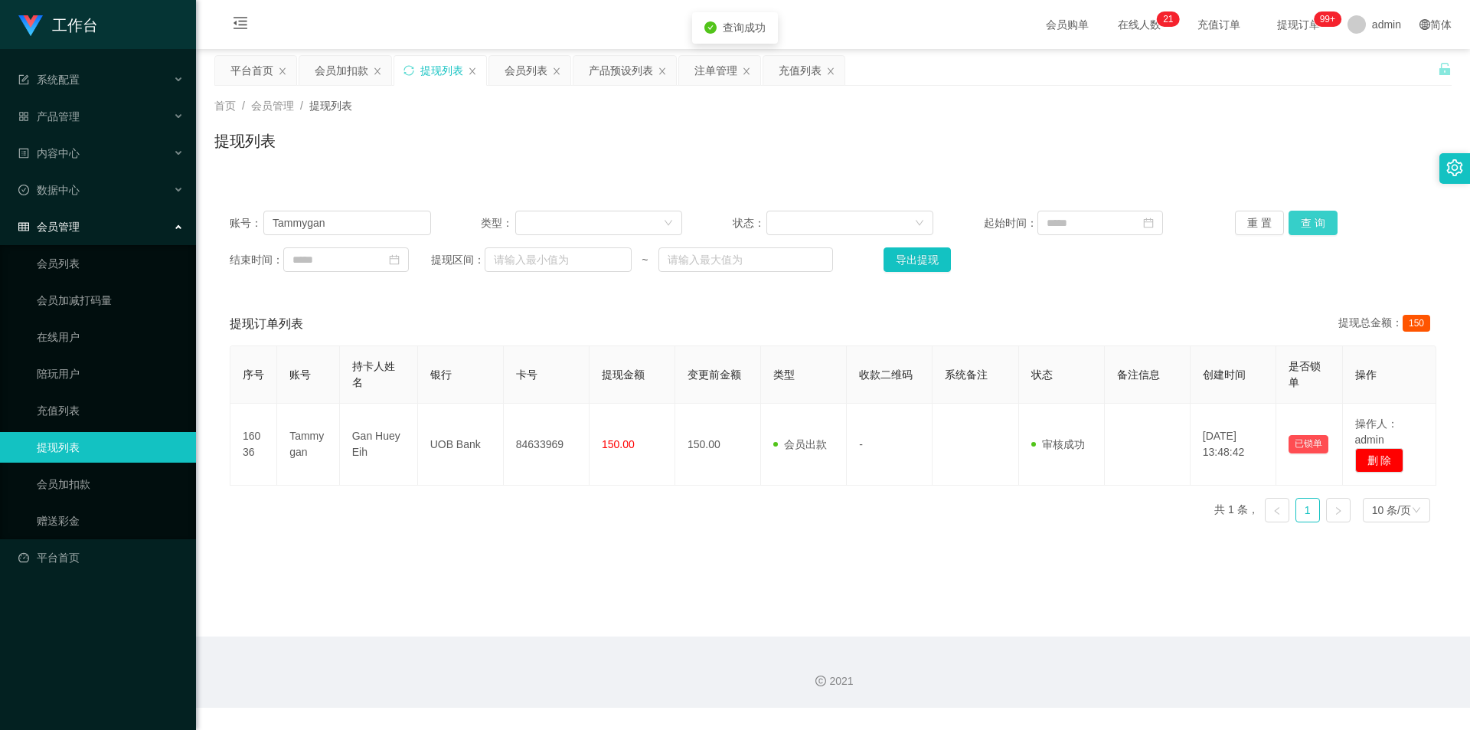
click at [822, 221] on button "查 询" at bounding box center [1313, 223] width 49 height 25
click at [822, 149] on div "提现列表" at bounding box center [832, 146] width 1237 height 35
drag, startPoint x: 116, startPoint y: 219, endPoint x: 89, endPoint y: 214, distance: 27.9
click at [64, 218] on section "工作台 系统配置 产品管理 产品列表 产品预设列表 开奖记录 注单管理 即时注单 内容中心 站内信 公告列表 活动列表 数据中心 员工统计 团队统计 会员管理…" at bounding box center [735, 354] width 1470 height 708
paste input "Sfy"
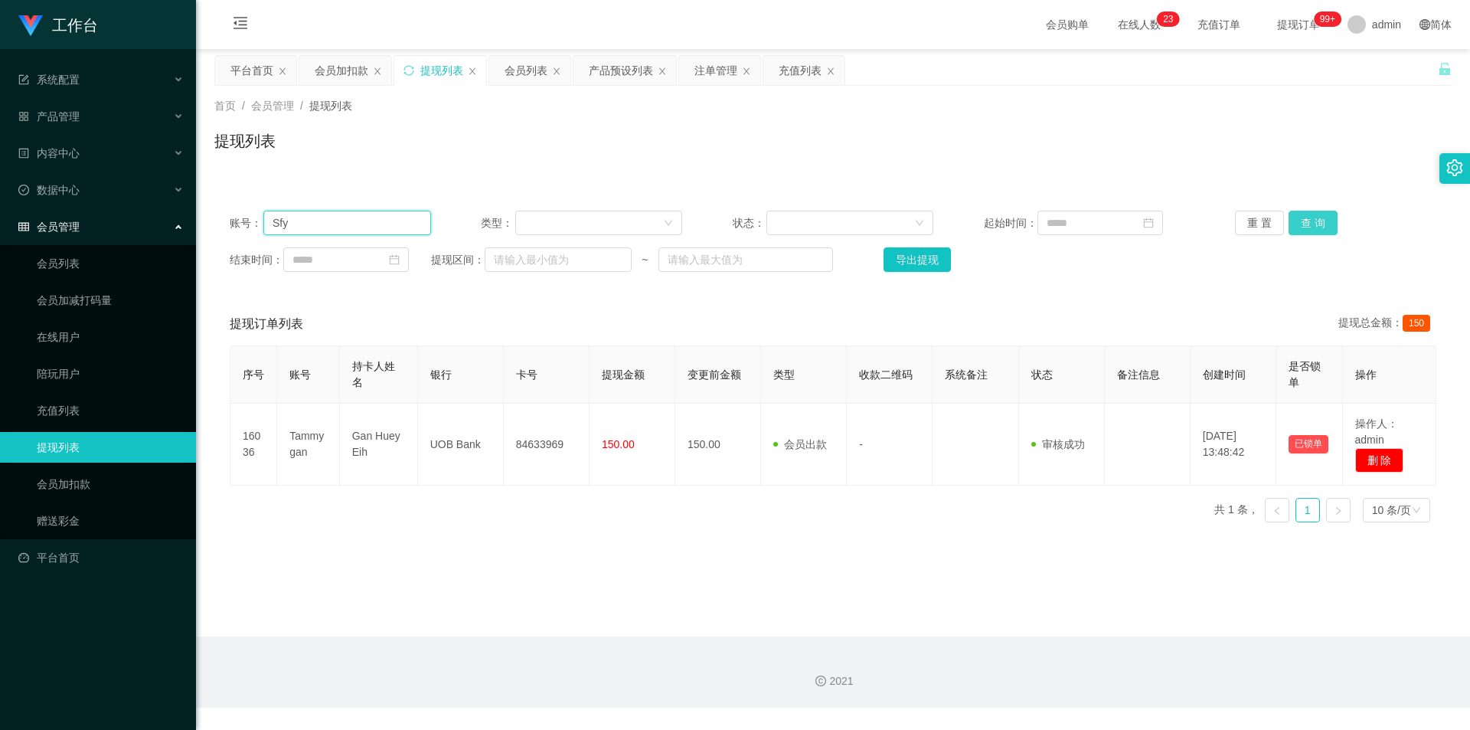
type input "Sfy"
click at [822, 216] on button "查 询" at bounding box center [1313, 223] width 49 height 25
click at [822, 122] on div "首页 / 会员管理 / 提现列表 / 提现列表" at bounding box center [832, 131] width 1237 height 67
